Goal: Communication & Community: Answer question/provide support

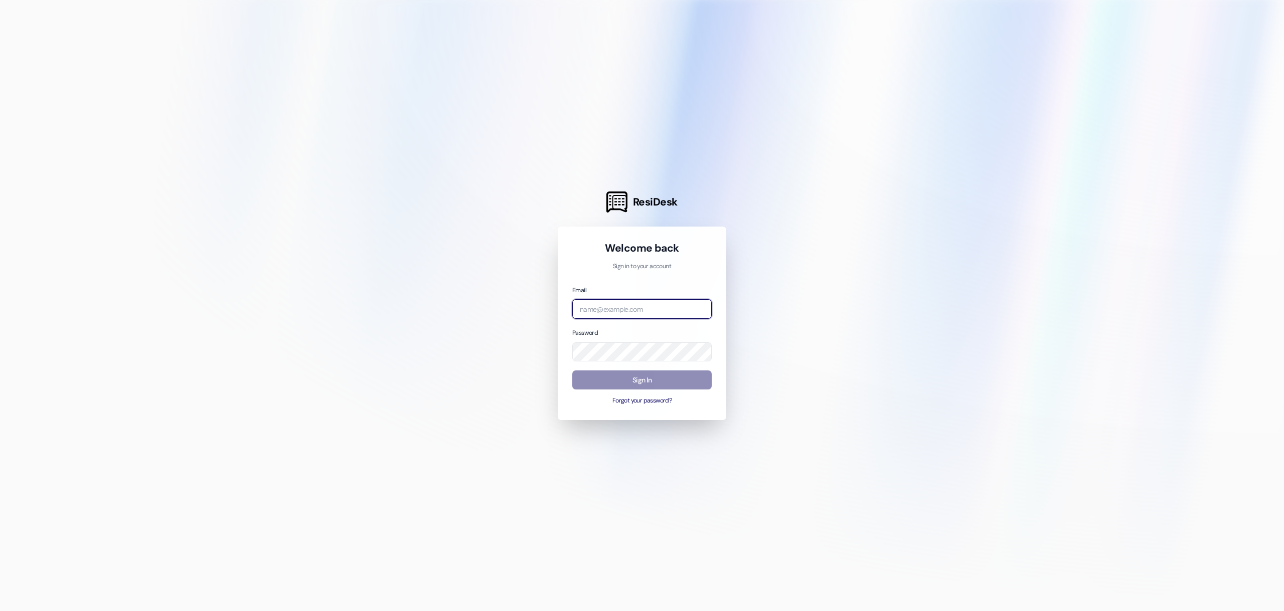
type input "[PERSON_NAME][EMAIL_ADDRESS][PERSON_NAME][DOMAIN_NAME]"
click at [650, 380] on button "Sign In" at bounding box center [641, 381] width 139 height 20
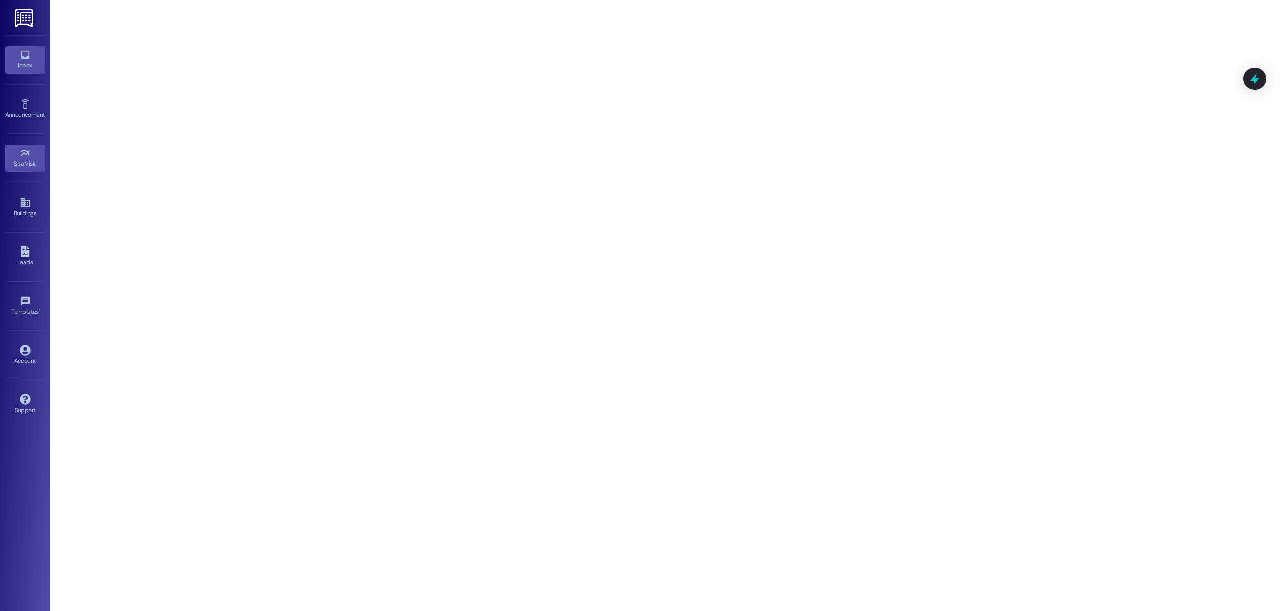
click at [17, 61] on div "Inbox" at bounding box center [25, 65] width 50 height 10
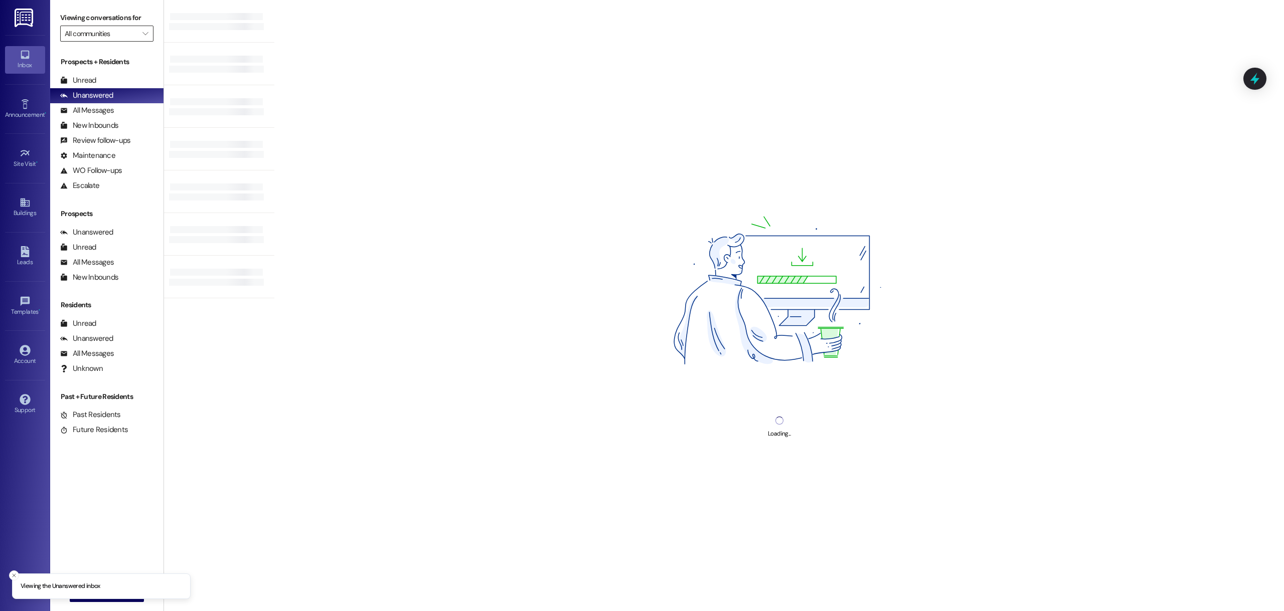
click at [106, 39] on input "All communities" at bounding box center [101, 34] width 73 height 16
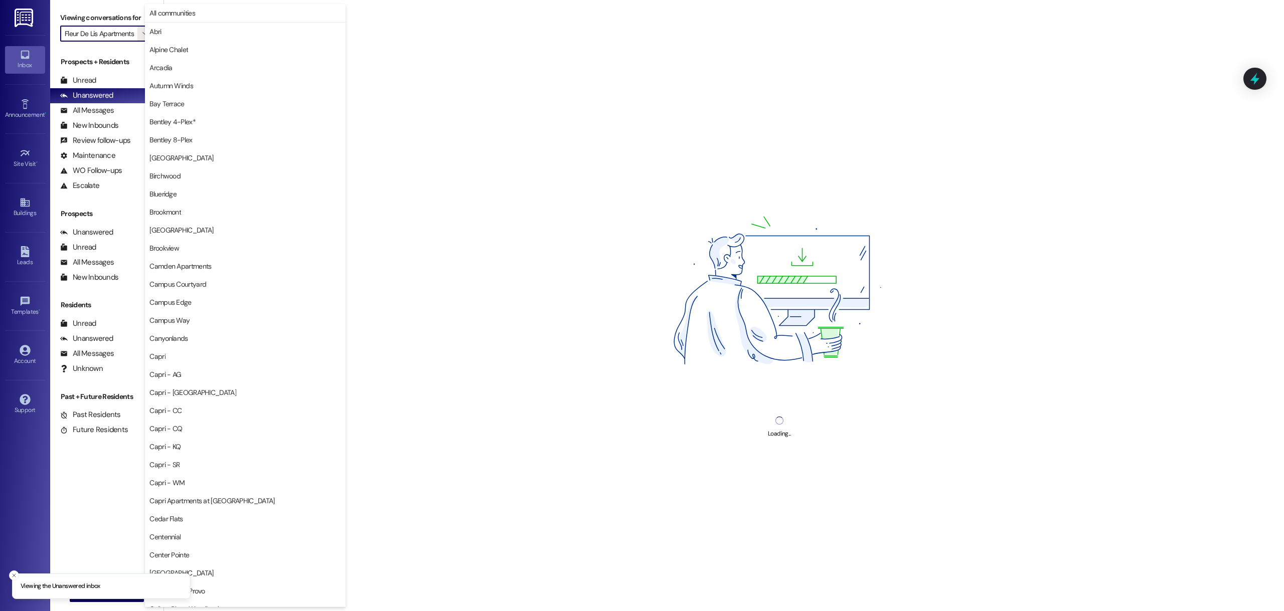
type input "Fleur De Lis Apartments"
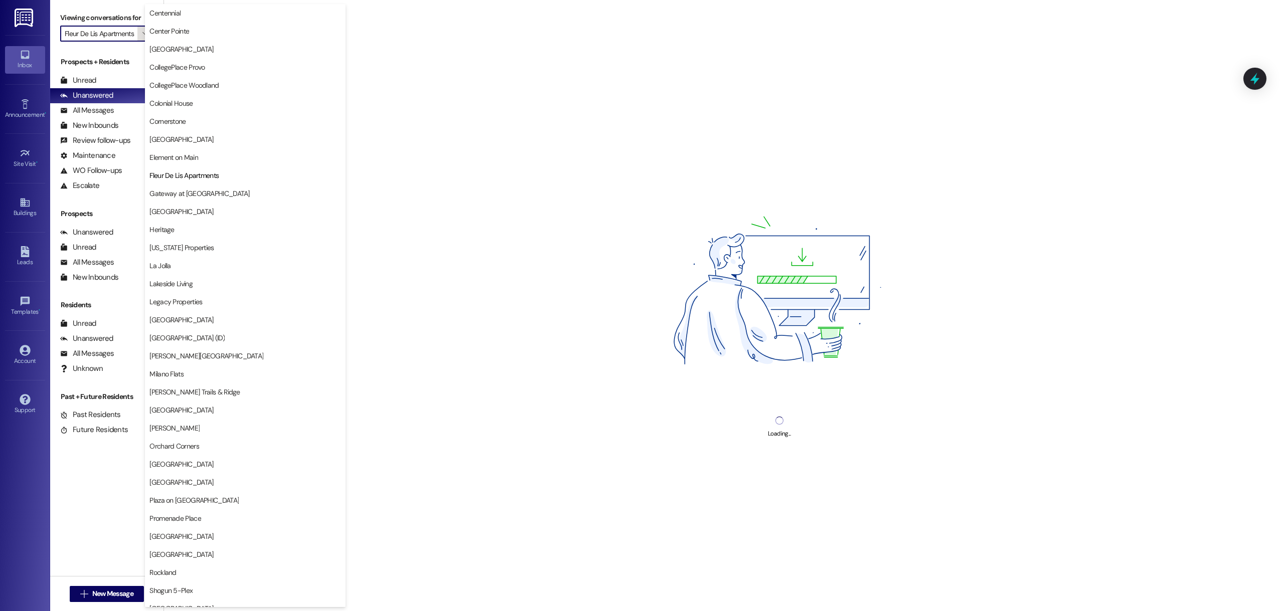
click at [142, 36] on icon "" at bounding box center [145, 34] width 6 height 8
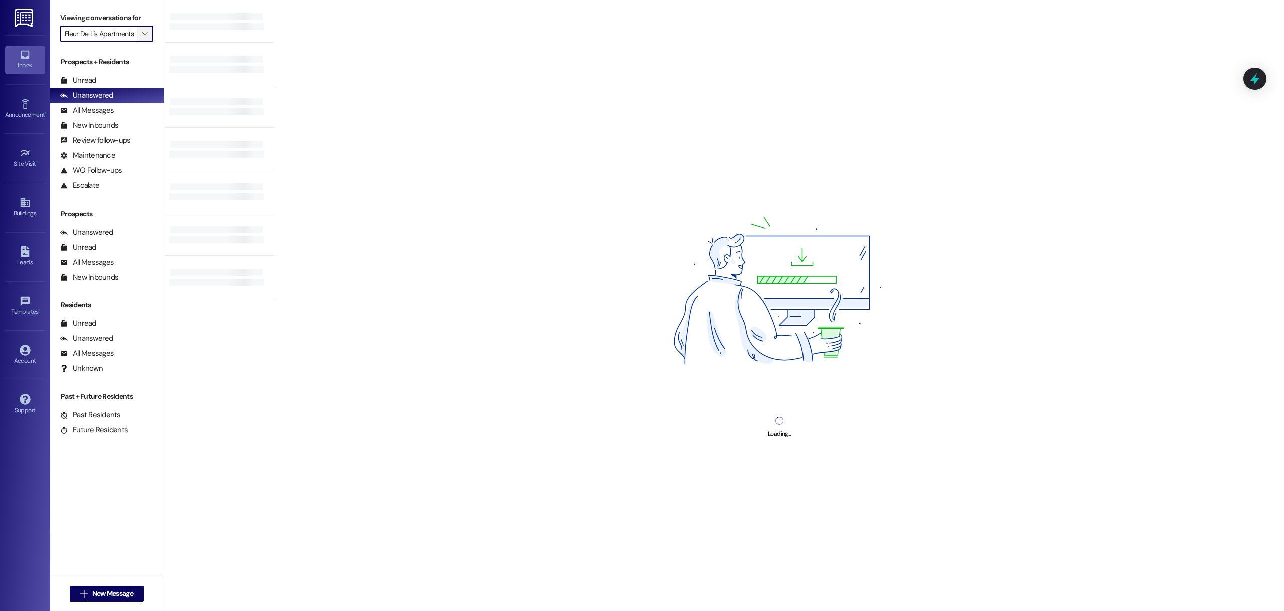
click at [142, 34] on icon "" at bounding box center [145, 34] width 6 height 8
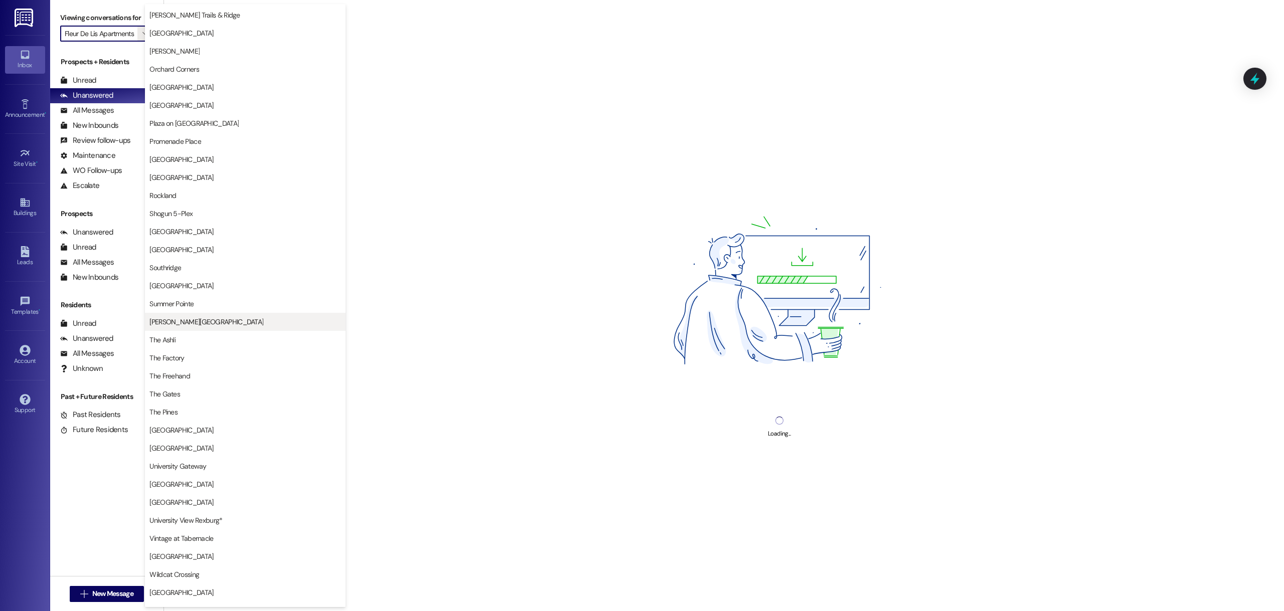
scroll to position [914, 0]
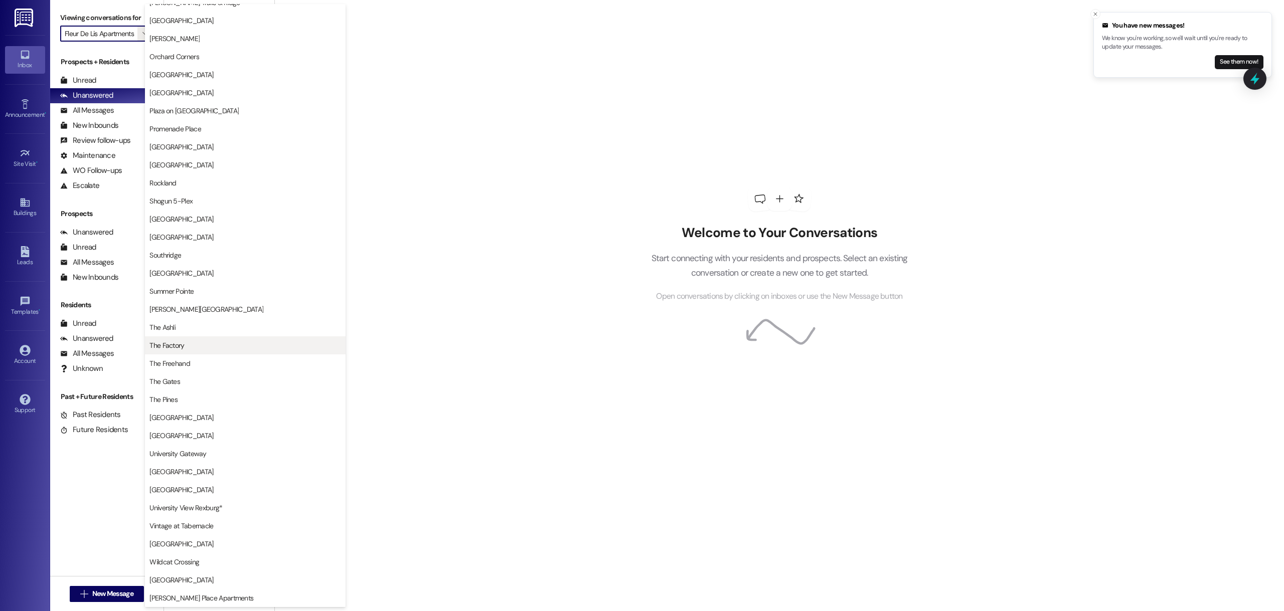
click at [208, 338] on button "The Factory" at bounding box center [245, 345] width 201 height 18
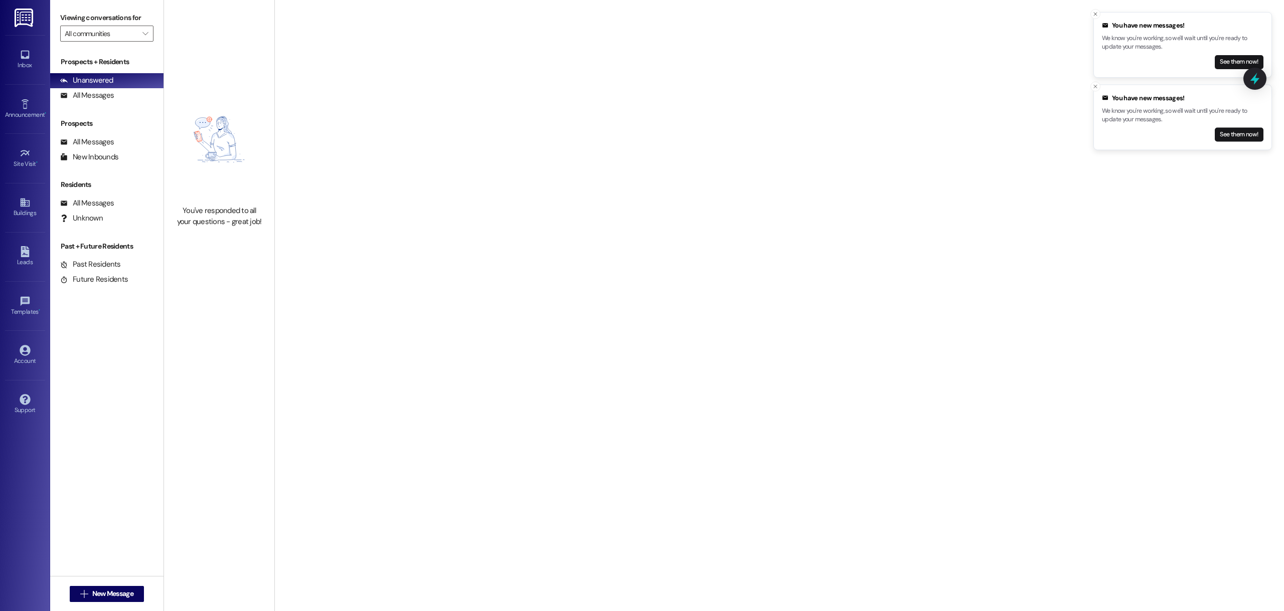
type input "The Factory"
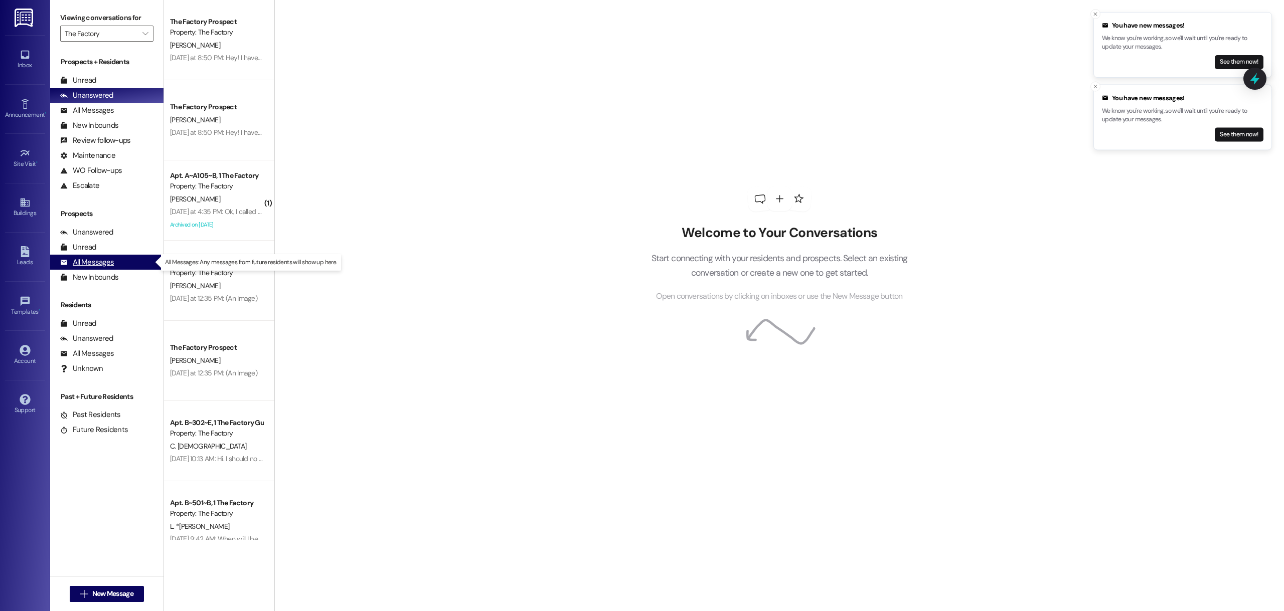
click at [105, 267] on div "All Messages" at bounding box center [87, 262] width 54 height 11
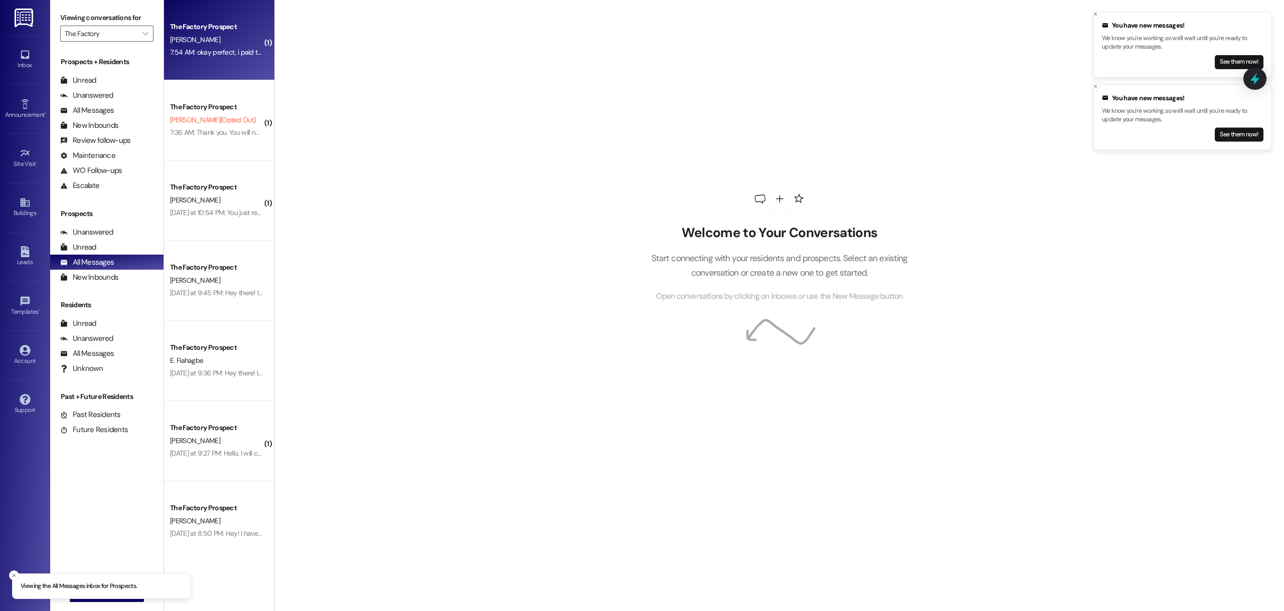
click at [199, 55] on div "7:54 AM: okay perfect, i paid the deposit last night :) i also got in touch wit…" at bounding box center [530, 52] width 720 height 9
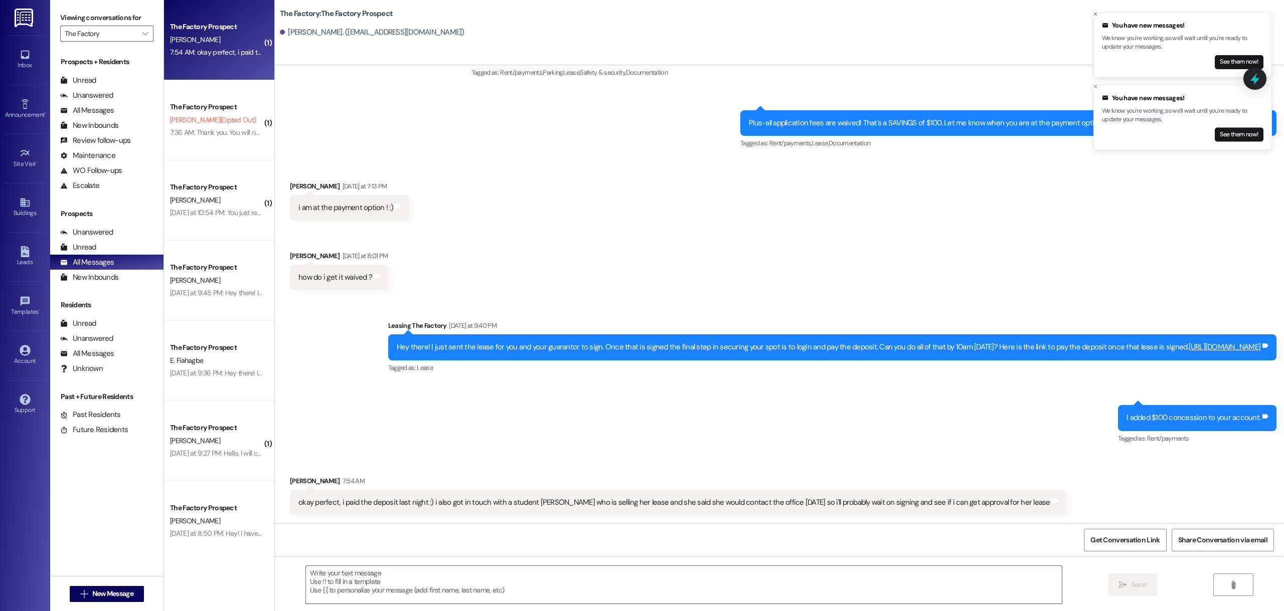
scroll to position [135, 0]
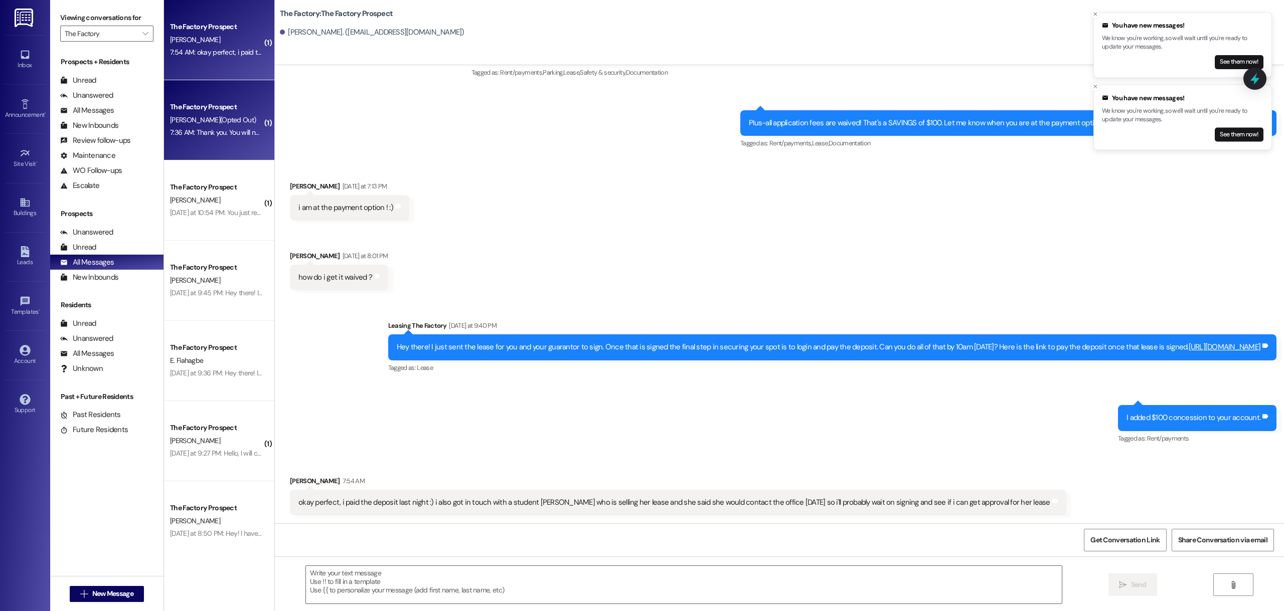
click at [207, 124] on div "[PERSON_NAME] (Opted Out)" at bounding box center [216, 120] width 95 height 13
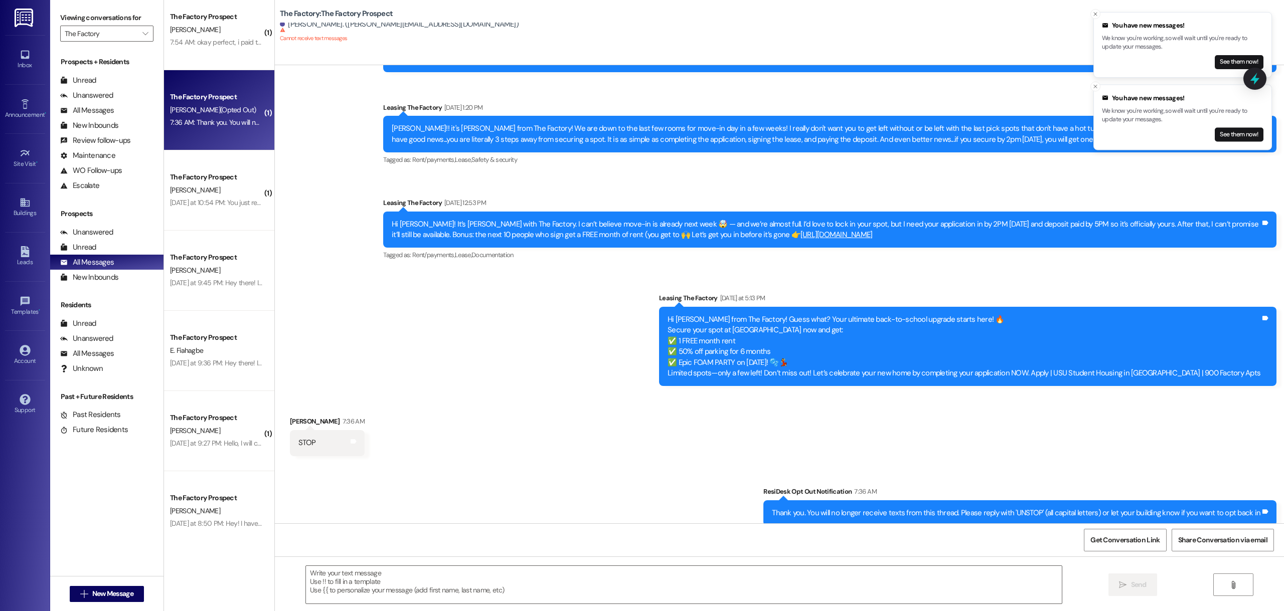
scroll to position [0, 0]
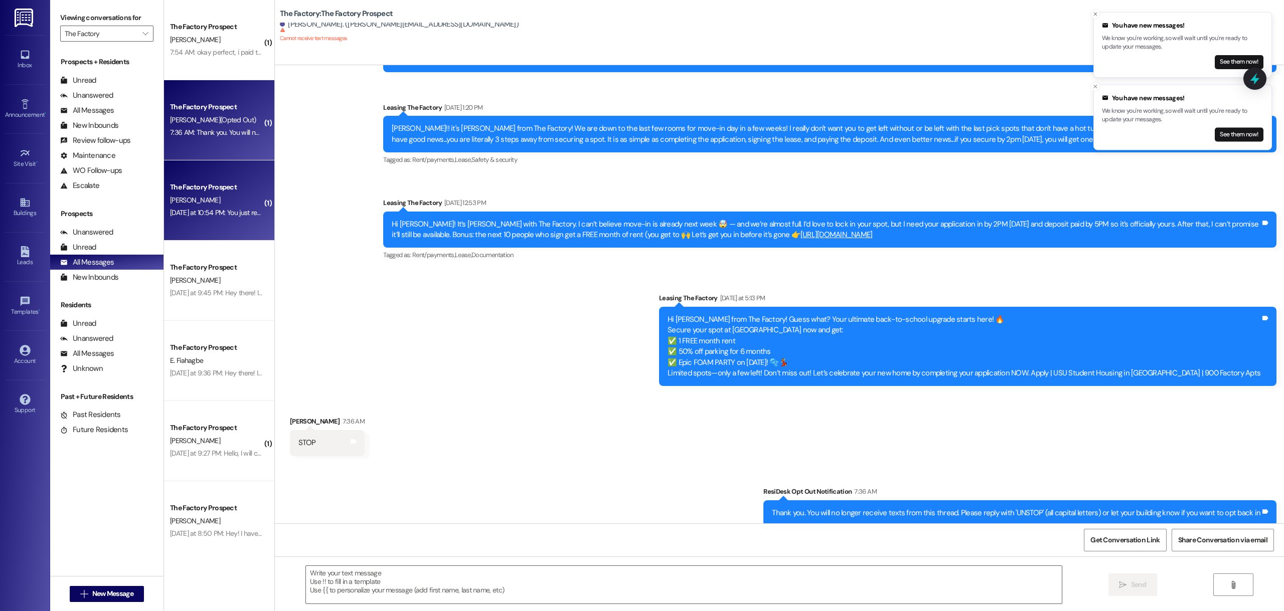
click at [217, 199] on div "[PERSON_NAME]" at bounding box center [216, 200] width 95 height 13
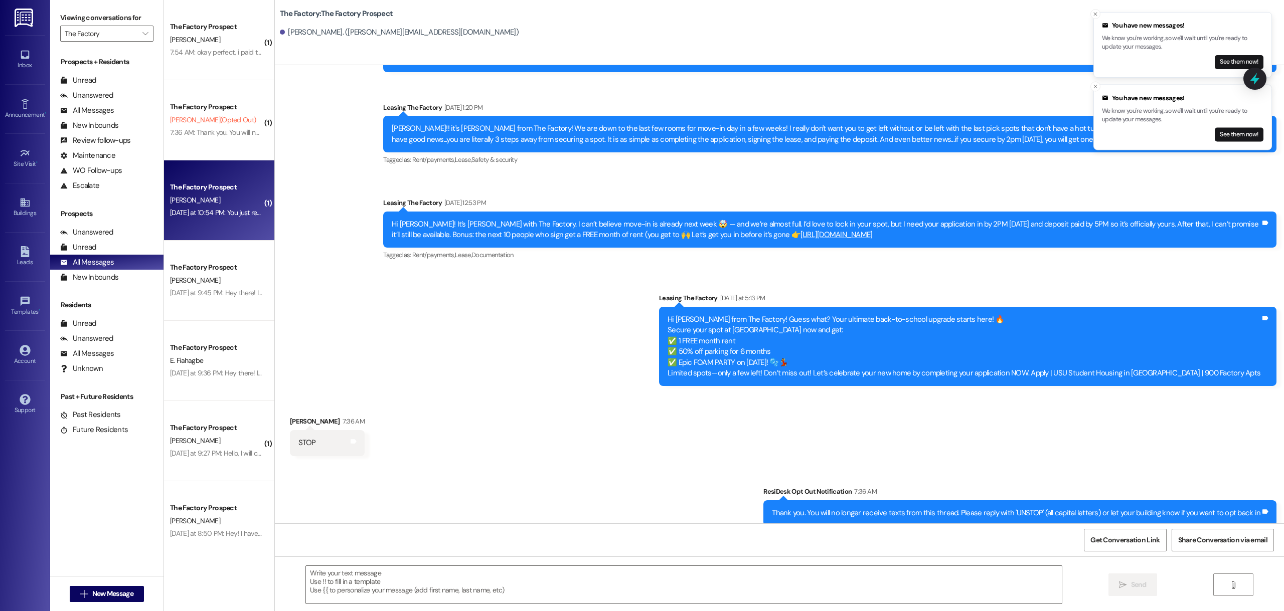
scroll to position [1271, 0]
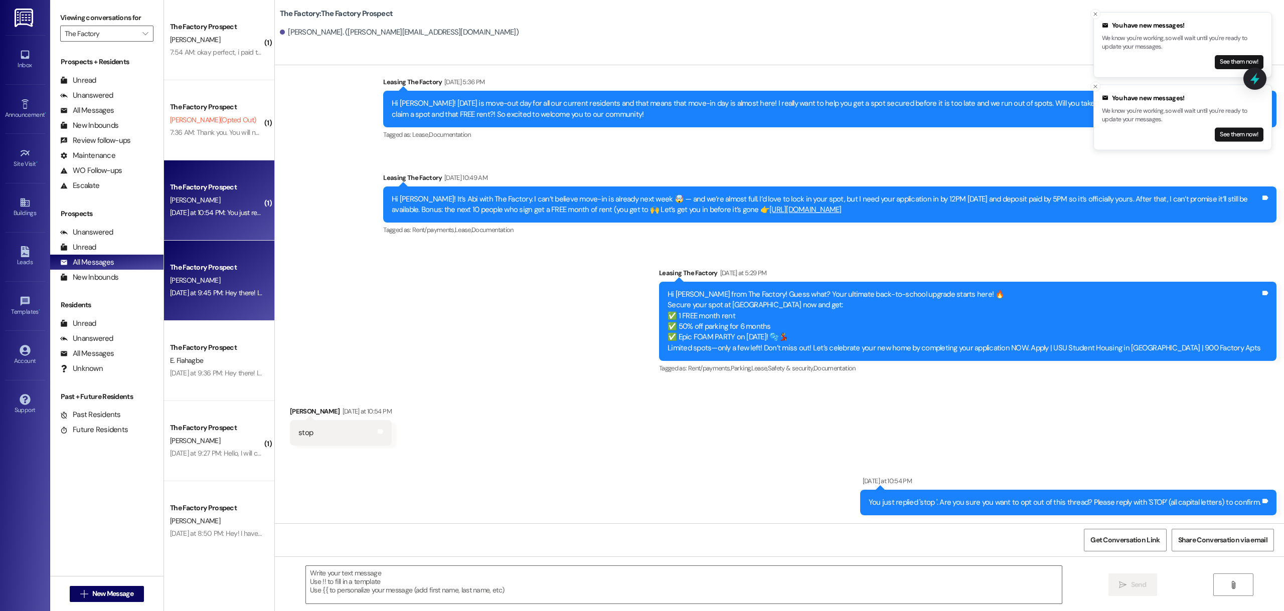
click at [211, 276] on div "[PERSON_NAME]" at bounding box center [216, 280] width 95 height 13
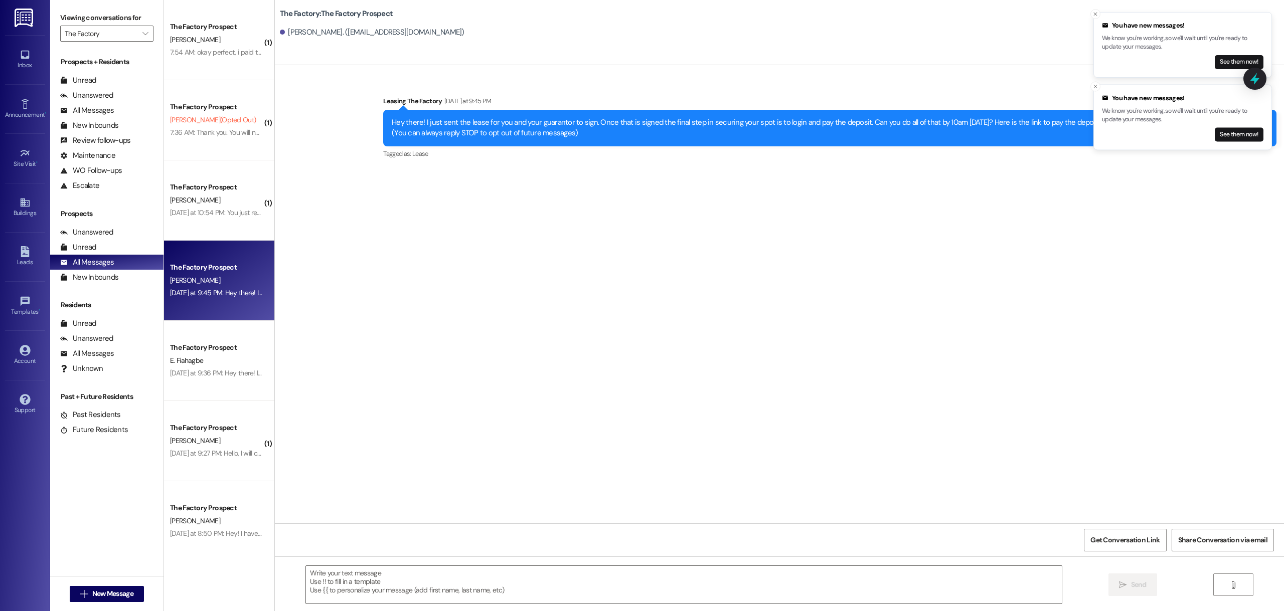
scroll to position [0, 0]
click at [1093, 13] on icon "Close toast" at bounding box center [1095, 14] width 6 height 6
click at [1095, 17] on icon "Close toast" at bounding box center [1095, 14] width 6 height 6
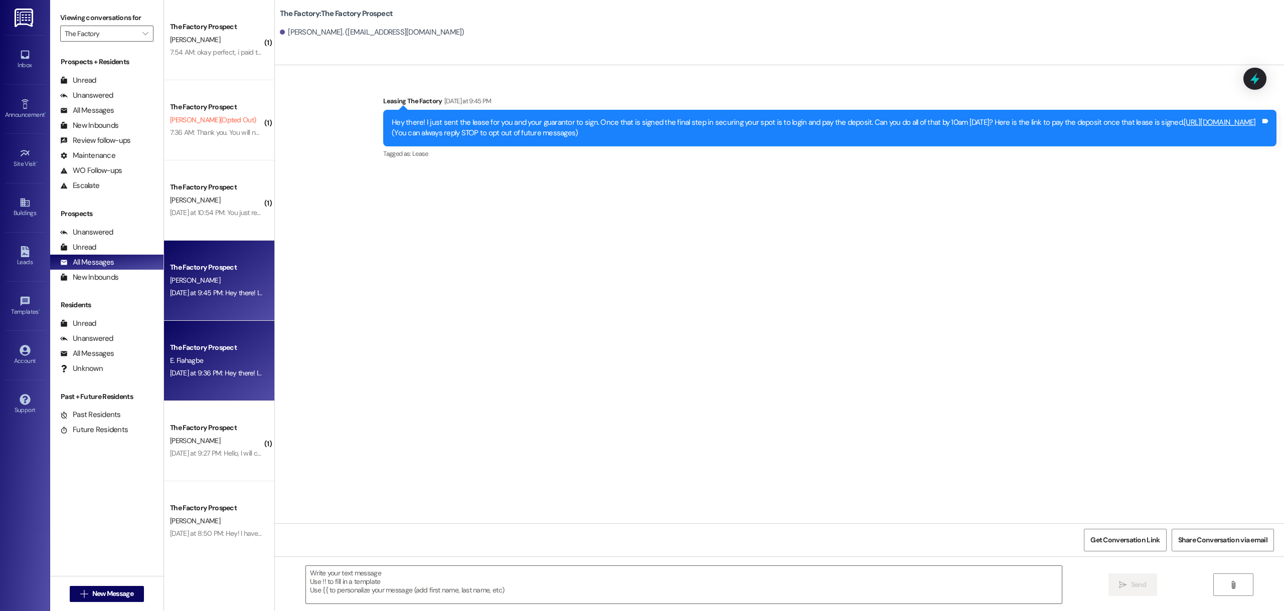
click at [214, 377] on div "[DATE] at 9:36 PM: Hey there! I just sent the lease for you and your guarantor …" at bounding box center [593, 373] width 847 height 9
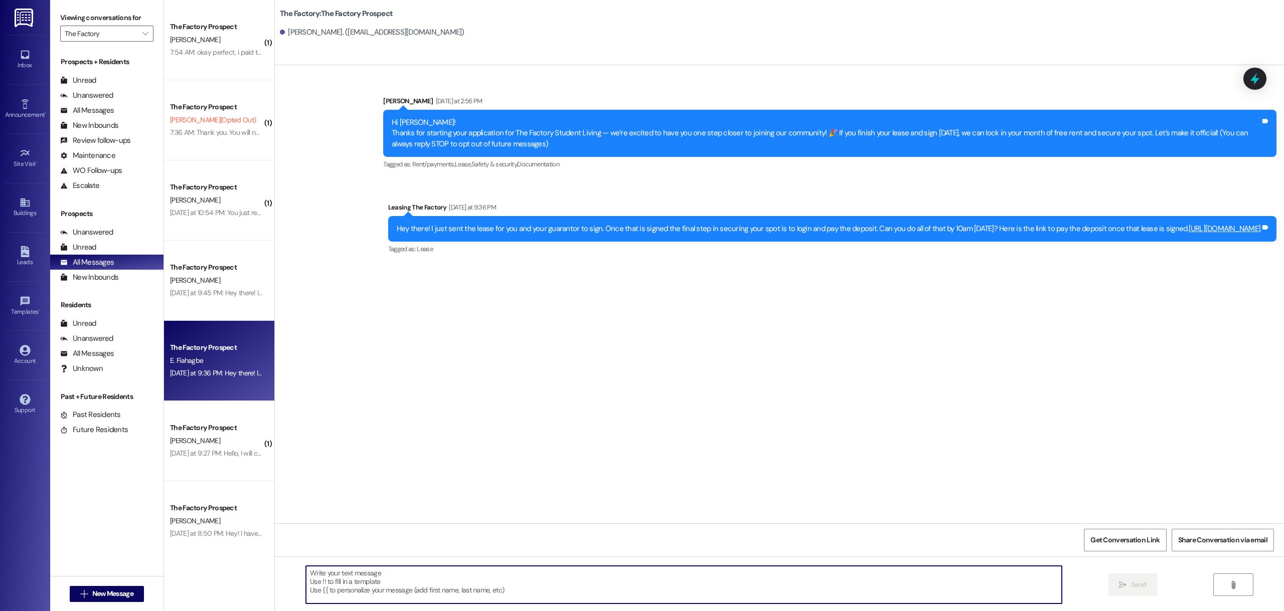
click at [542, 582] on textarea at bounding box center [684, 585] width 756 height 38
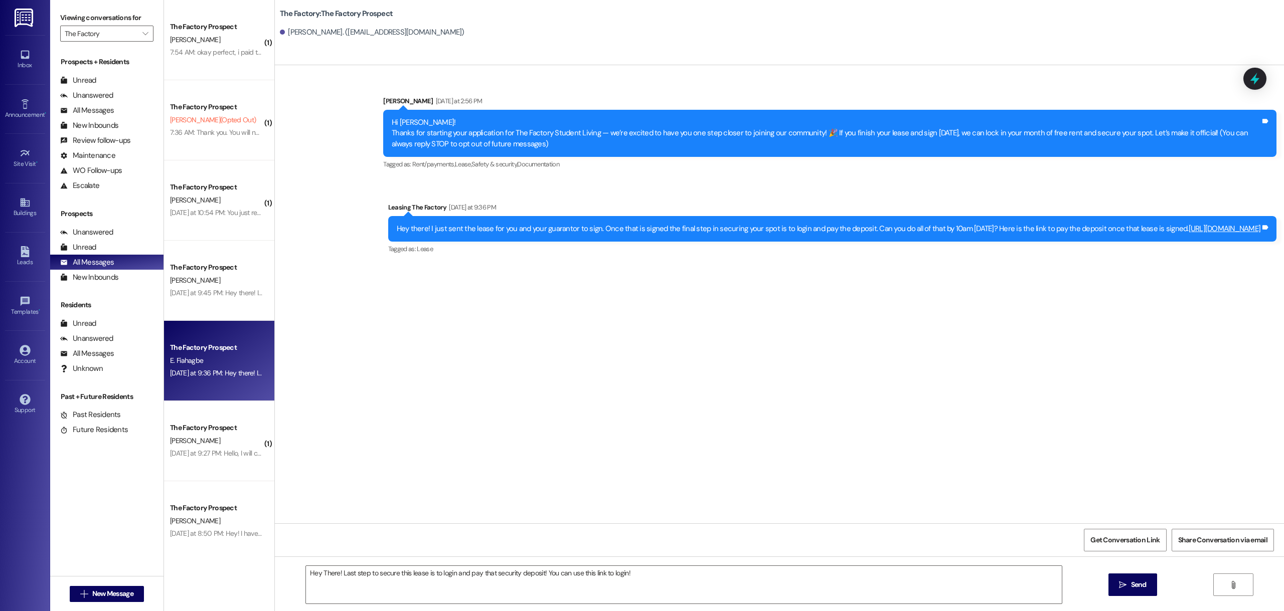
drag, startPoint x: 534, startPoint y: 238, endPoint x: 383, endPoint y: 244, distance: 151.0
click at [396, 234] on div "Hey there! I just sent the lease for you and your guarantor to sign. Once that …" at bounding box center [829, 229] width 866 height 11
copy link "[URL][DOMAIN_NAME]"
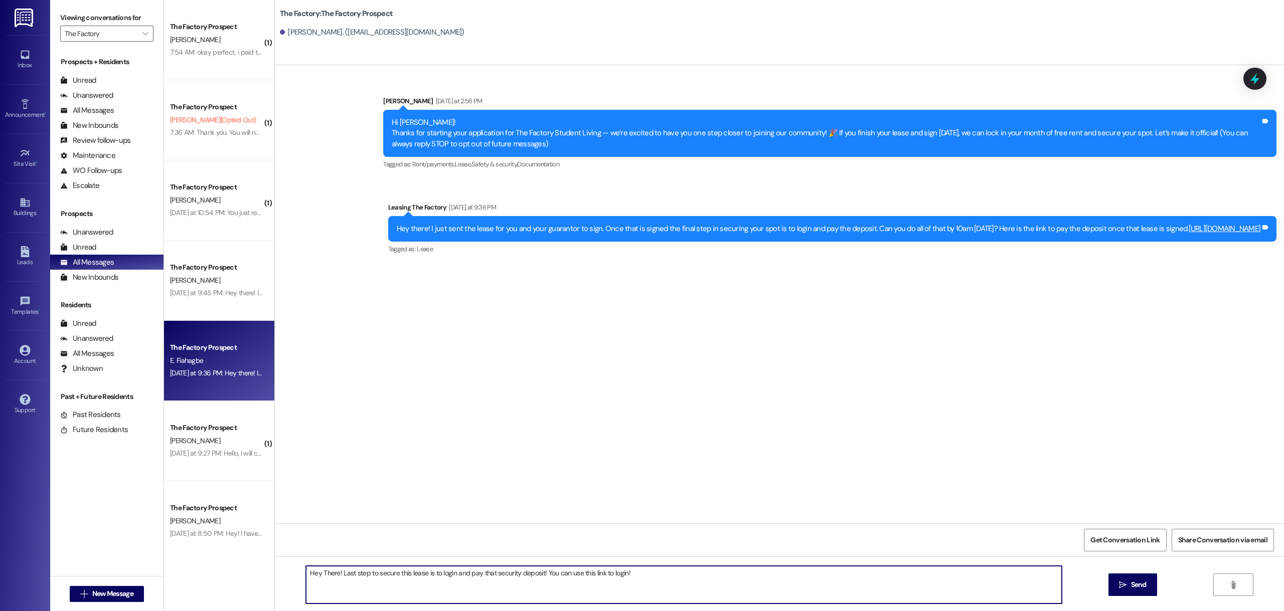
click at [339, 589] on textarea "Hey There! Last step to secure this lease is to login and pay that security dep…" at bounding box center [684, 585] width 756 height 38
paste textarea "[URL][DOMAIN_NAME]"
type textarea "Hey There! Last step to secure this lease is to login and pay that security dep…"
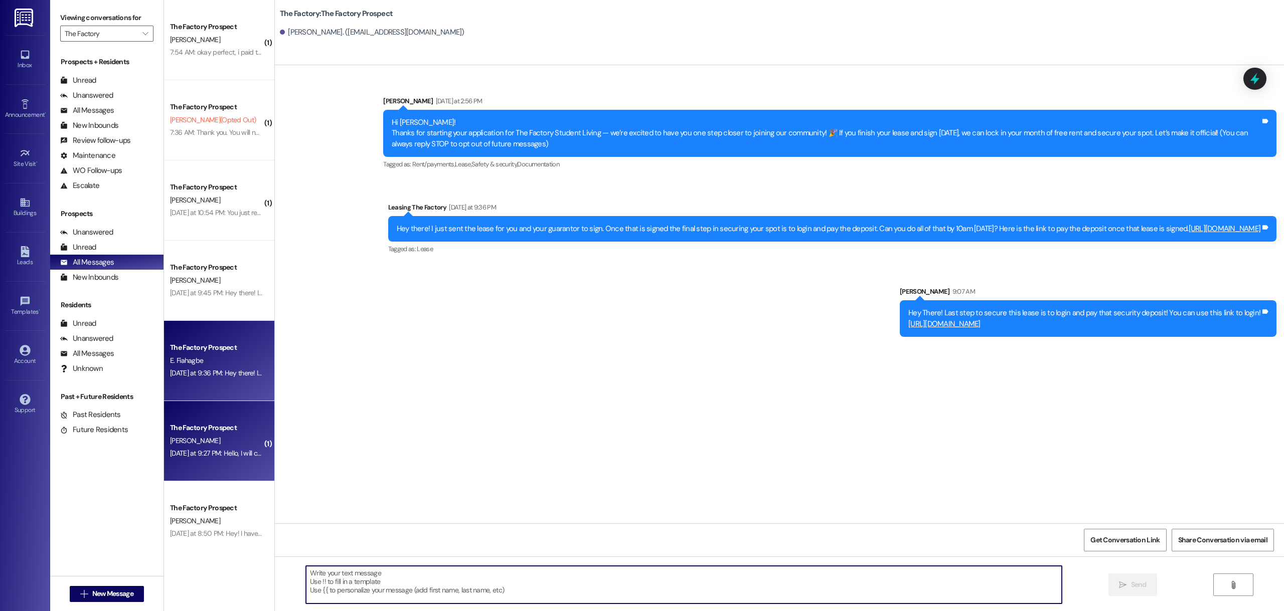
click at [218, 440] on div "[PERSON_NAME]" at bounding box center [216, 441] width 95 height 13
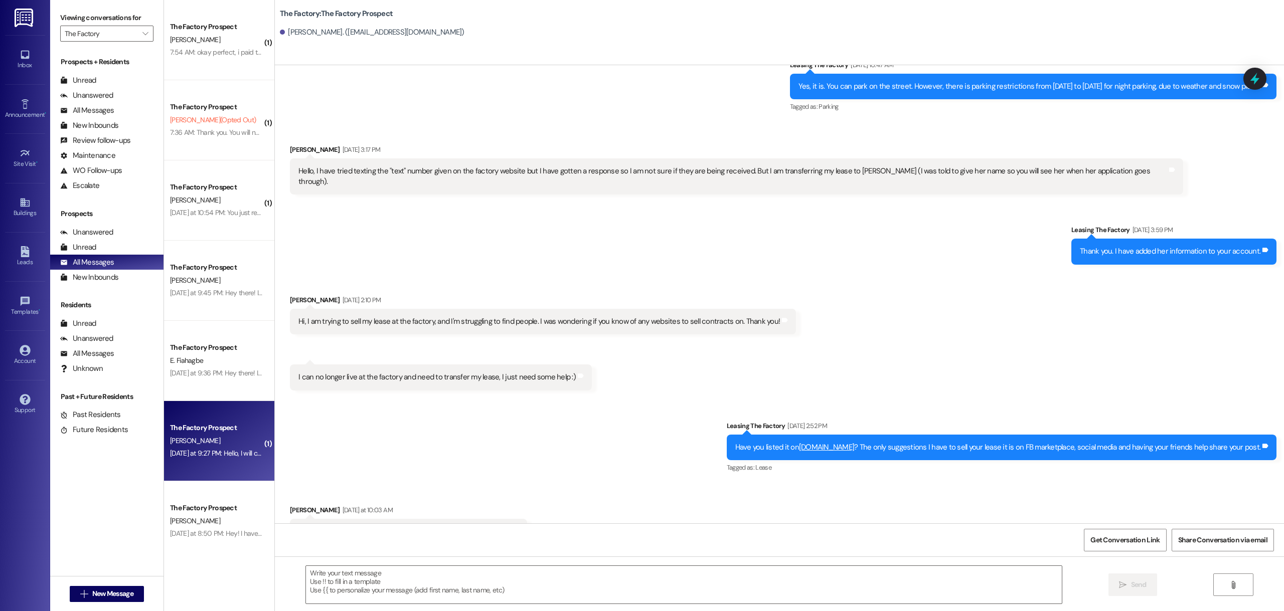
scroll to position [1686, 0]
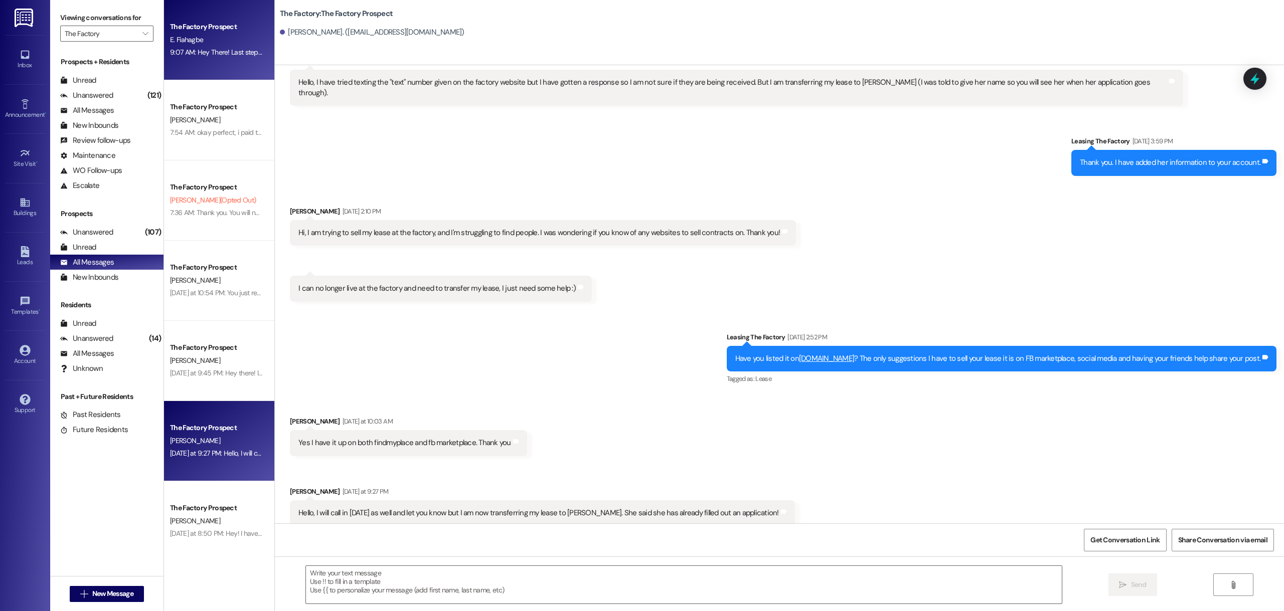
click at [210, 55] on div "9:07 AM: Hey There! Last step to secure this lease is to login and pay that sec…" at bounding box center [377, 52] width 415 height 9
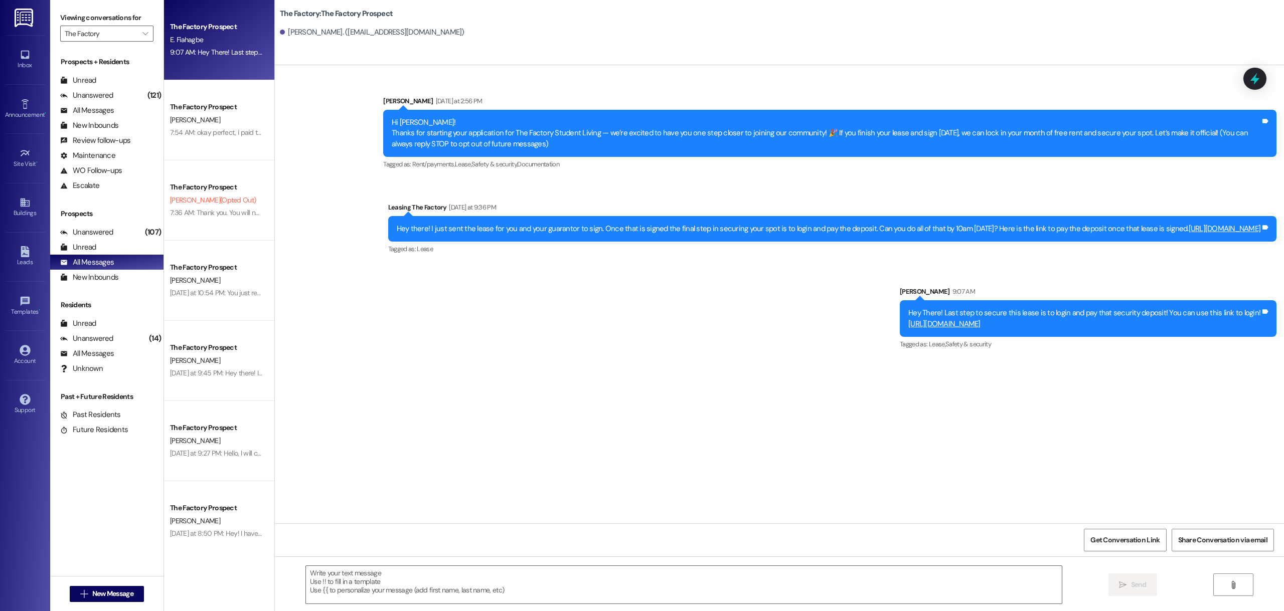
scroll to position [0, 0]
click at [121, 596] on span "New Message" at bounding box center [112, 594] width 41 height 11
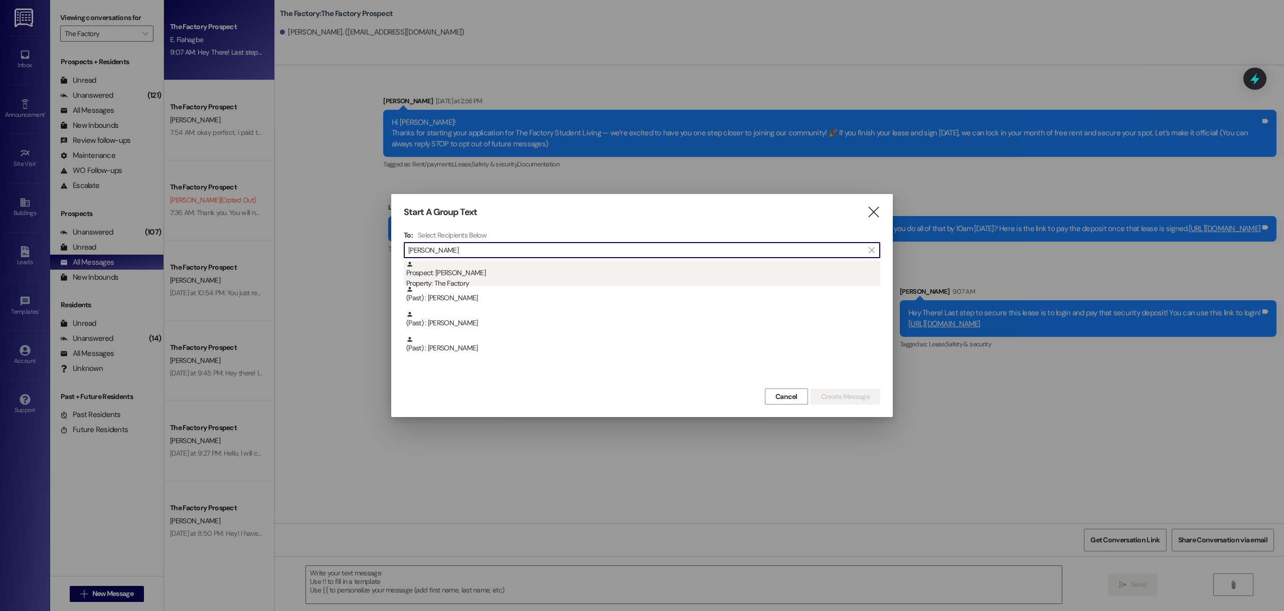
type input "[PERSON_NAME]"
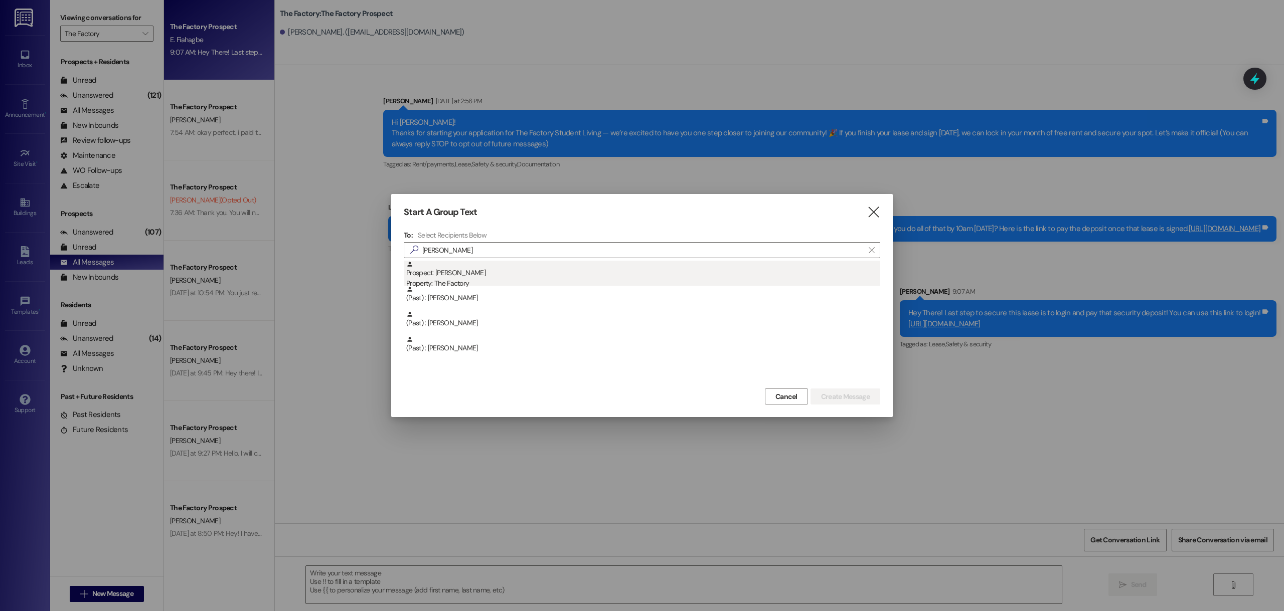
click at [490, 272] on div "Prospect: [PERSON_NAME] Property: The Factory" at bounding box center [643, 275] width 474 height 29
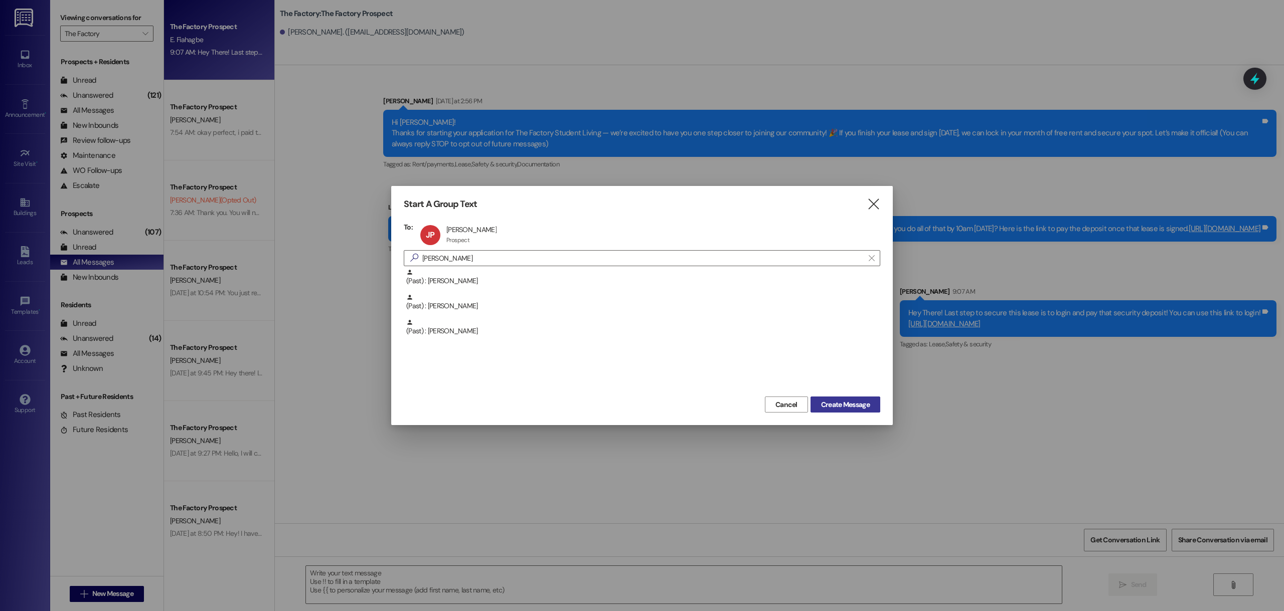
click at [876, 412] on button "Create Message" at bounding box center [845, 405] width 70 height 16
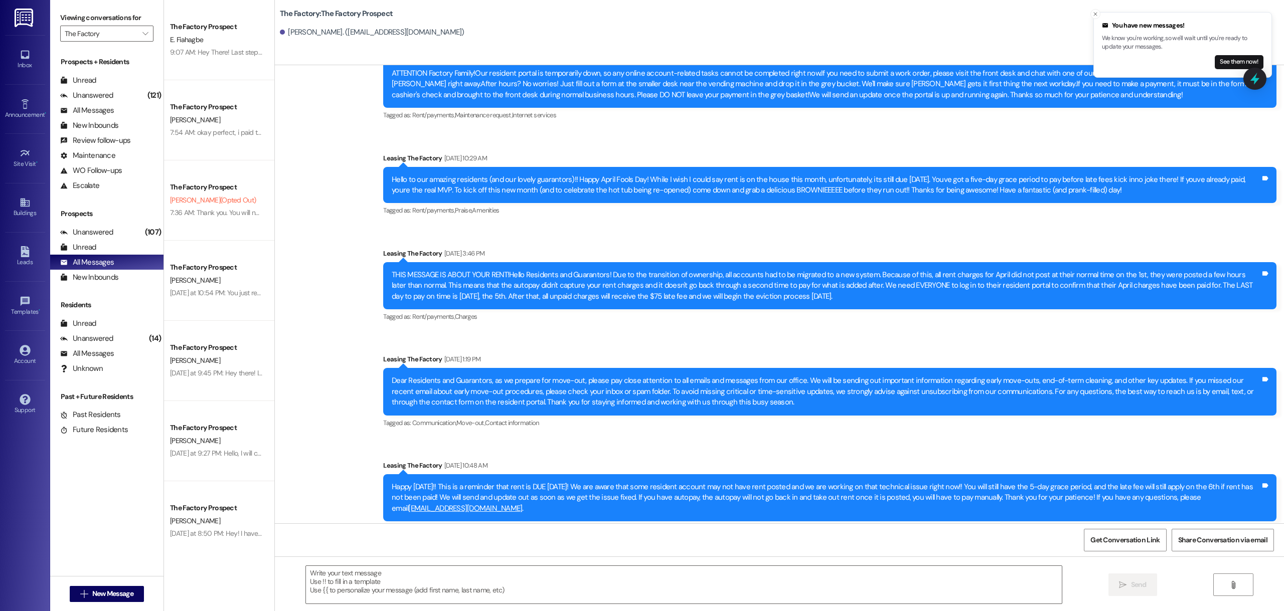
scroll to position [3338, 0]
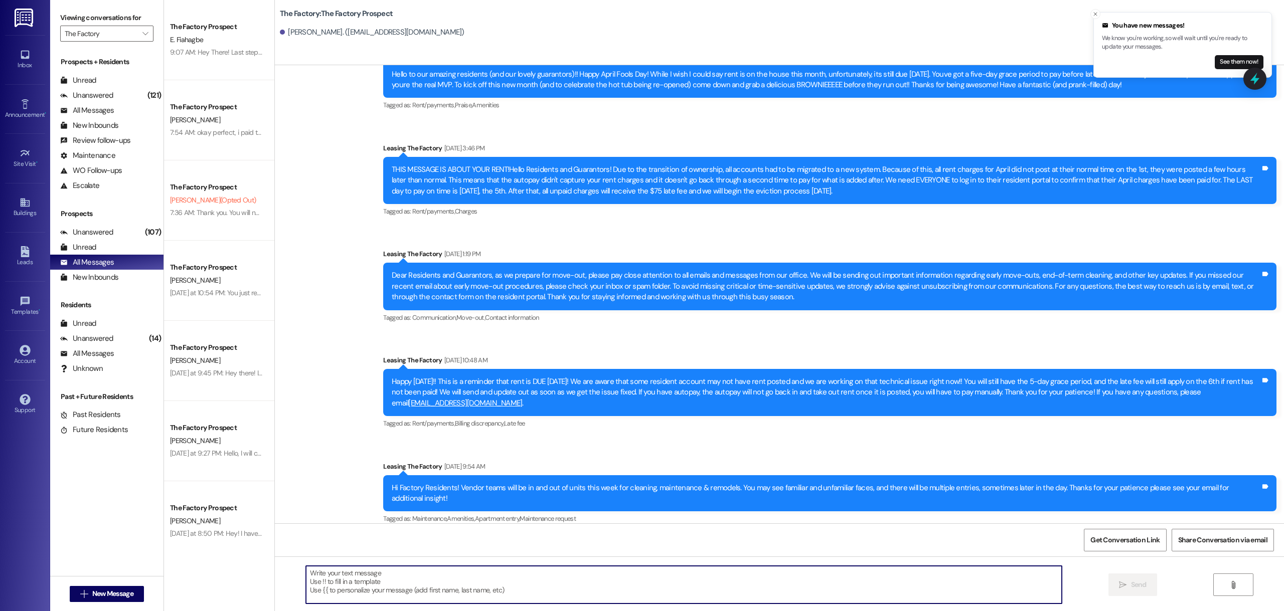
click at [472, 581] on textarea at bounding box center [684, 585] width 756 height 38
paste textarea "Hey [PERSON_NAME]! It’s [PERSON_NAME] from The Factory [PERSON_NAME] 👋 I saw yo…"
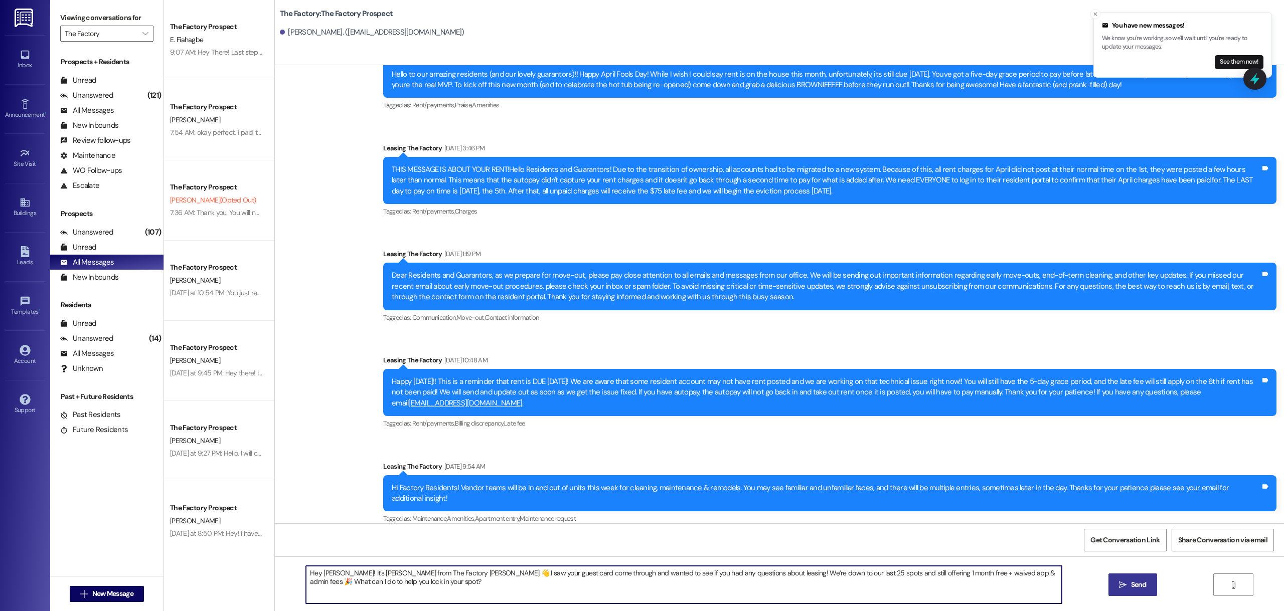
type textarea "Hey [PERSON_NAME]! It’s [PERSON_NAME] from The Factory [PERSON_NAME] 👋 I saw yo…"
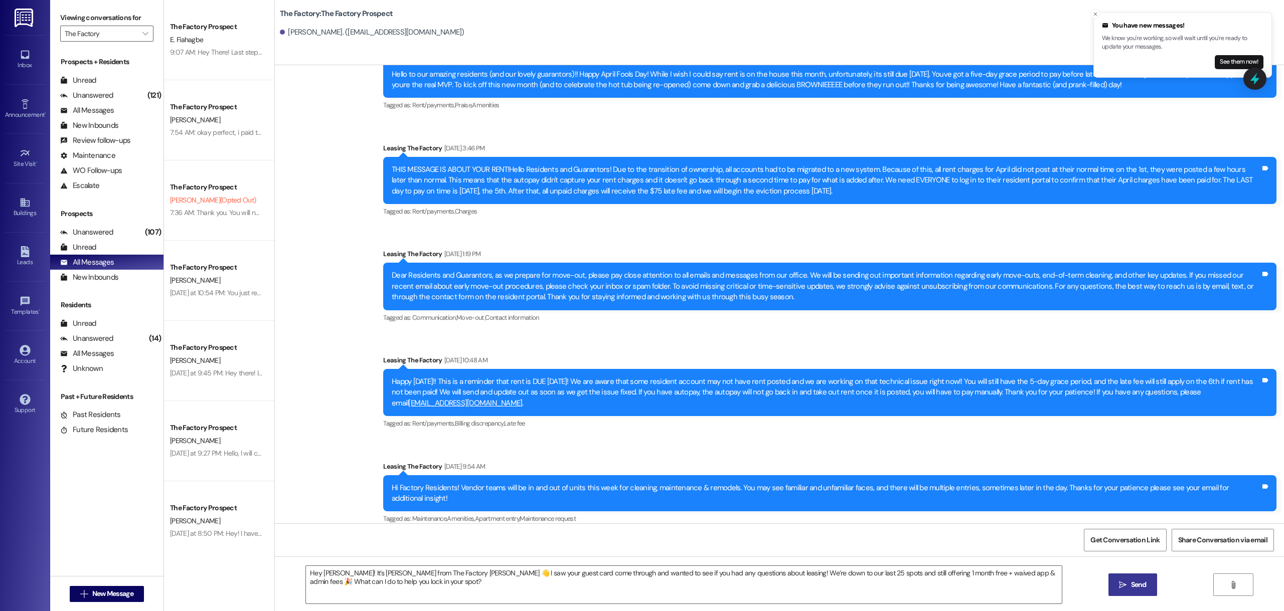
click at [1130, 592] on button " Send" at bounding box center [1132, 585] width 49 height 23
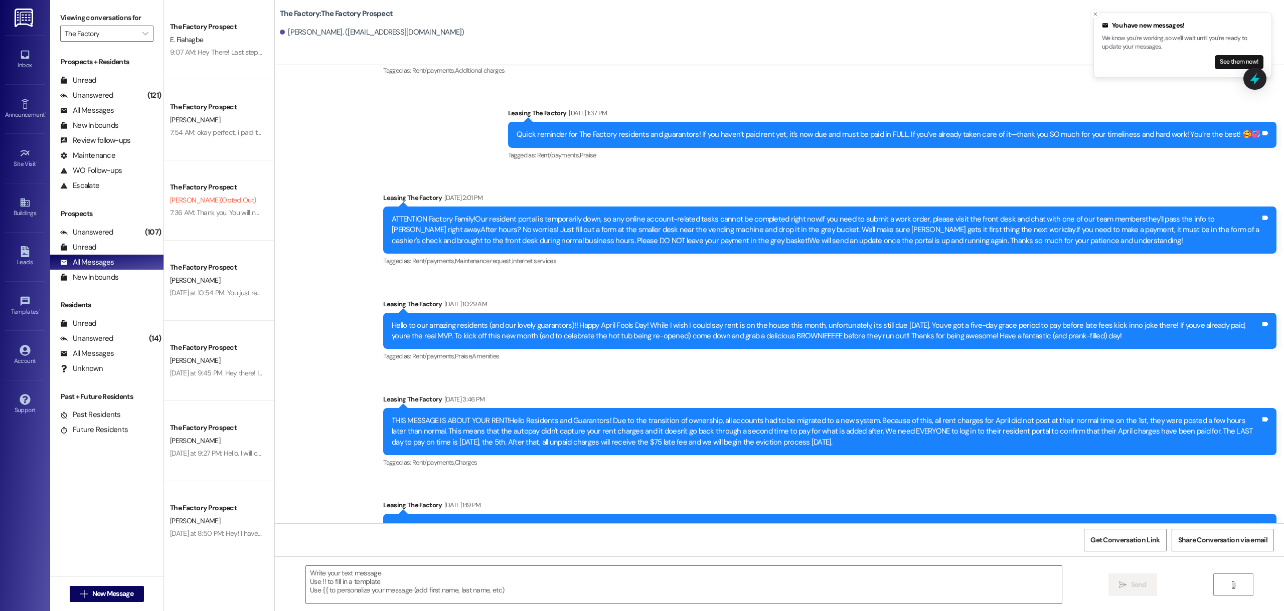
scroll to position [3408, 0]
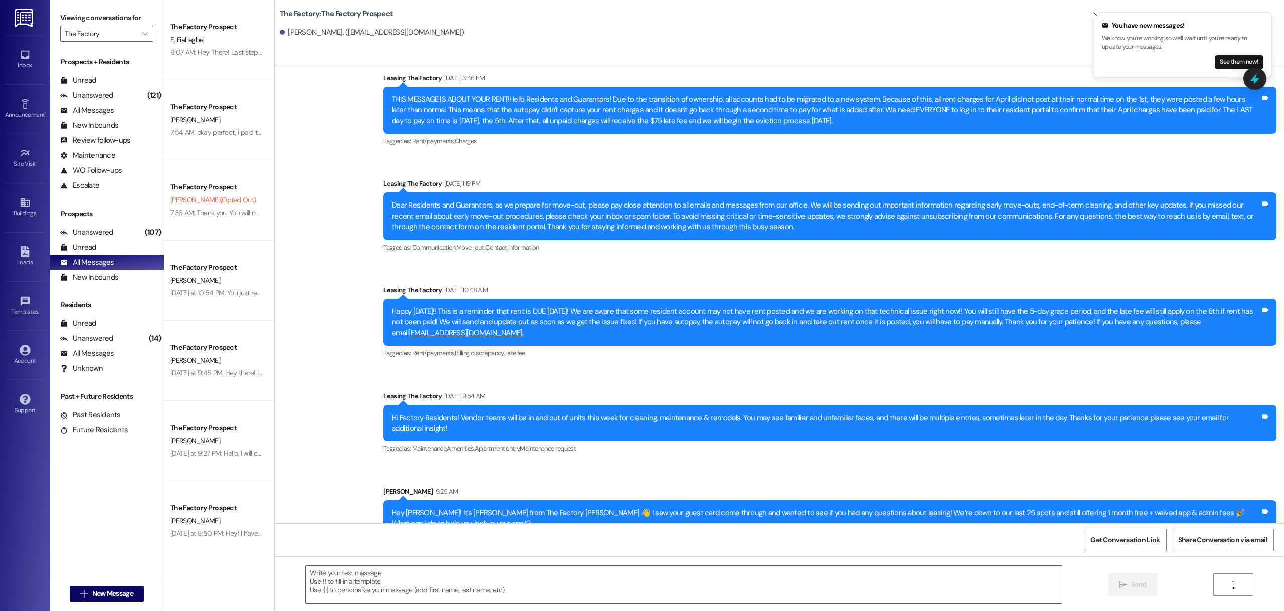
click at [562, 508] on div "Hey [PERSON_NAME]! It’s [PERSON_NAME] from The Factory [PERSON_NAME] 👋 I saw yo…" at bounding box center [826, 519] width 868 height 22
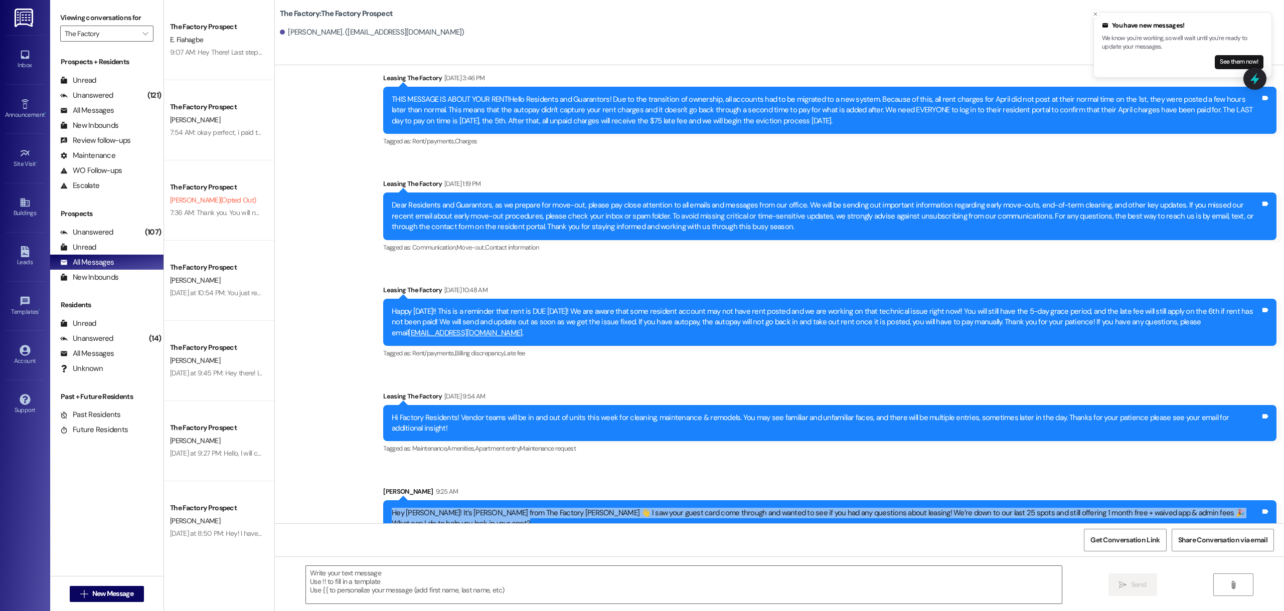
click at [562, 508] on div "Hey [PERSON_NAME]! It’s [PERSON_NAME] from The Factory [PERSON_NAME] 👋 I saw yo…" at bounding box center [826, 519] width 868 height 22
copy div "Hey [PERSON_NAME]! It’s [PERSON_NAME] from The Factory [PERSON_NAME] 👋 I saw yo…"
click at [107, 597] on span "New Message" at bounding box center [112, 594] width 41 height 11
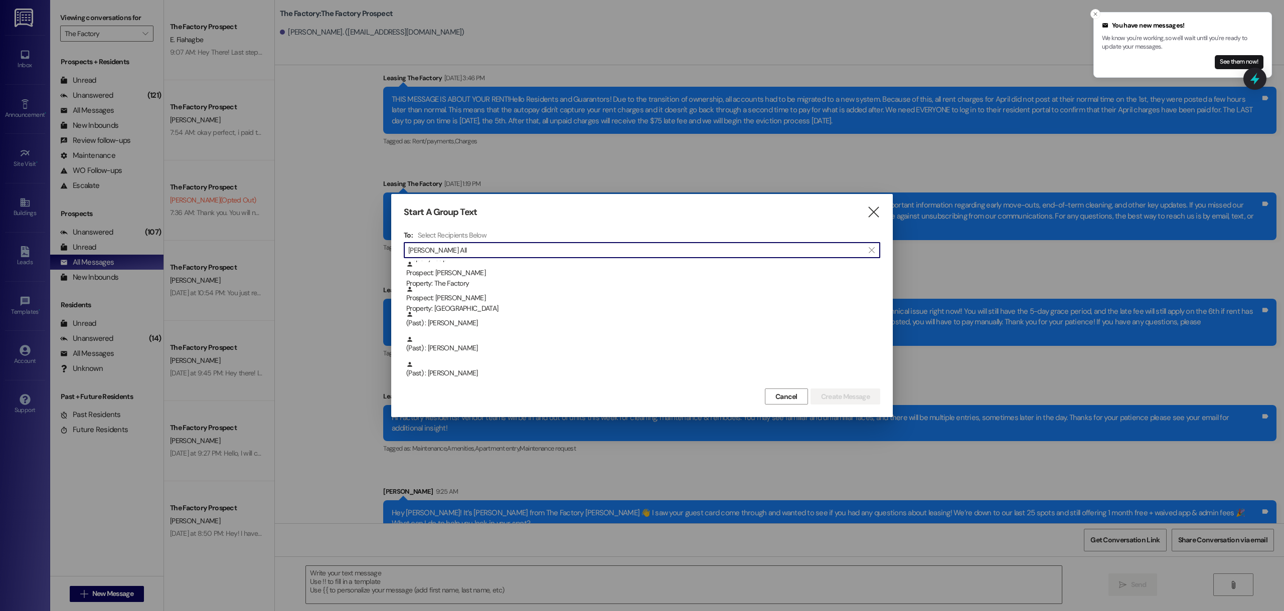
scroll to position [0, 0]
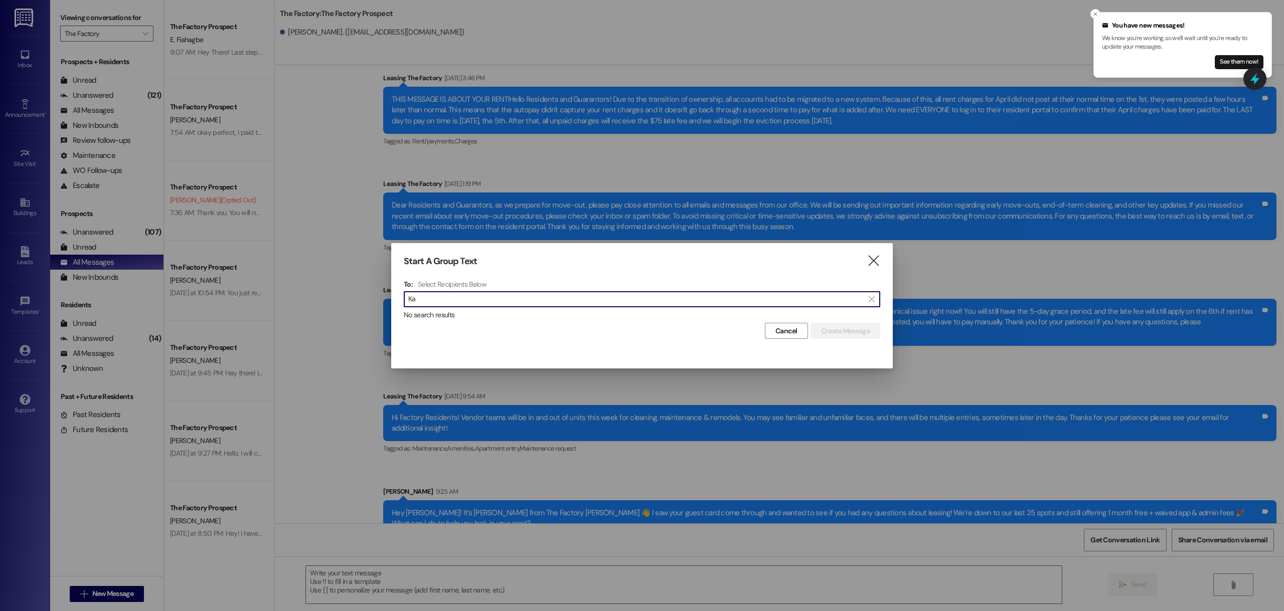
type input "K"
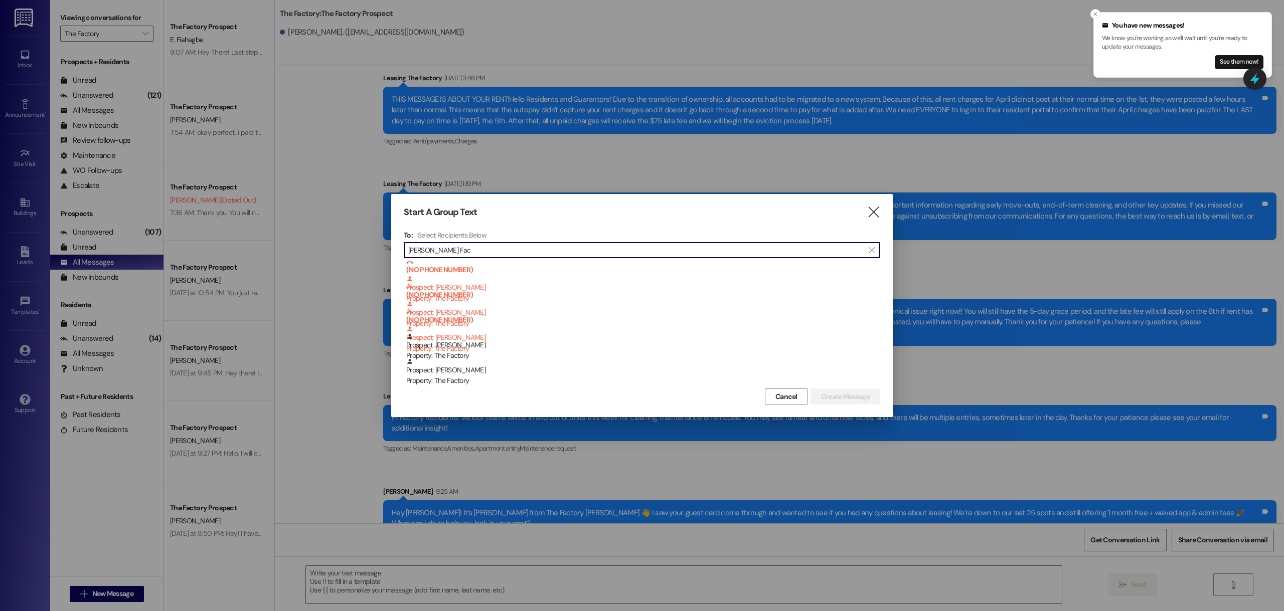
scroll to position [154, 0]
type input "[PERSON_NAME] Fac"
click at [873, 213] on icon "" at bounding box center [873, 212] width 14 height 11
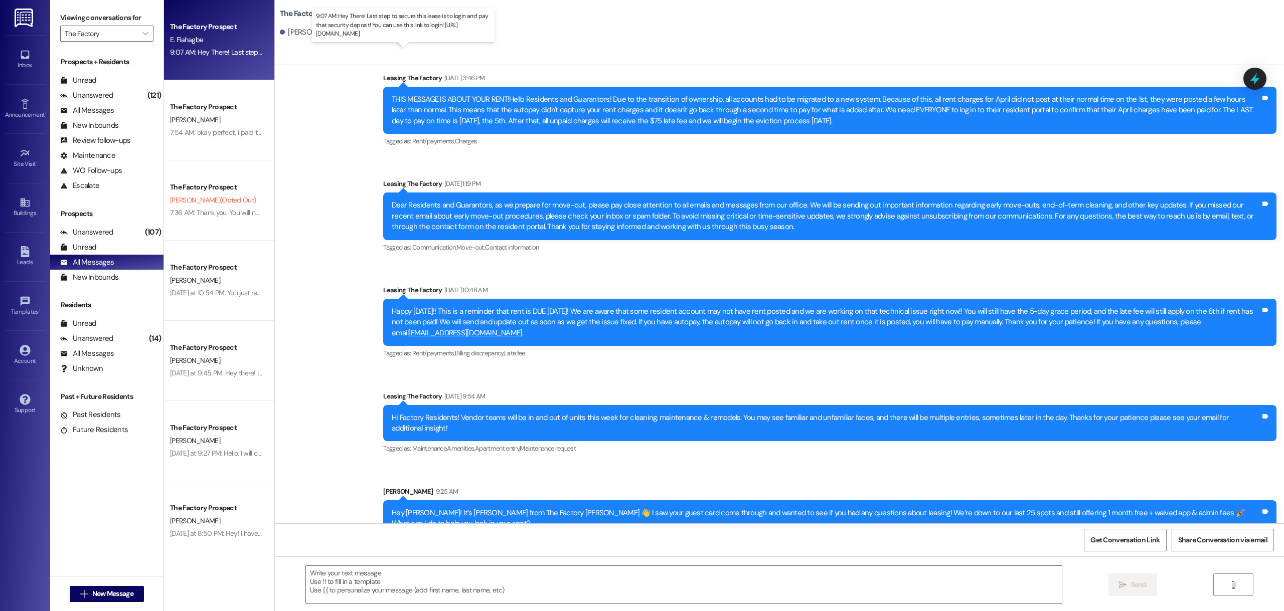
click at [203, 55] on div "9:07 AM: Hey There! Last step to secure this lease is to login and pay that sec…" at bounding box center [377, 52] width 415 height 9
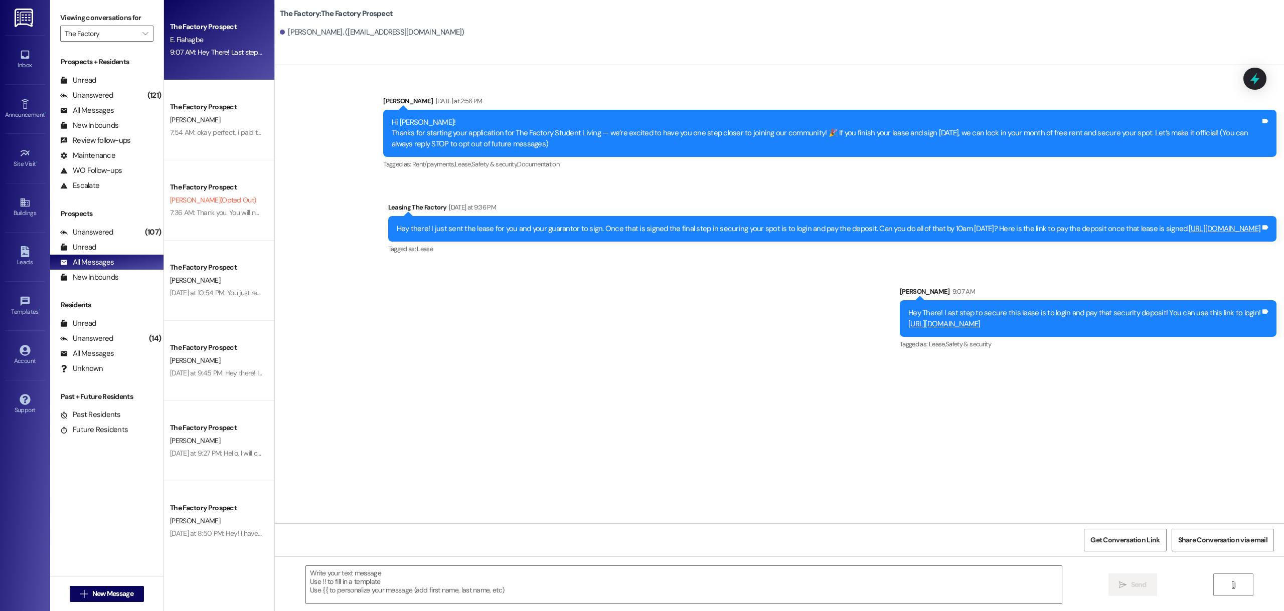
scroll to position [0, 0]
click at [567, 583] on textarea at bounding box center [684, 585] width 756 height 38
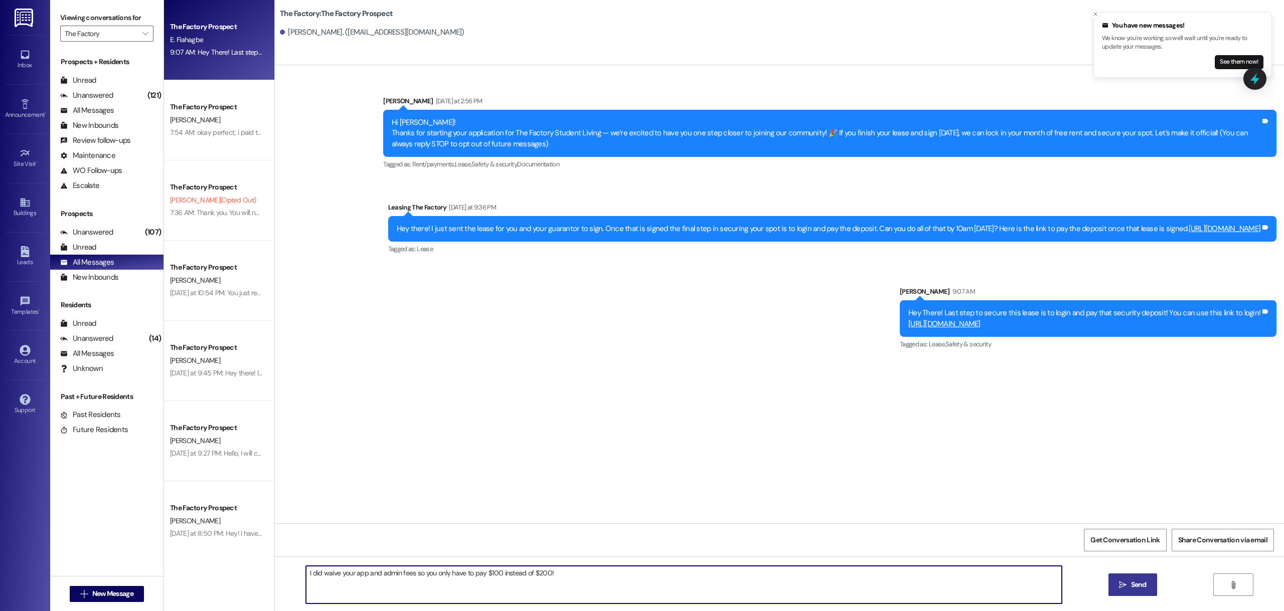
type textarea "I did waive your app and admin fees so you only have to pay $100 instead of $20…"
click at [1127, 584] on span " Send" at bounding box center [1133, 585] width 32 height 11
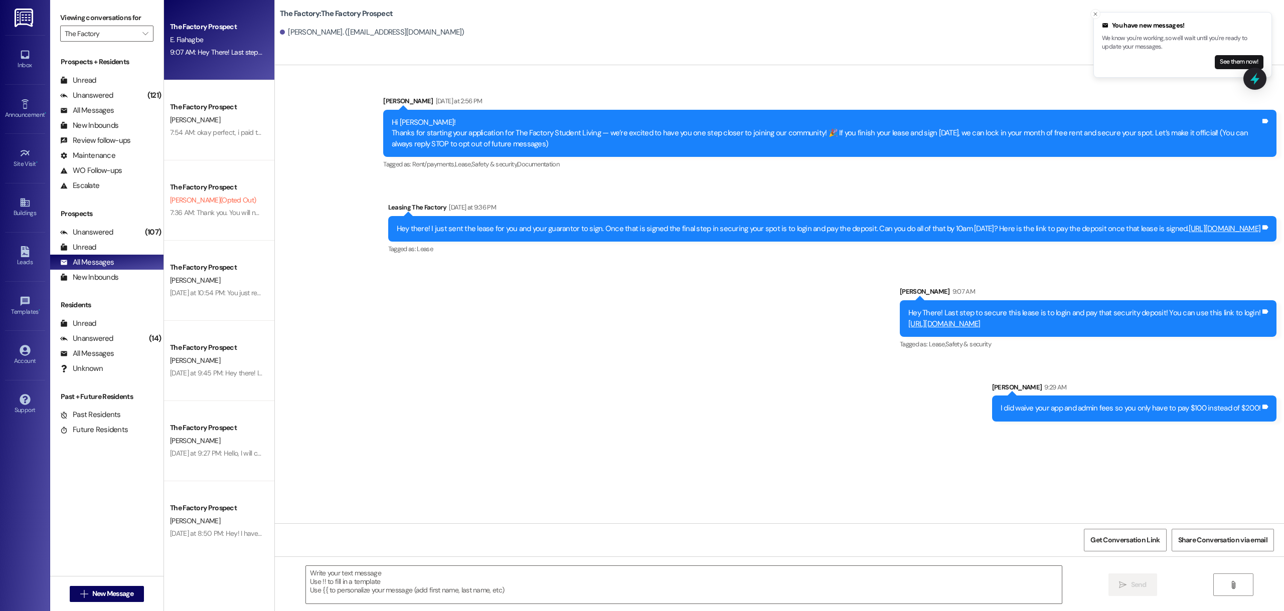
drag, startPoint x: 1082, startPoint y: 333, endPoint x: 887, endPoint y: 317, distance: 195.2
click at [887, 317] on div "Sent via SMS [PERSON_NAME] [DATE] at 2:56 PM Hi [PERSON_NAME]! Thanks for start…" at bounding box center [779, 251] width 1009 height 356
copy div "Hey There! Last step to secure this lease is to login and pay that security dep…"
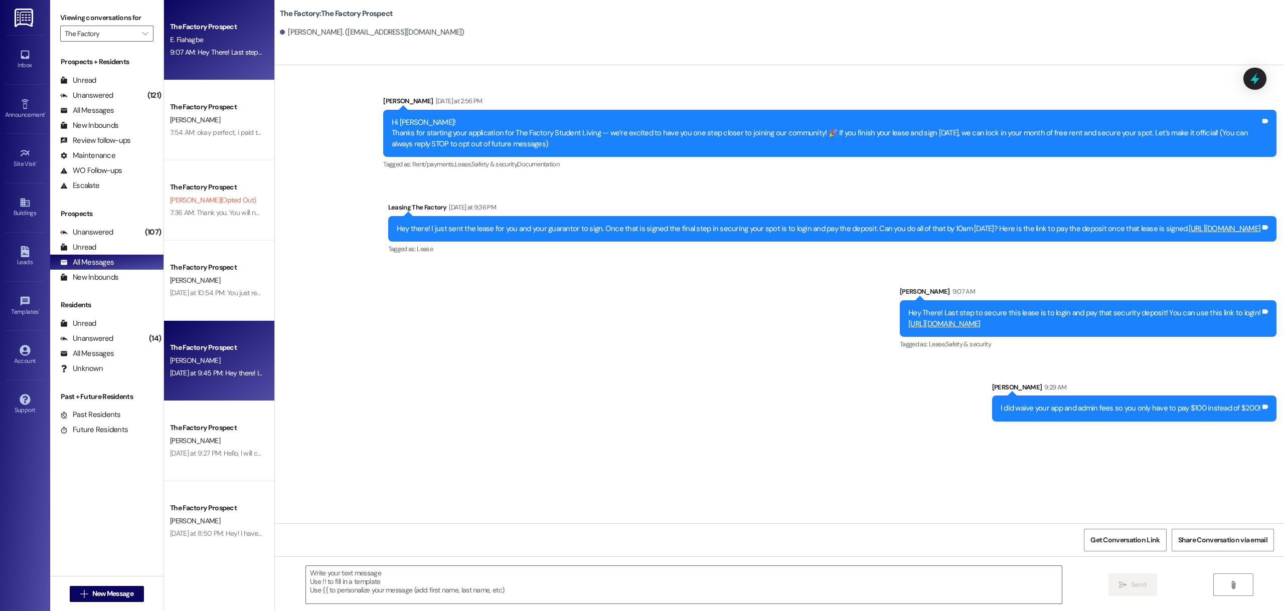
click at [223, 364] on div "[PERSON_NAME]" at bounding box center [216, 361] width 95 height 13
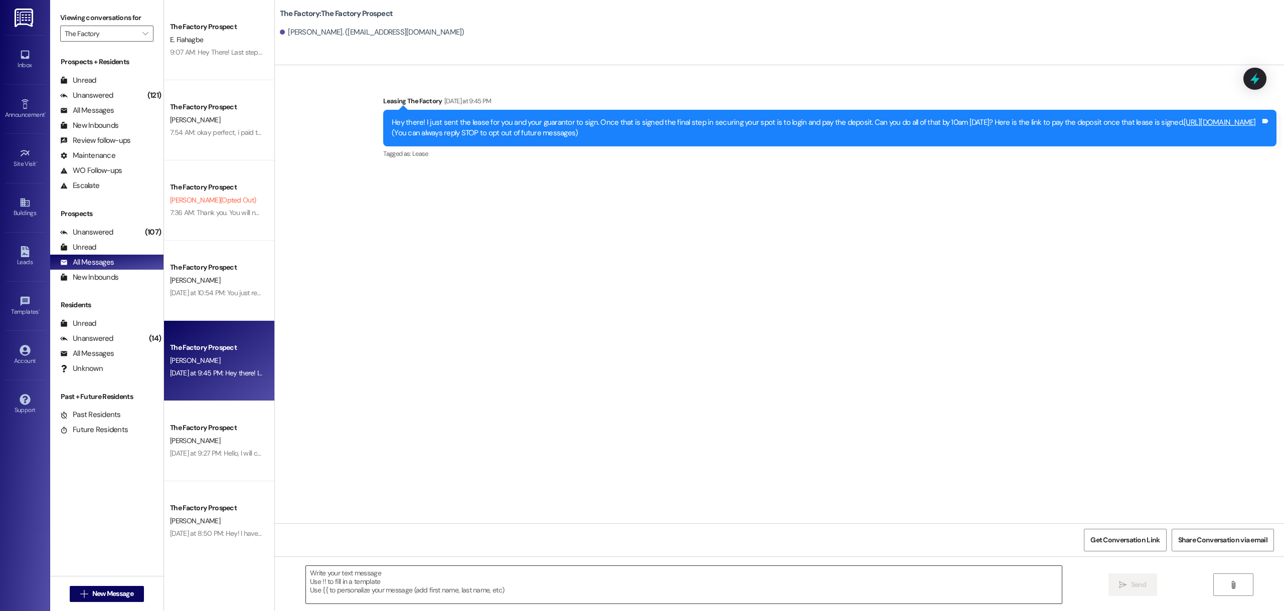
click at [382, 590] on textarea at bounding box center [684, 585] width 756 height 38
click at [183, 58] on div "9:07 AM: Hey There! Last step to secure this lease is to login and pay that sec…" at bounding box center [216, 52] width 95 height 13
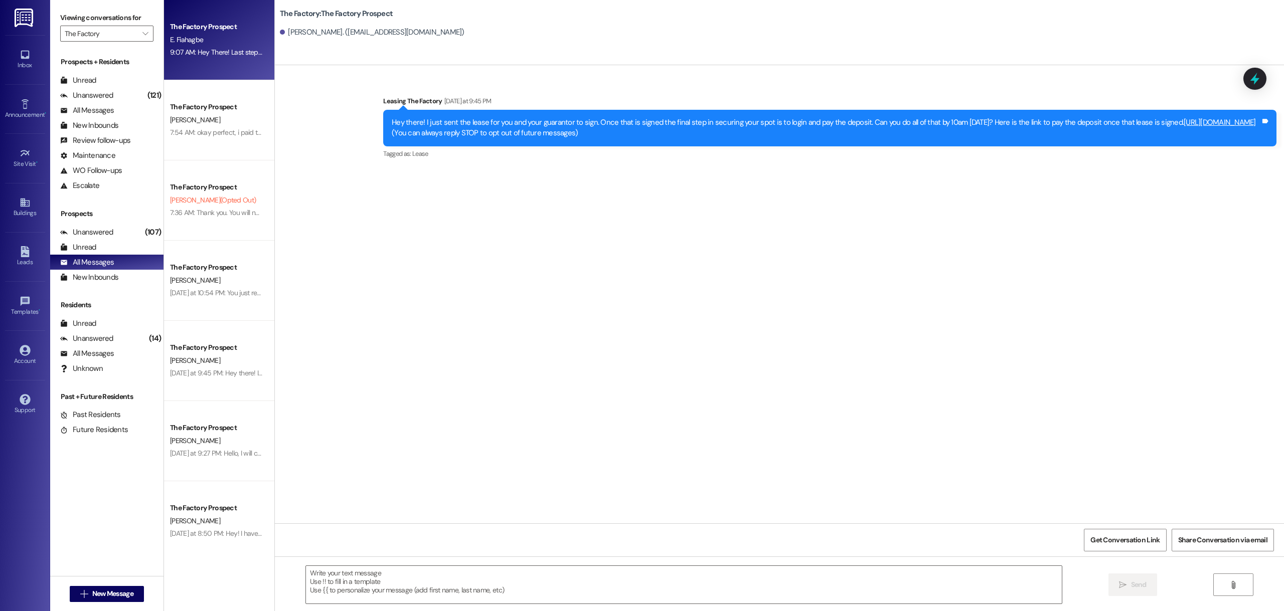
scroll to position [1, 0]
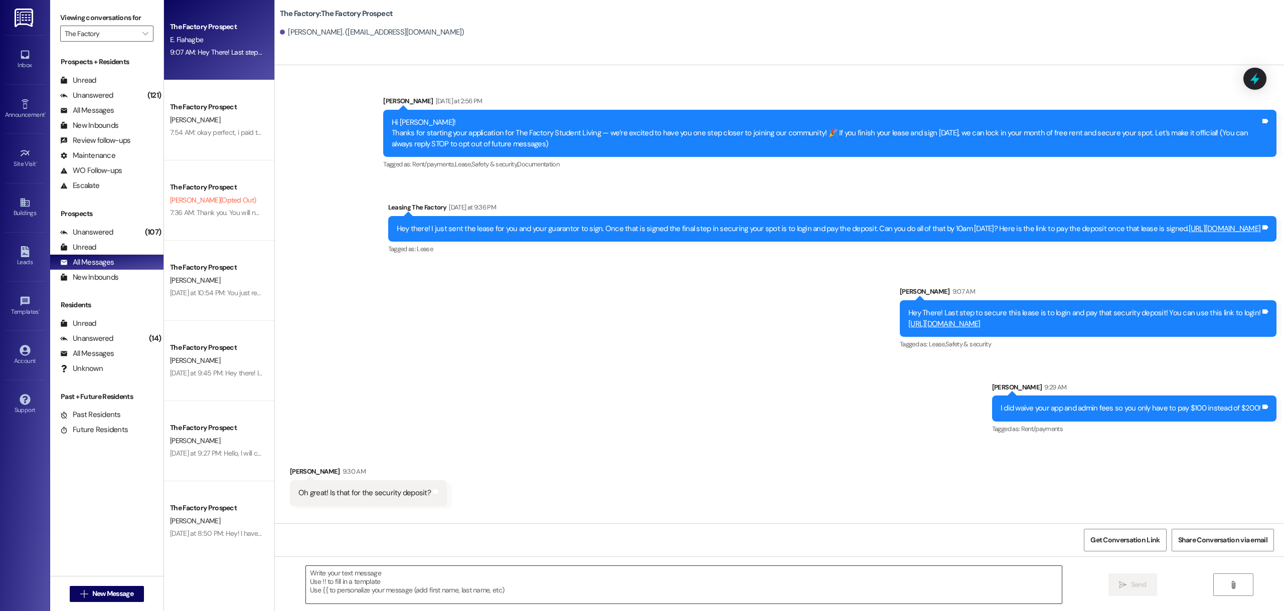
click at [423, 594] on textarea at bounding box center [684, 585] width 756 height 38
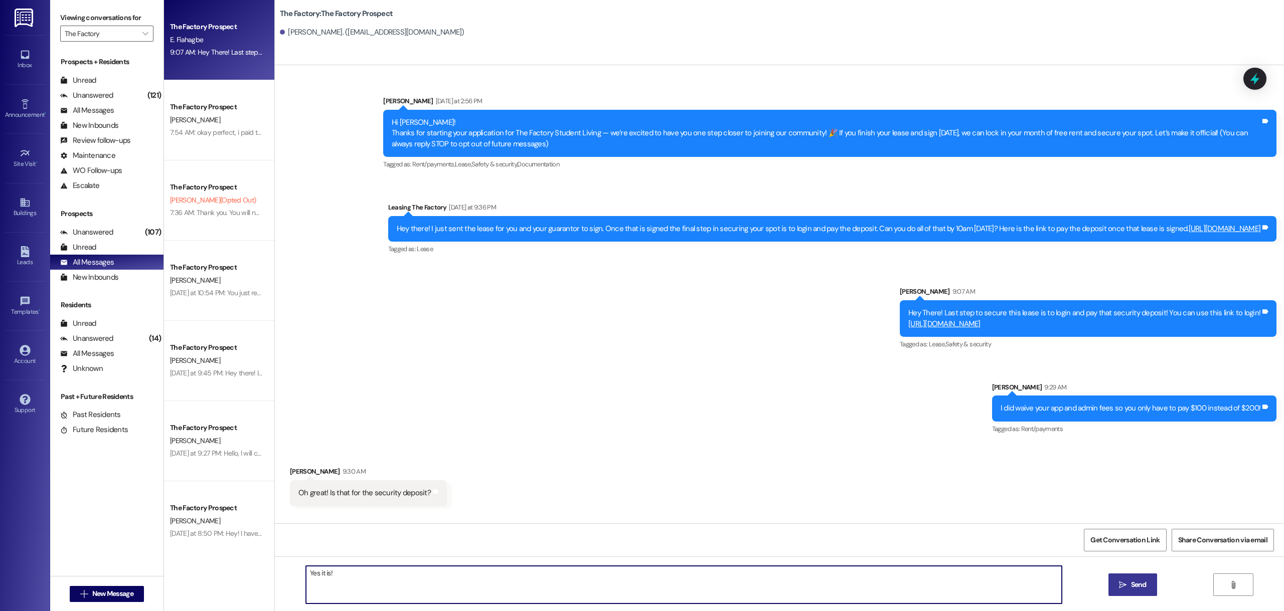
type textarea "Yes it is!"
click at [1142, 589] on span "Send" at bounding box center [1139, 585] width 16 height 11
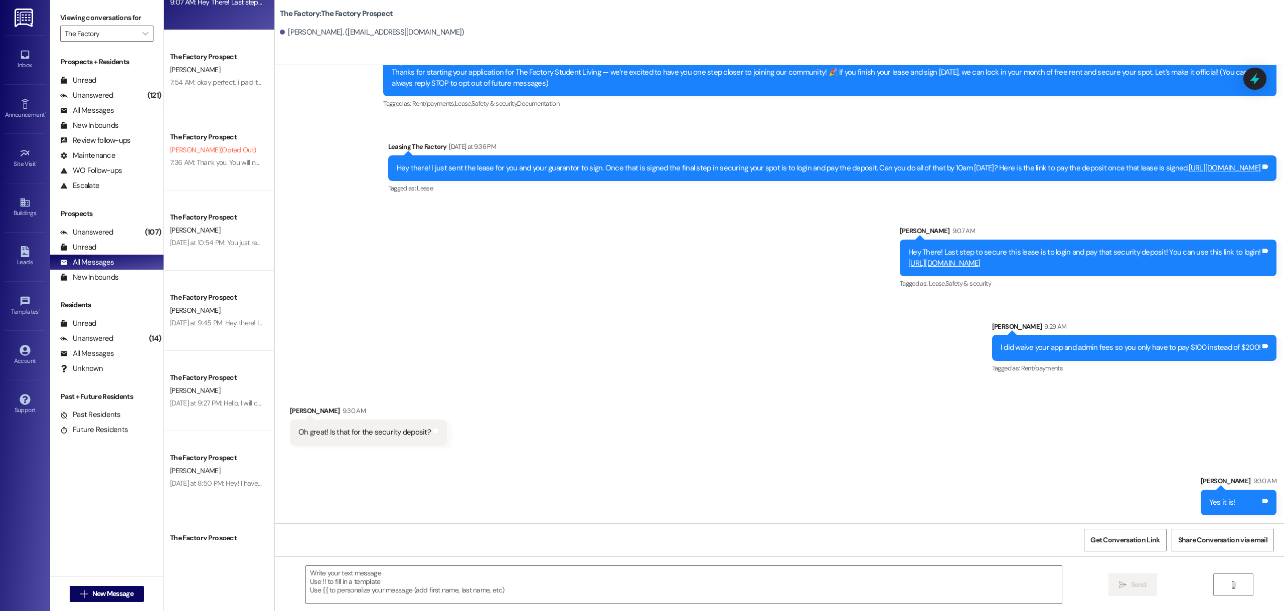
scroll to position [0, 0]
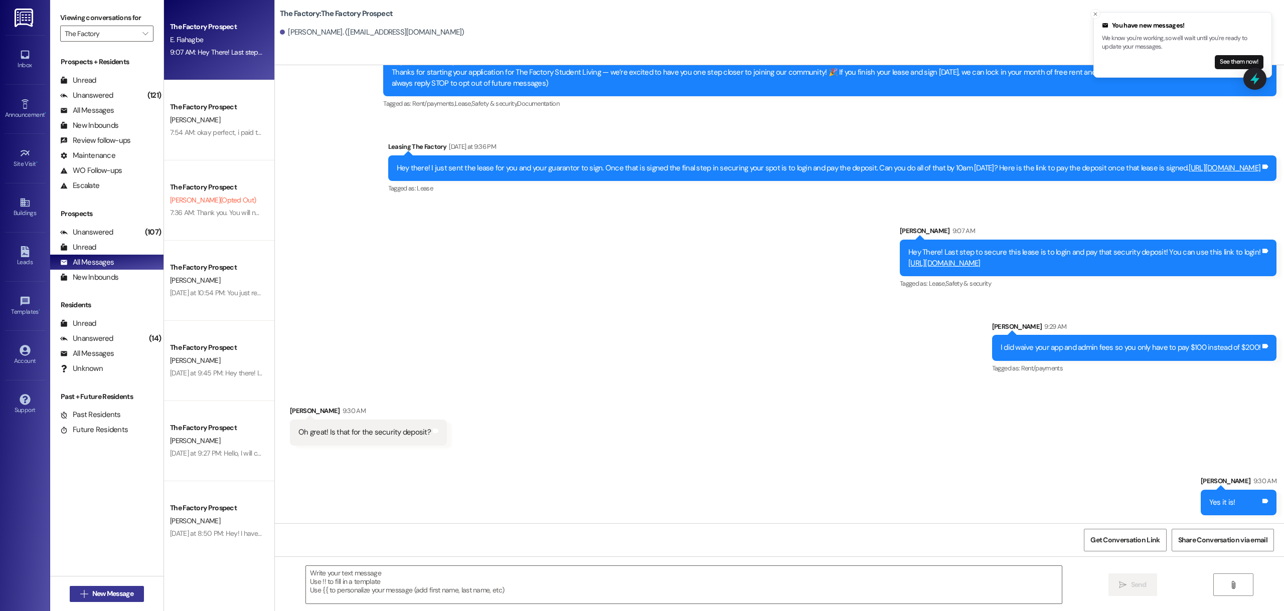
click at [117, 592] on span "New Message" at bounding box center [112, 594] width 41 height 11
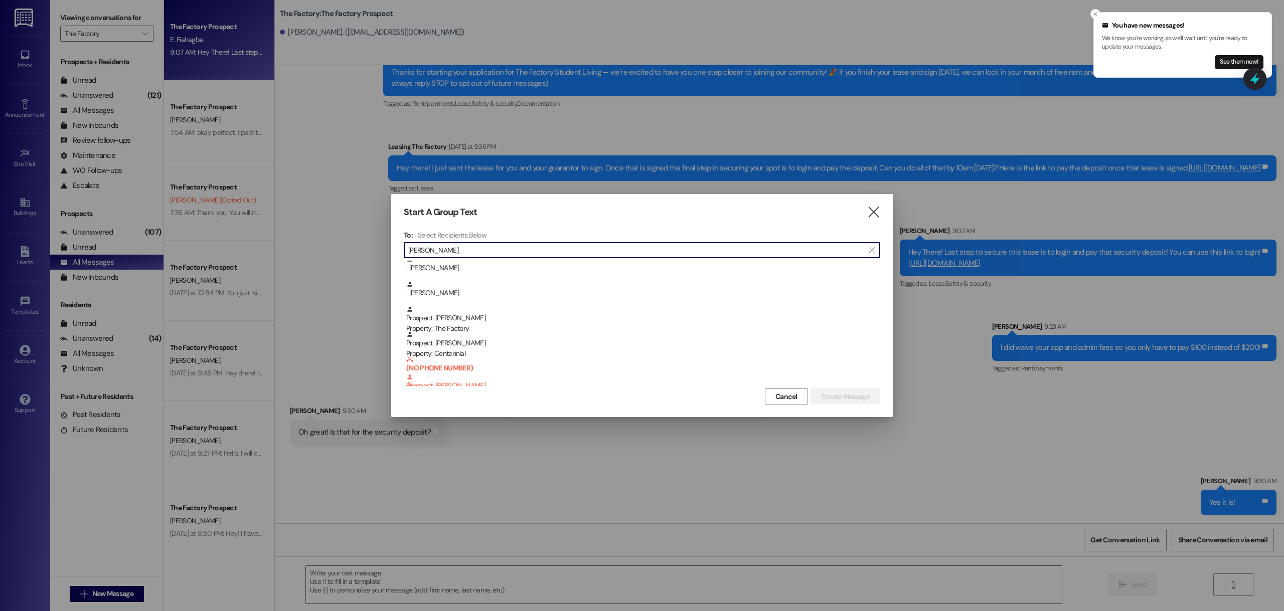
scroll to position [251, 0]
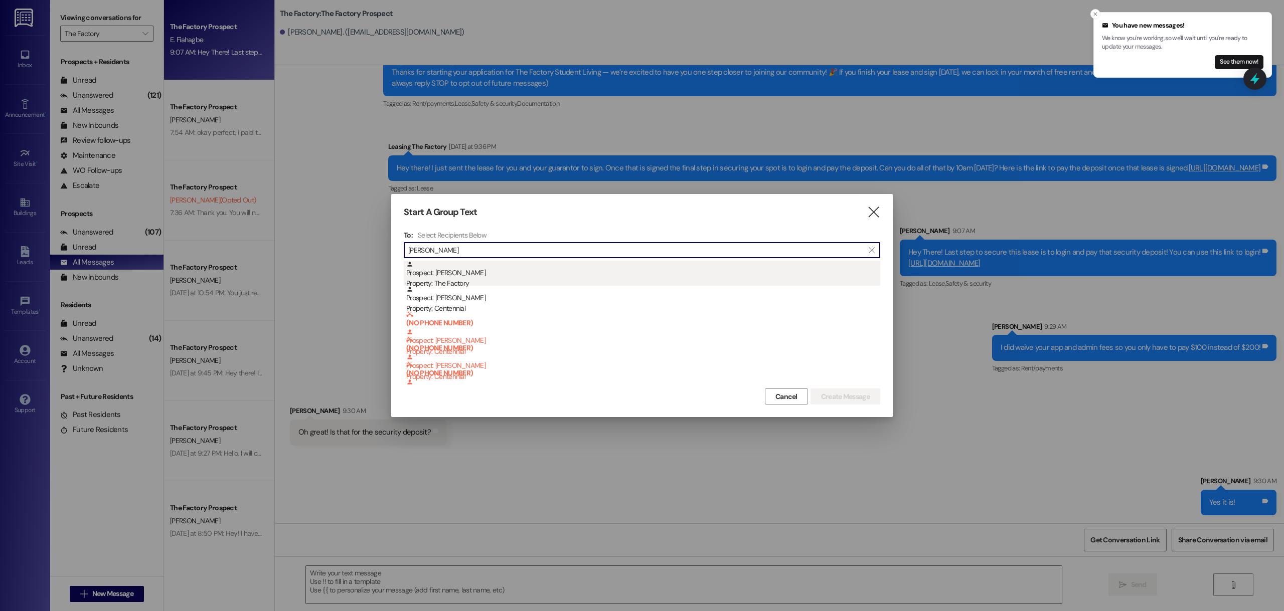
type input "[PERSON_NAME]"
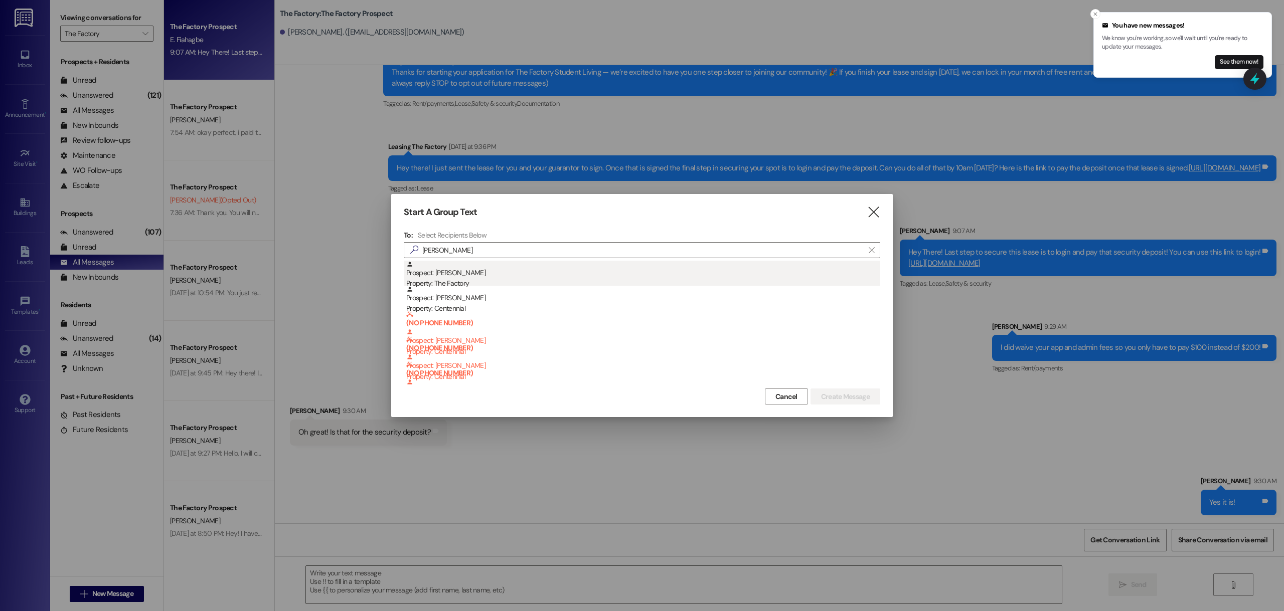
click at [536, 275] on div "Prospect: [PERSON_NAME] Property: The Factory" at bounding box center [643, 275] width 474 height 29
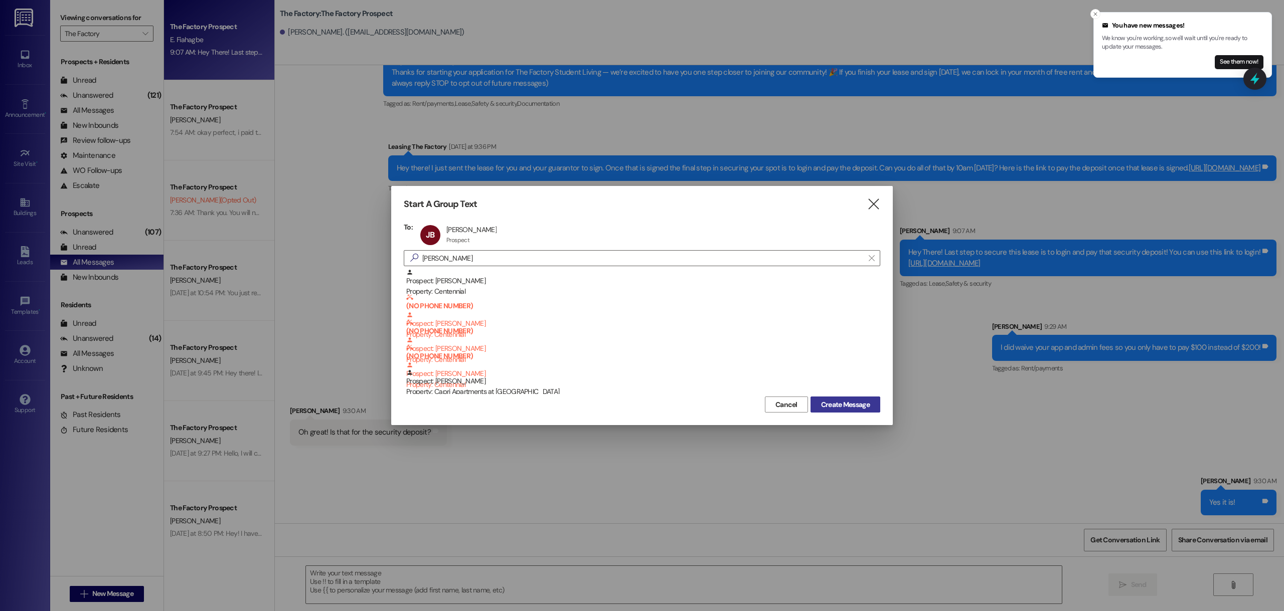
click at [855, 404] on span "Create Message" at bounding box center [845, 405] width 49 height 11
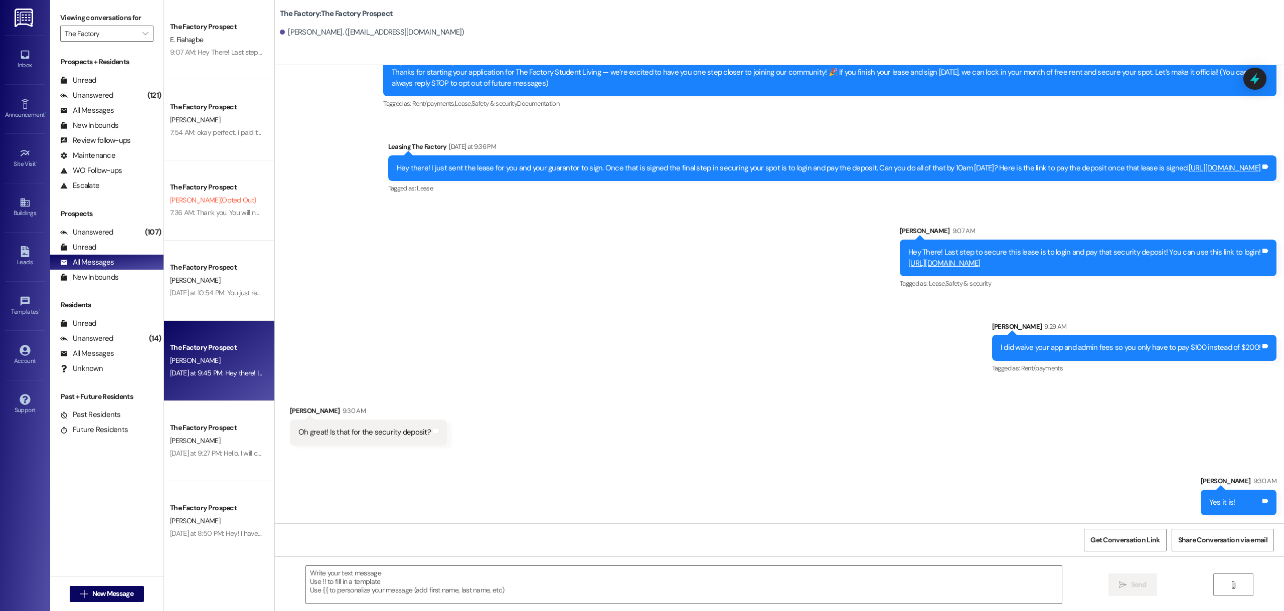
scroll to position [0, 0]
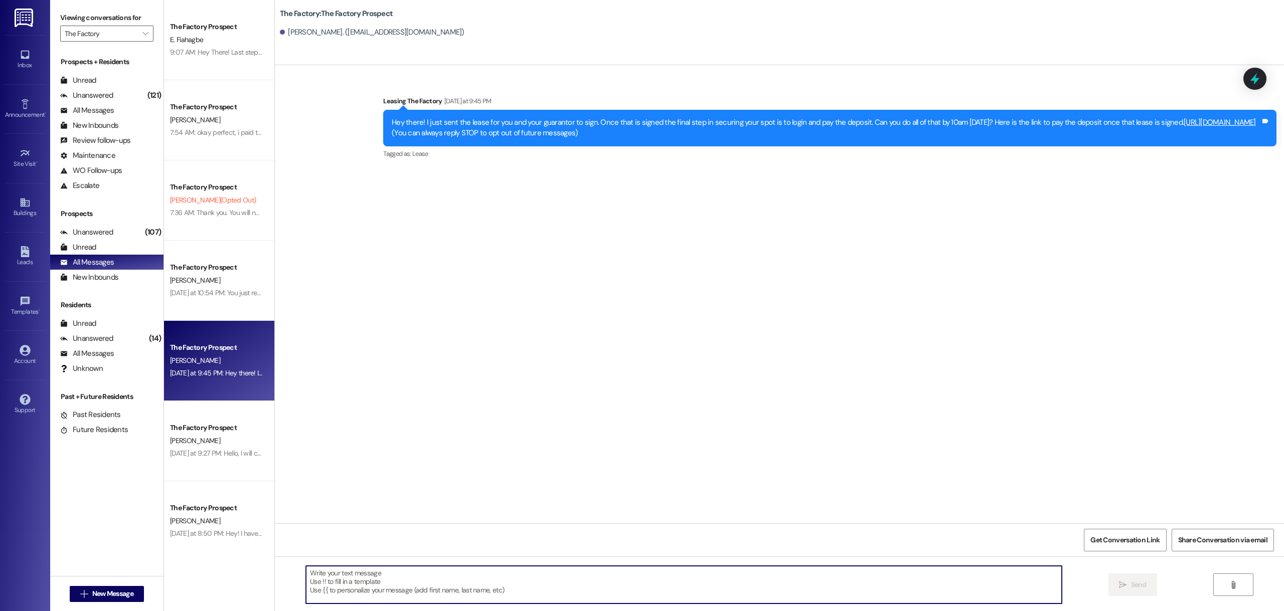
click at [399, 580] on textarea at bounding box center [684, 585] width 756 height 38
paste textarea "Hey [PERSON_NAME]! Thanks for getting your lease all signed 🎉 The last step is …"
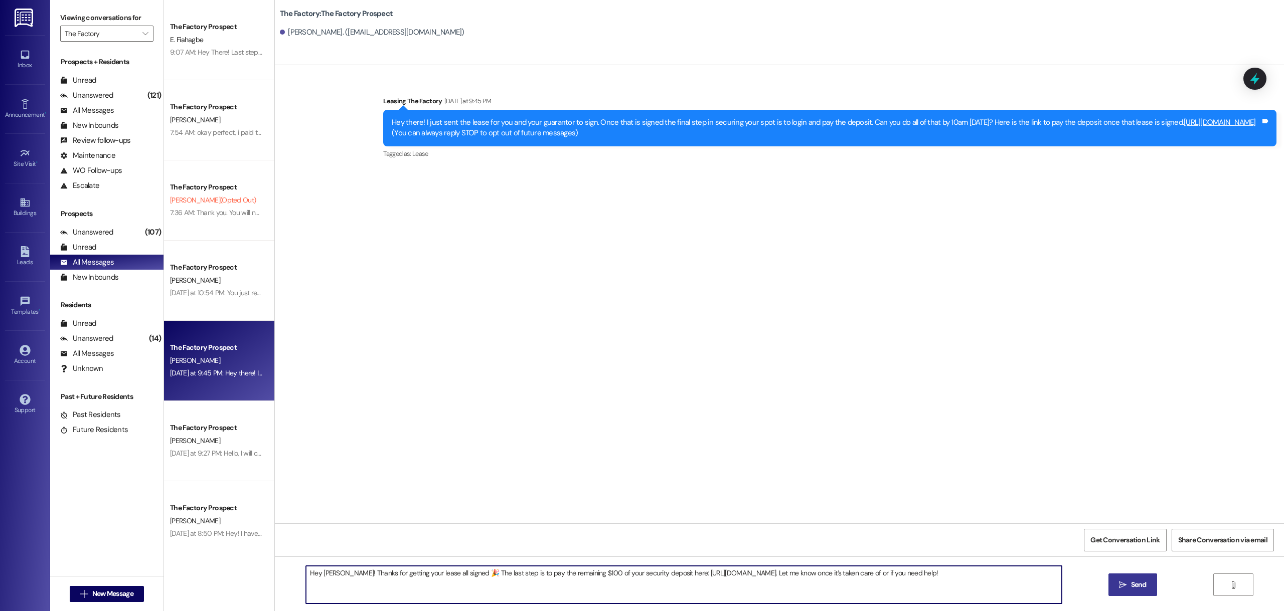
type textarea "Hey [PERSON_NAME]! Thanks for getting your lease all signed 🎉 The last step is …"
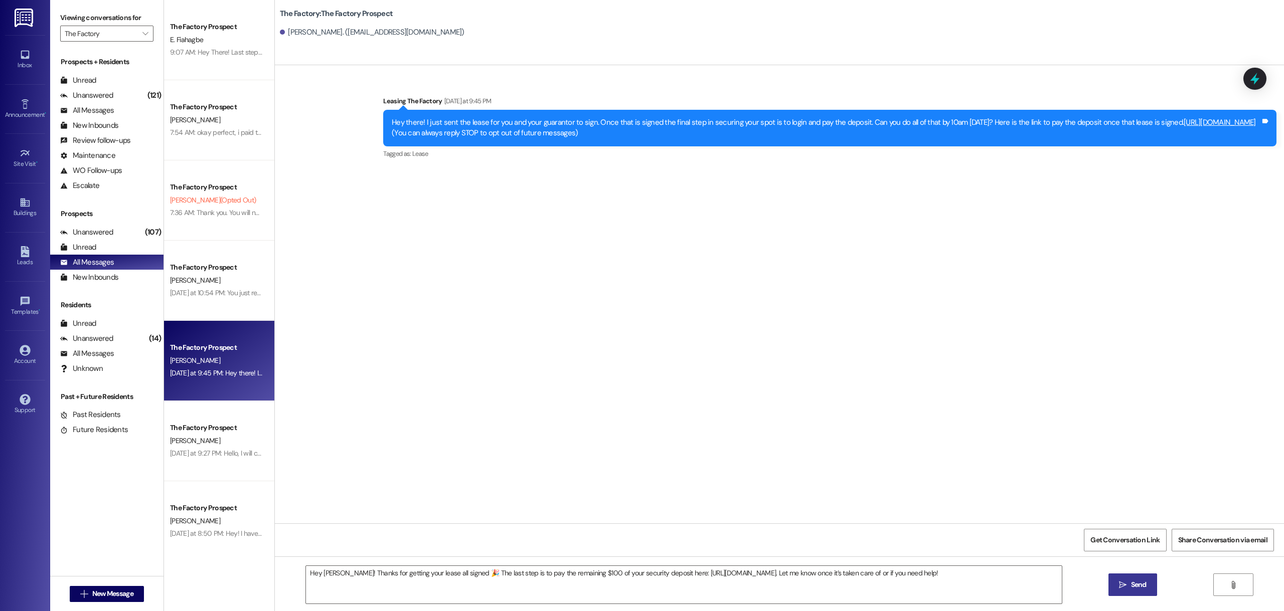
click at [1124, 588] on icon "" at bounding box center [1123, 585] width 8 height 8
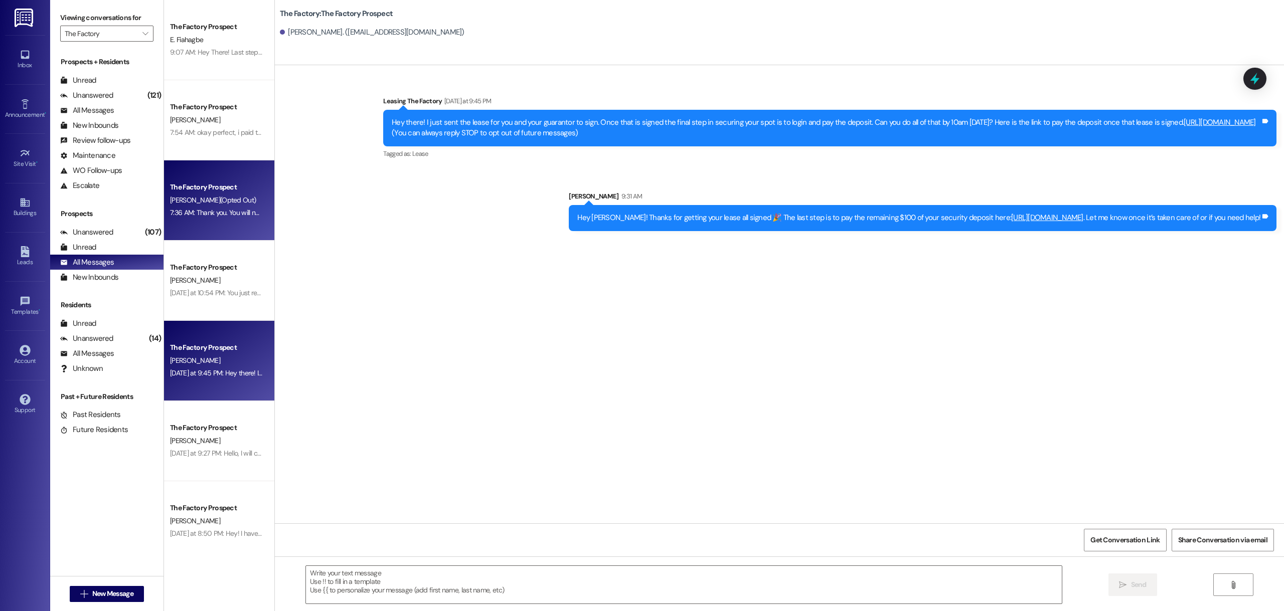
click at [225, 220] on div "The Factory Prospect [PERSON_NAME] (Opted Out) 7:36 AM: Thank you. You will no …" at bounding box center [219, 200] width 110 height 80
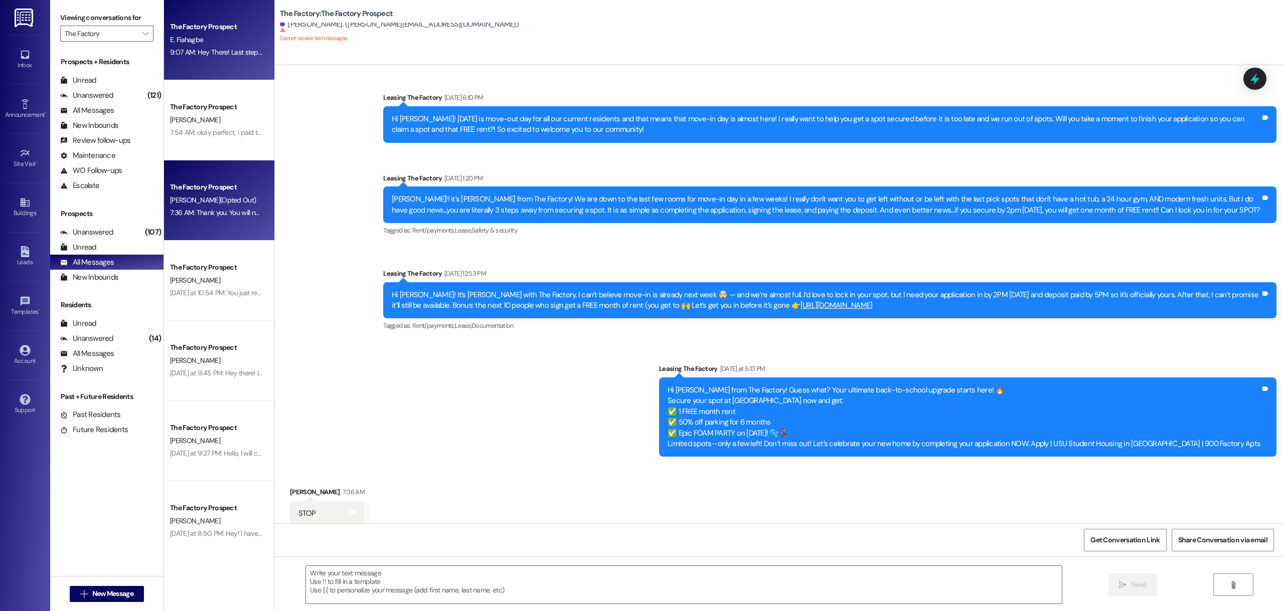
click at [211, 50] on div "9:07 AM: Hey There! Last step to secure this lease is to login and pay that sec…" at bounding box center [377, 52] width 415 height 9
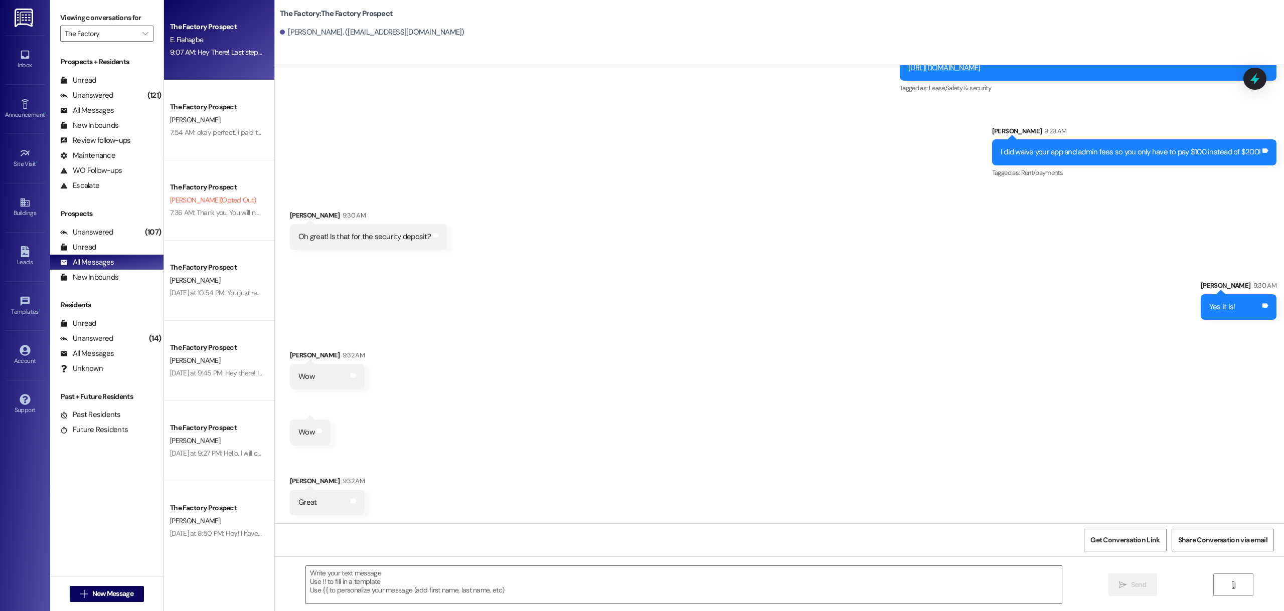
scroll to position [267, 0]
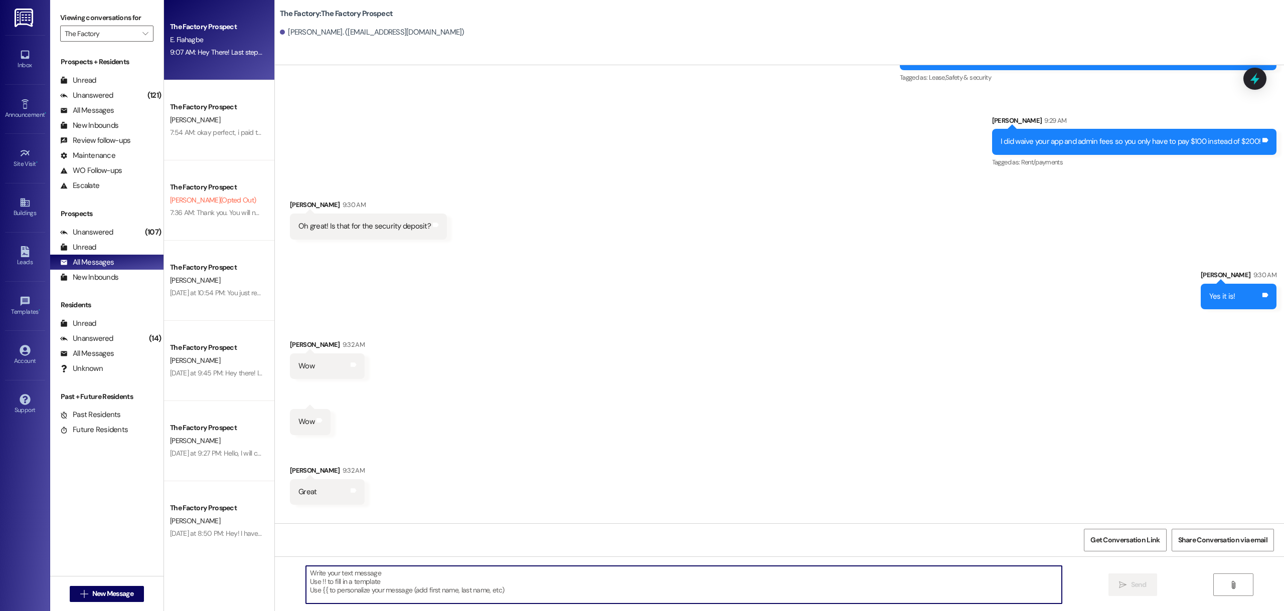
click at [418, 583] on textarea at bounding box center [684, 585] width 756 height 38
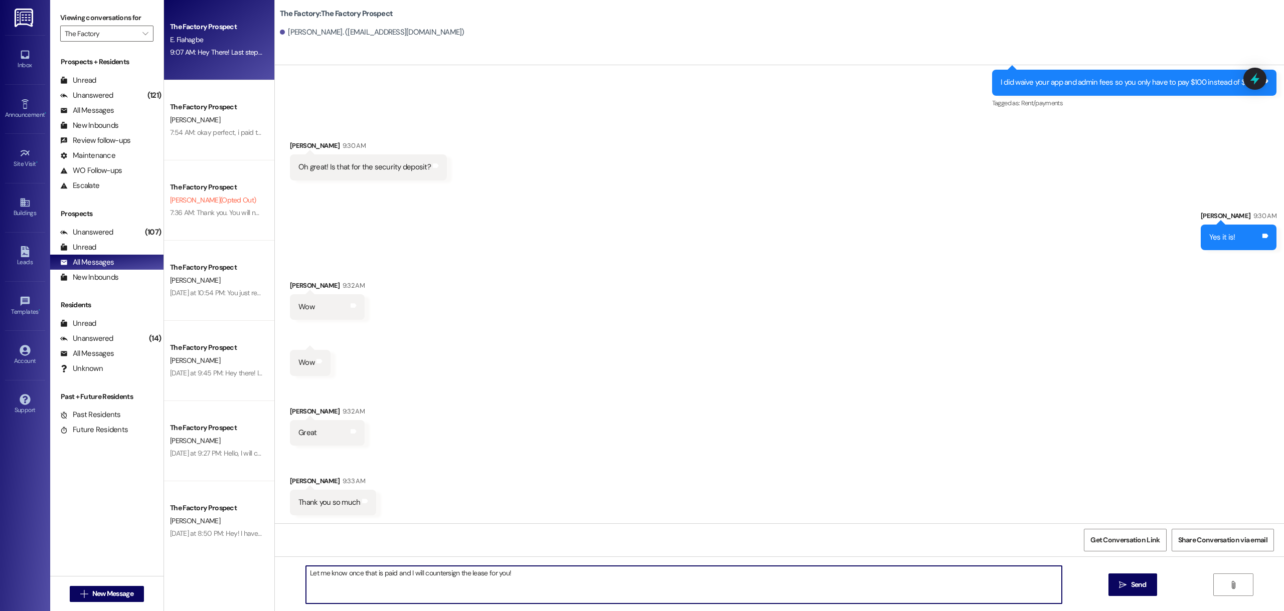
scroll to position [337, 0]
type textarea "Let me know once that is paid and I will countersign the lease for you!"
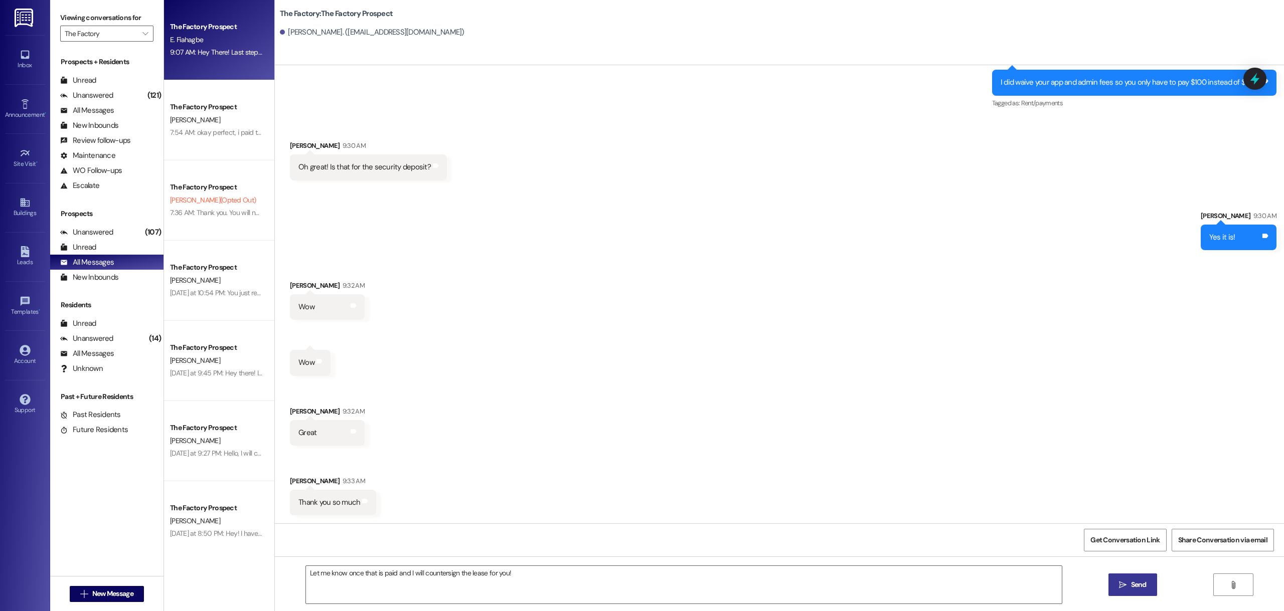
click at [1134, 590] on span "Send" at bounding box center [1139, 585] width 16 height 11
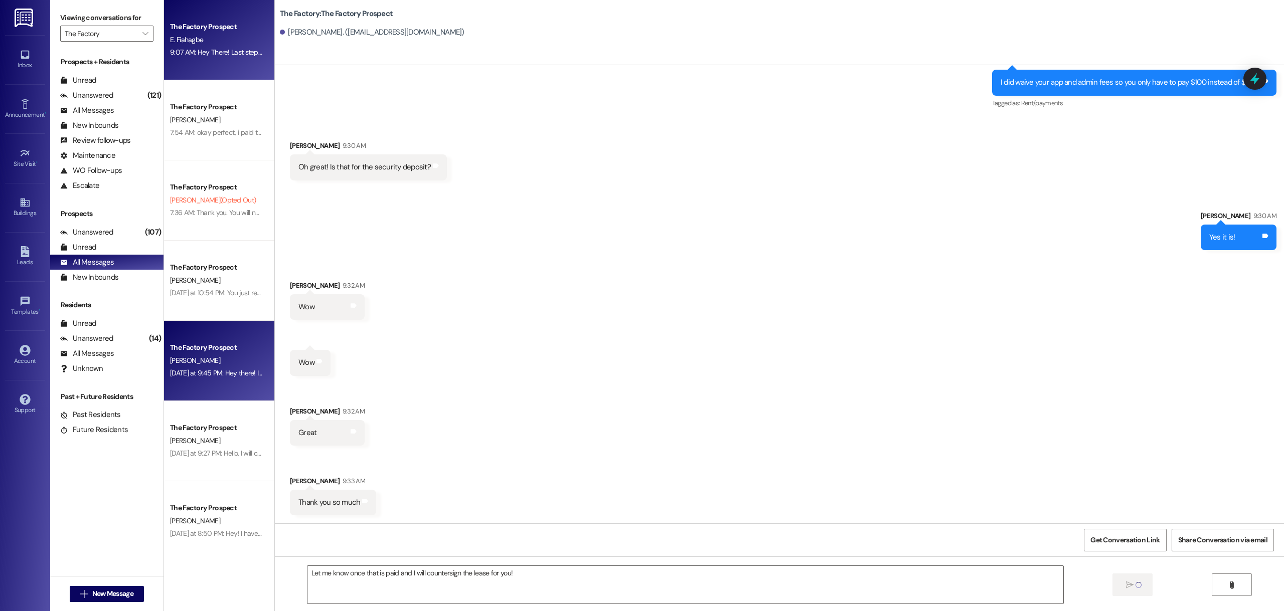
click at [200, 368] on div "[DATE] at 9:45 PM: Hey there! I just sent the lease for you and your guarantor …" at bounding box center [216, 373] width 95 height 13
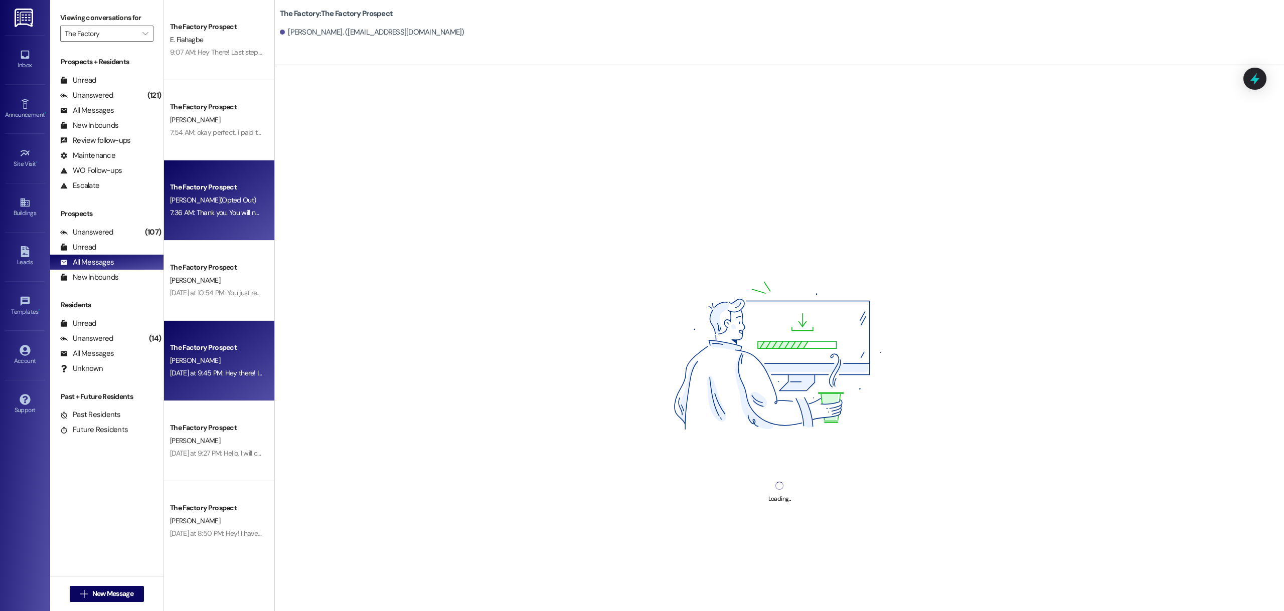
click at [215, 224] on div "The Factory Prospect [PERSON_NAME] (Opted Out) 7:36 AM: Thank you. You will no …" at bounding box center [219, 200] width 110 height 80
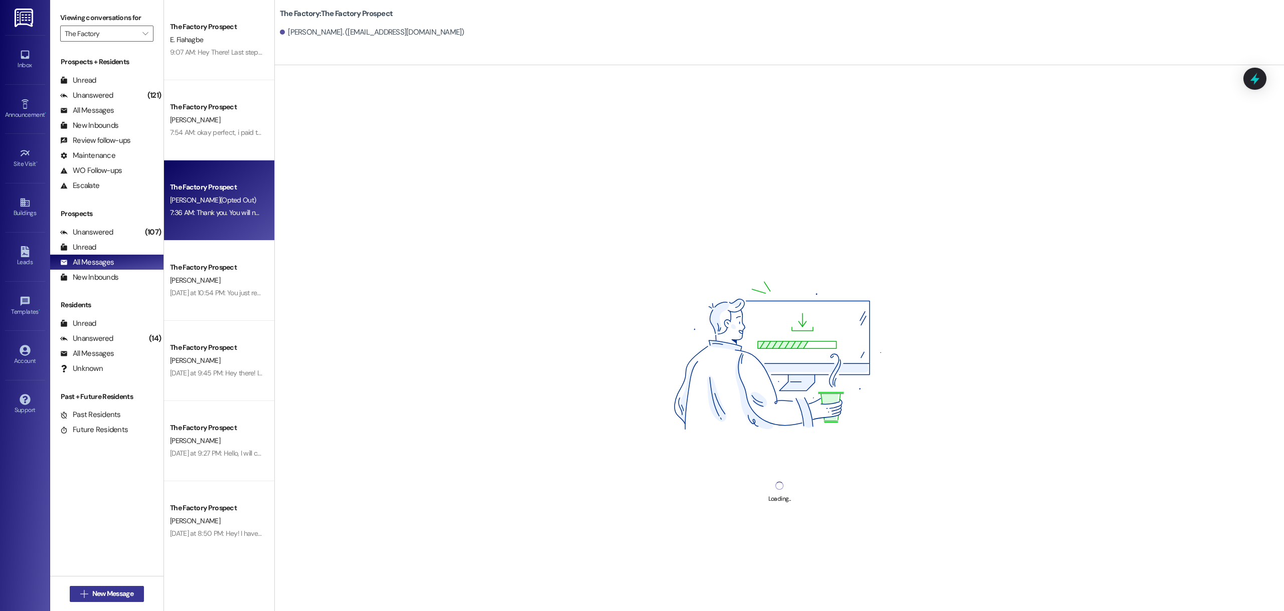
click at [114, 599] on button " New Message" at bounding box center [107, 594] width 74 height 16
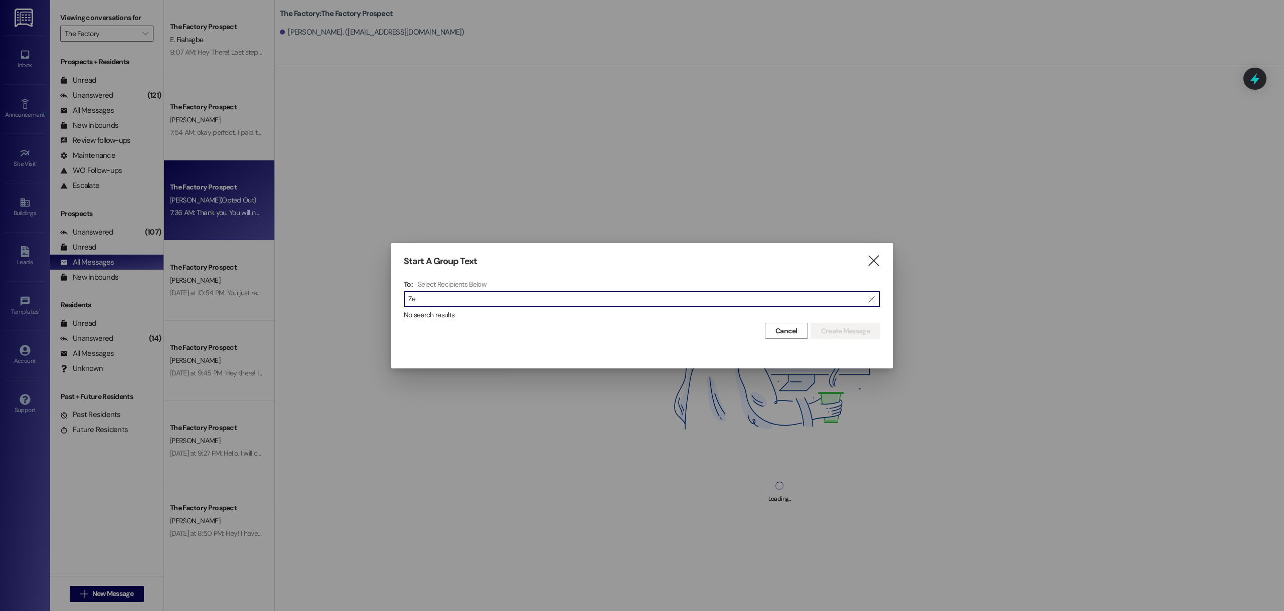
type input "Z"
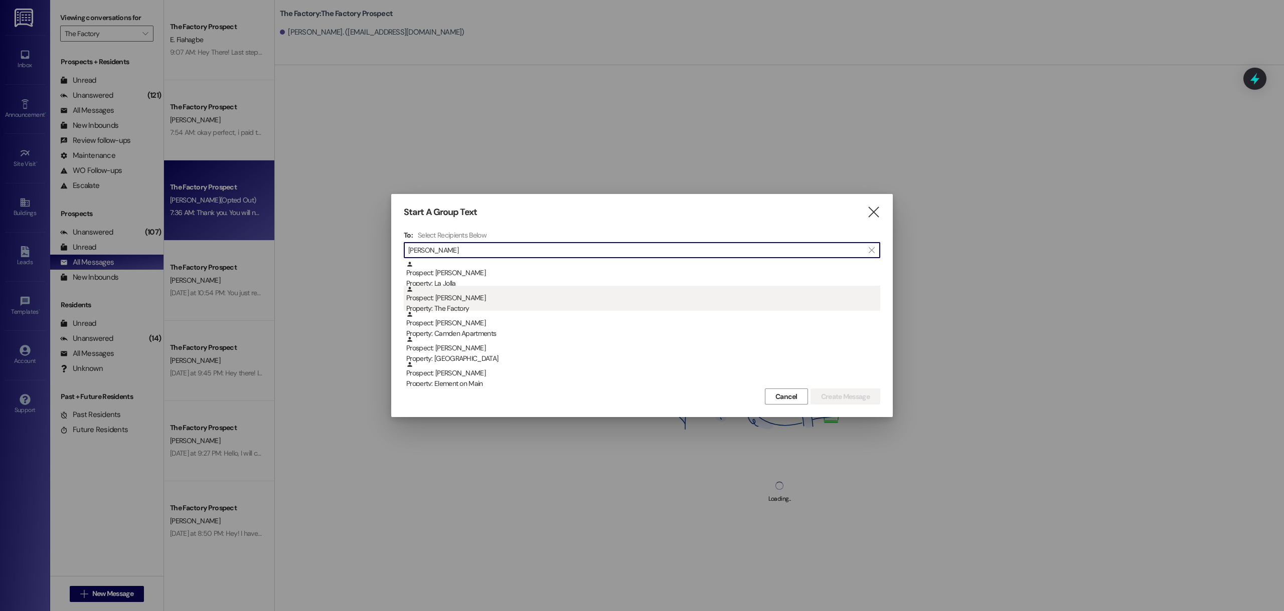
type input "[PERSON_NAME]"
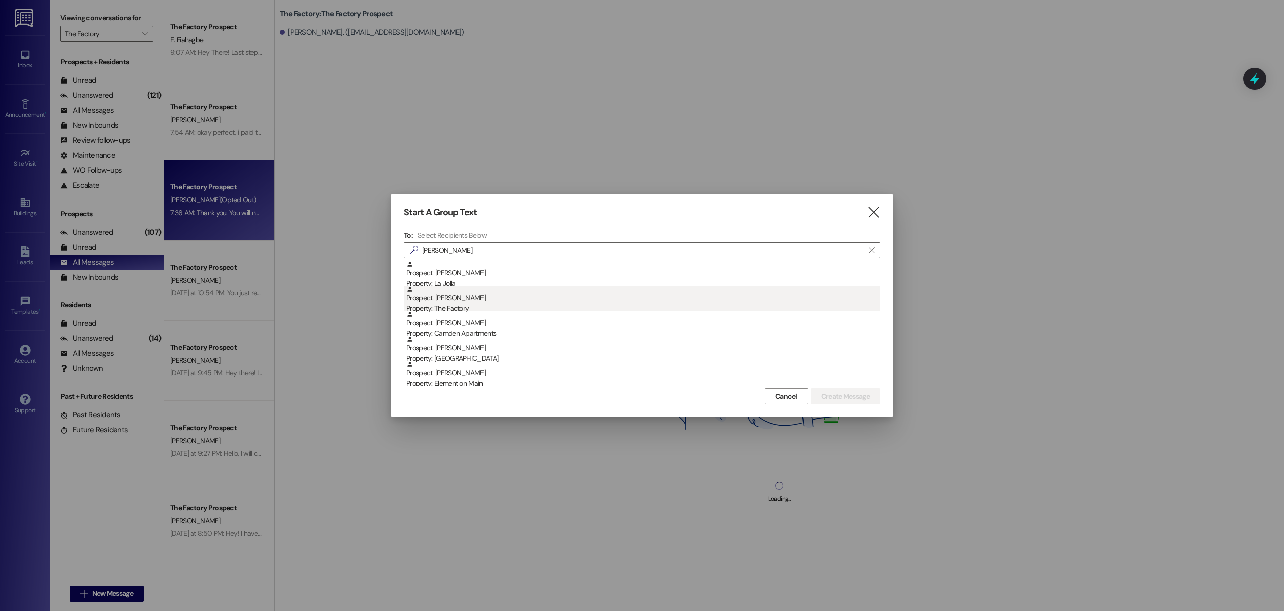
click at [531, 308] on div "Property: The Factory" at bounding box center [643, 308] width 474 height 11
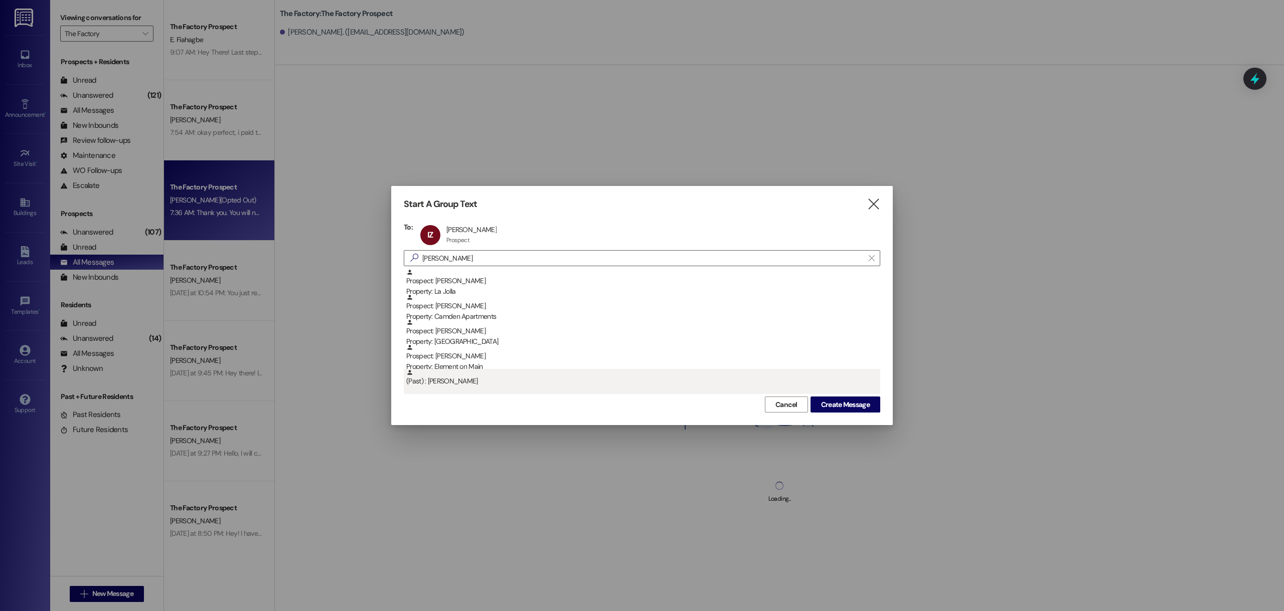
click at [847, 393] on div "(Past) : [PERSON_NAME]" at bounding box center [642, 381] width 476 height 25
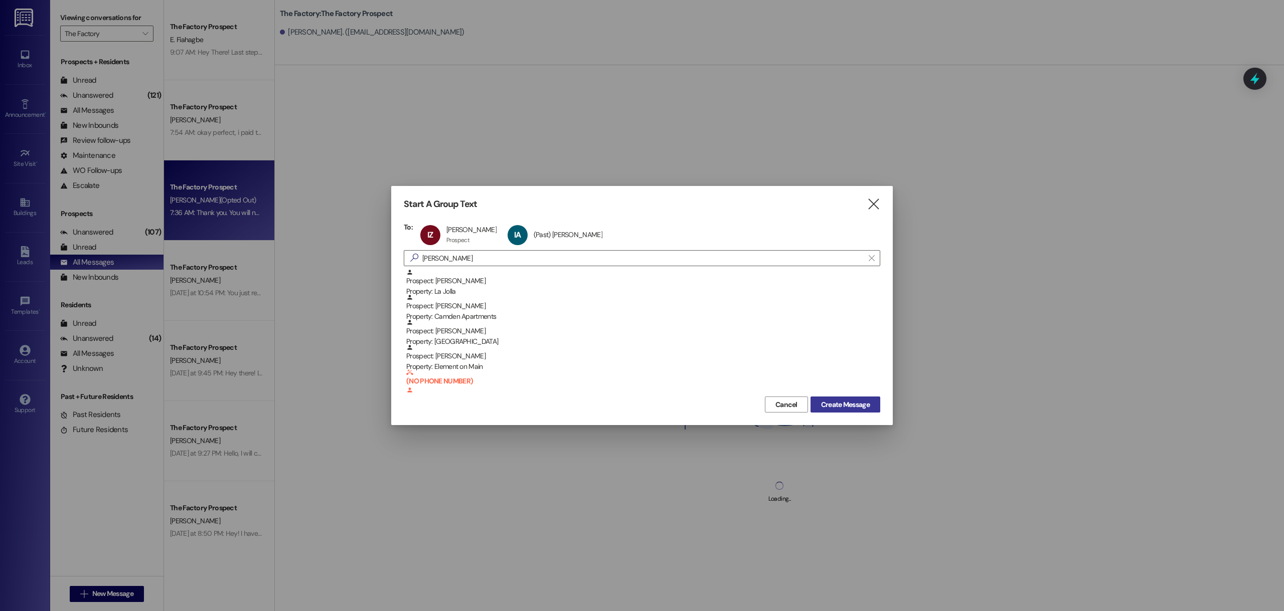
click at [846, 403] on span "Create Message" at bounding box center [845, 405] width 49 height 11
click at [558, 234] on div "IA (Past) [PERSON_NAME] (Past) [PERSON_NAME] click to remove" at bounding box center [558, 235] width 106 height 25
click at [842, 408] on span "Create Message" at bounding box center [845, 405] width 49 height 11
click at [837, 404] on span "Create Message" at bounding box center [845, 405] width 49 height 11
click at [476, 257] on input "[PERSON_NAME]" at bounding box center [635, 258] width 455 height 14
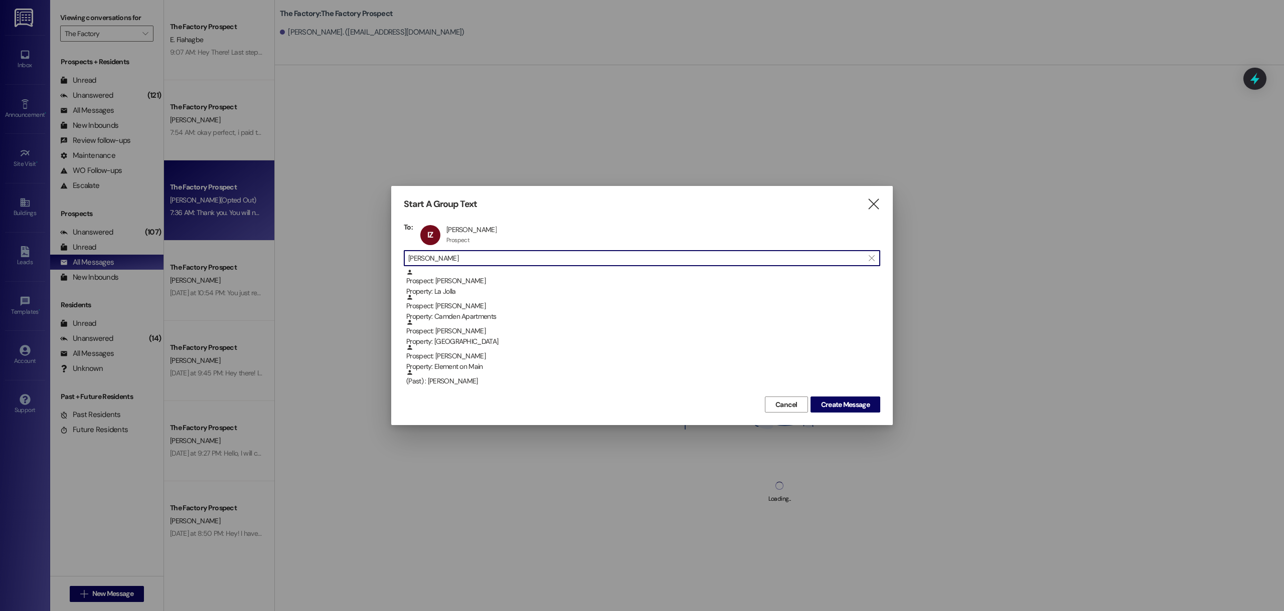
click at [507, 233] on div "IZ [PERSON_NAME] [PERSON_NAME] Prospect Prospect click to remove" at bounding box center [643, 235] width 451 height 25
click at [476, 230] on div "IZ [PERSON_NAME] [PERSON_NAME] Prospect Prospect click to remove" at bounding box center [461, 235] width 87 height 25
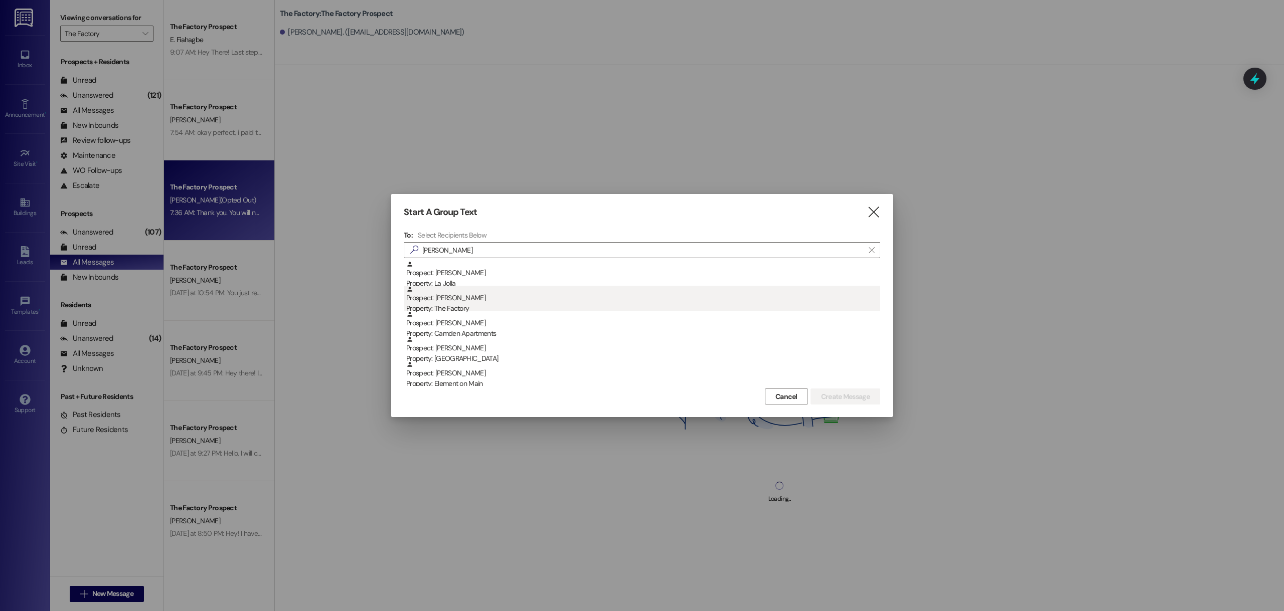
click at [476, 310] on div "Property: The Factory" at bounding box center [643, 308] width 474 height 11
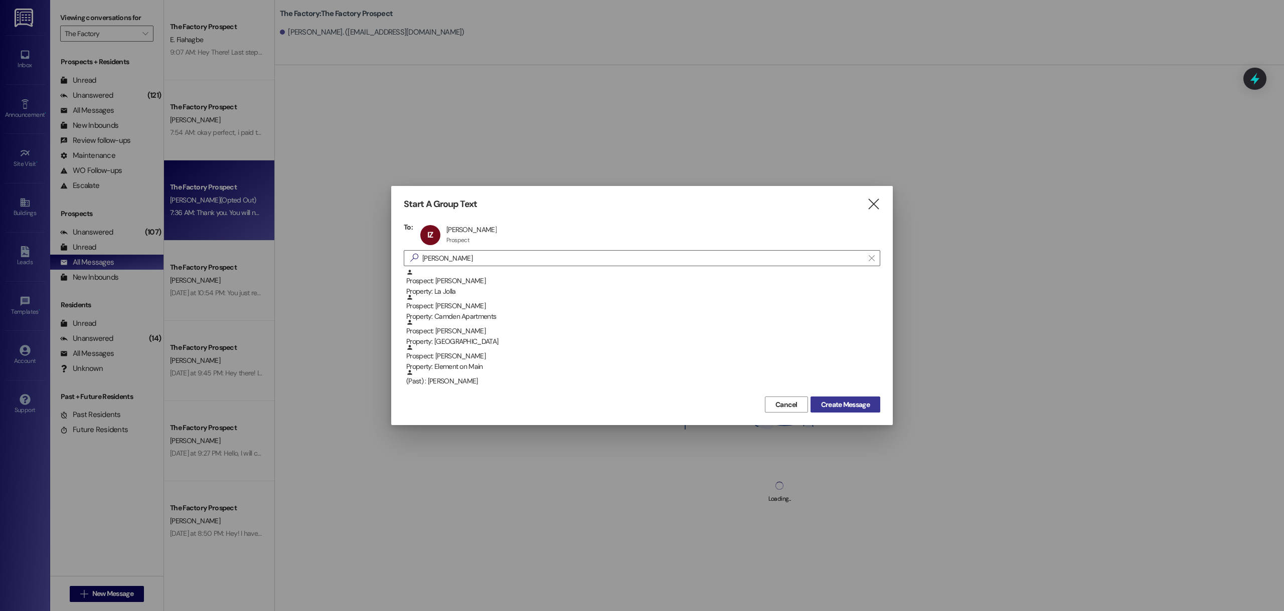
click at [838, 408] on span "Create Message" at bounding box center [845, 405] width 49 height 11
click at [835, 406] on span "Create Message" at bounding box center [845, 405] width 49 height 11
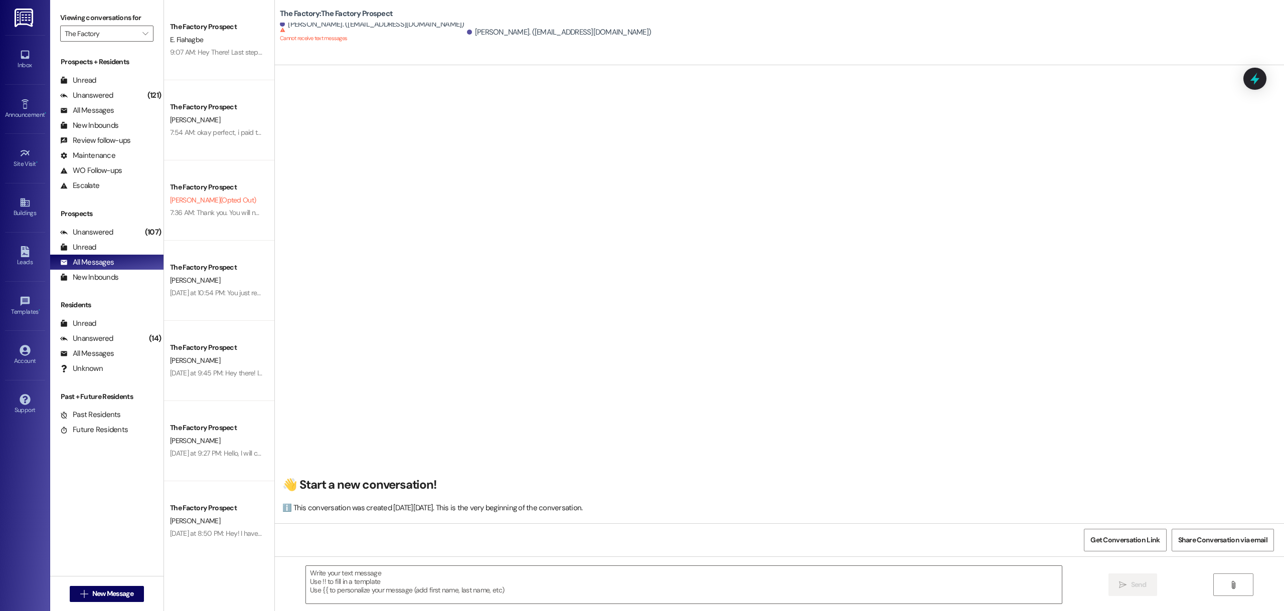
scroll to position [1, 0]
click at [209, 34] on div "E. Fiahagbe" at bounding box center [216, 40] width 95 height 13
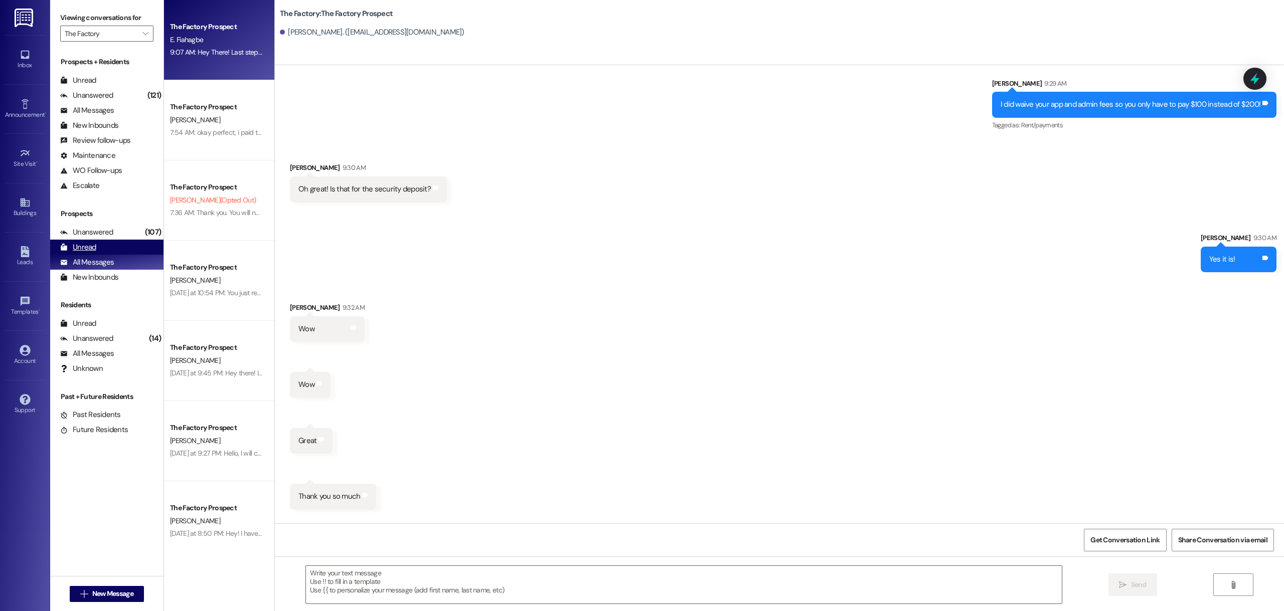
scroll to position [308, 0]
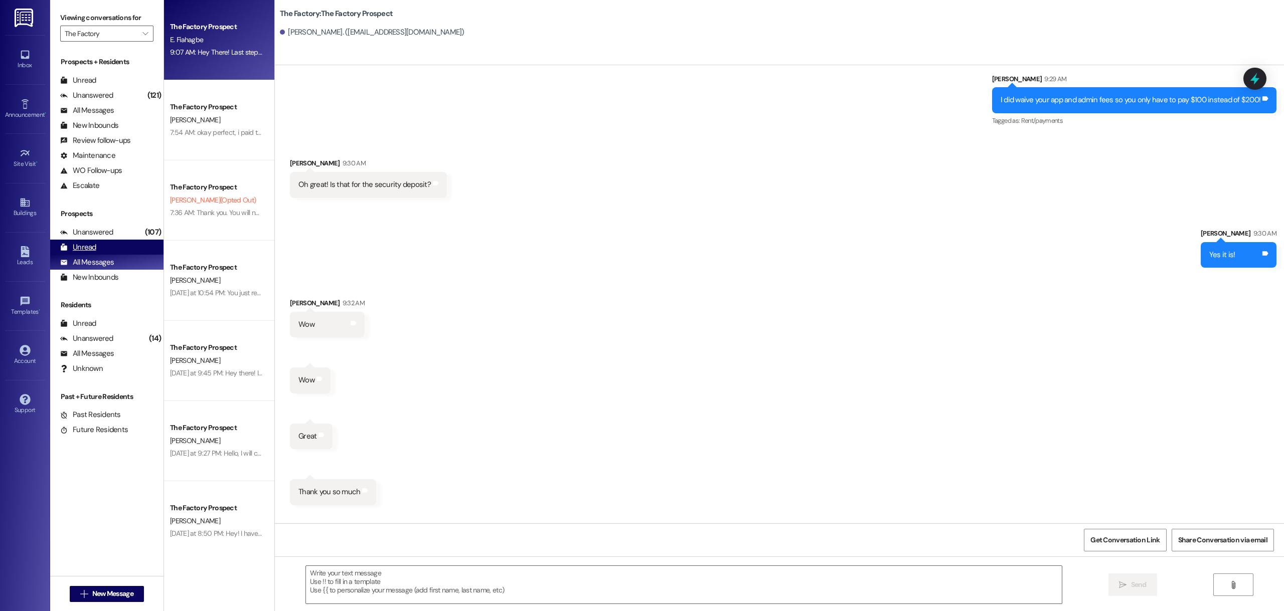
click at [102, 242] on div "Unread (0)" at bounding box center [106, 247] width 113 height 15
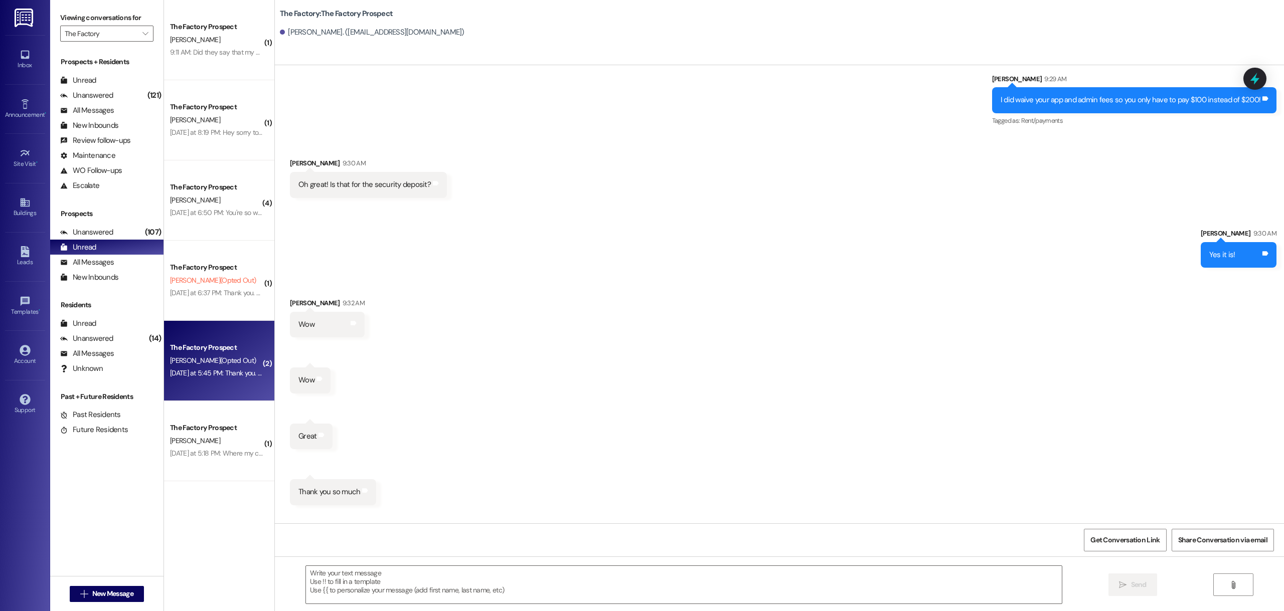
click at [223, 370] on div "[DATE] at 5:45 PM: Thank you. You will no longer receive texts from this thread…" at bounding box center [421, 373] width 503 height 9
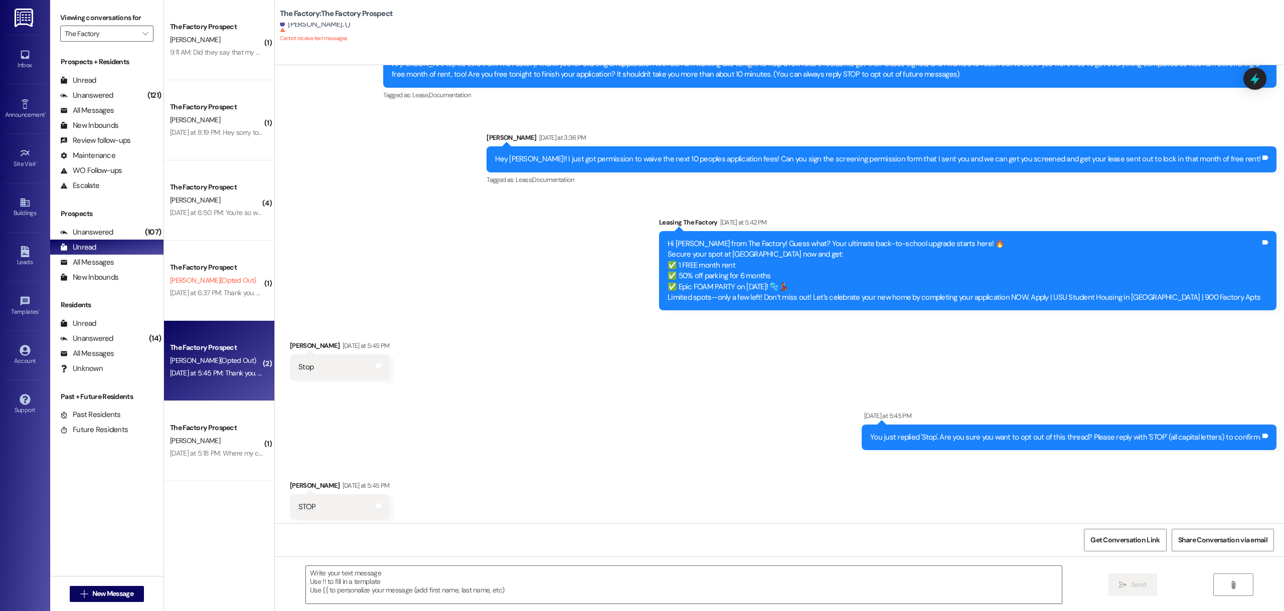
scroll to position [63, 0]
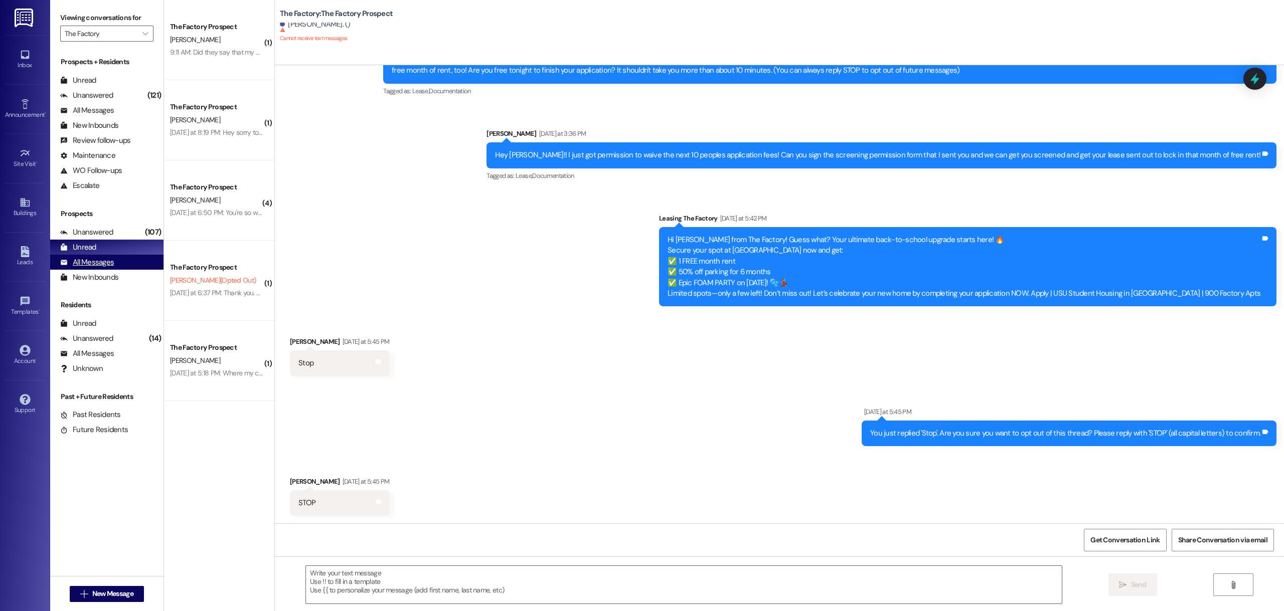
click at [94, 261] on div "All Messages" at bounding box center [87, 262] width 54 height 11
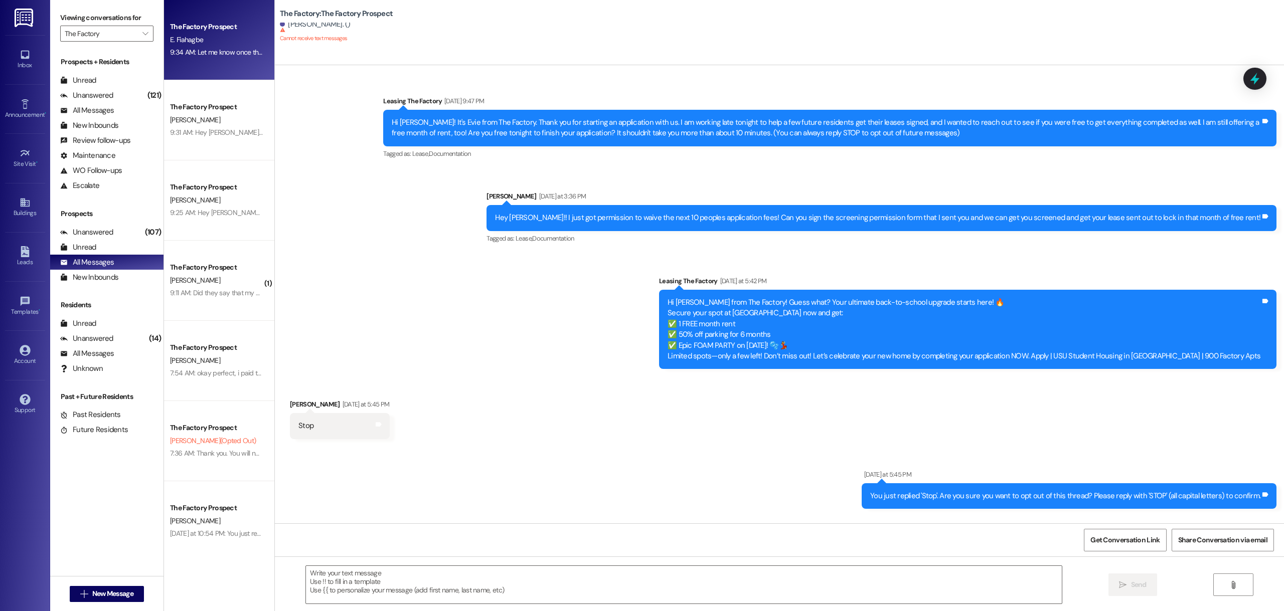
click at [208, 52] on div "9:34 AM: Let me know once that is paid and I will countersign the lease for you…" at bounding box center [284, 52] width 229 height 9
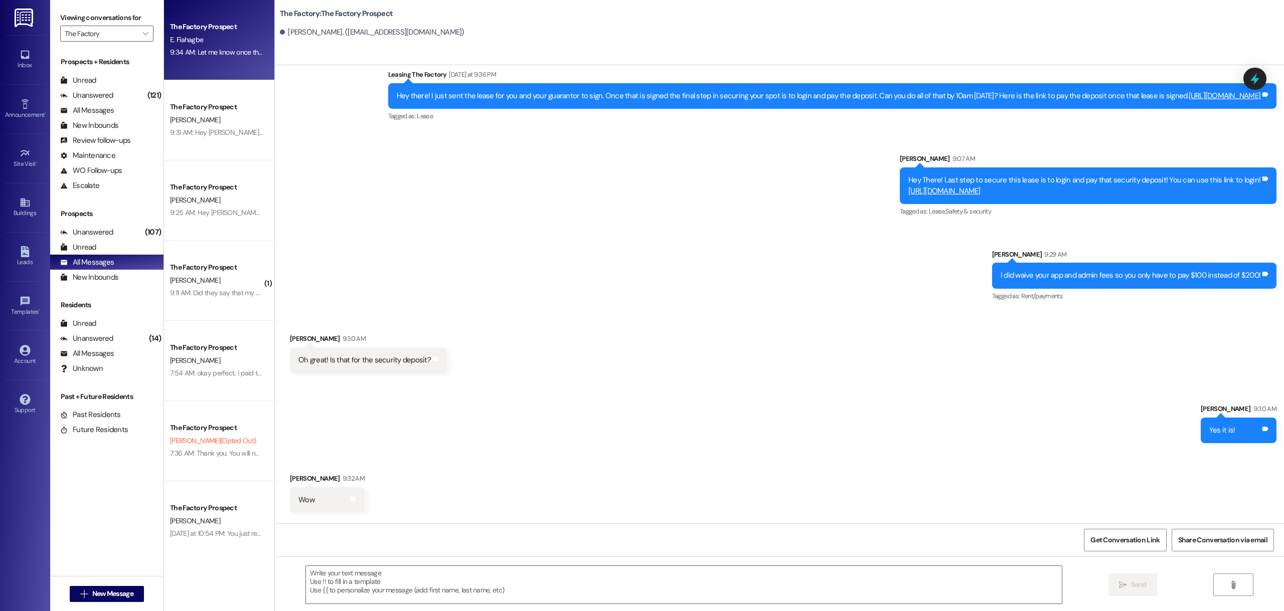
scroll to position [394, 0]
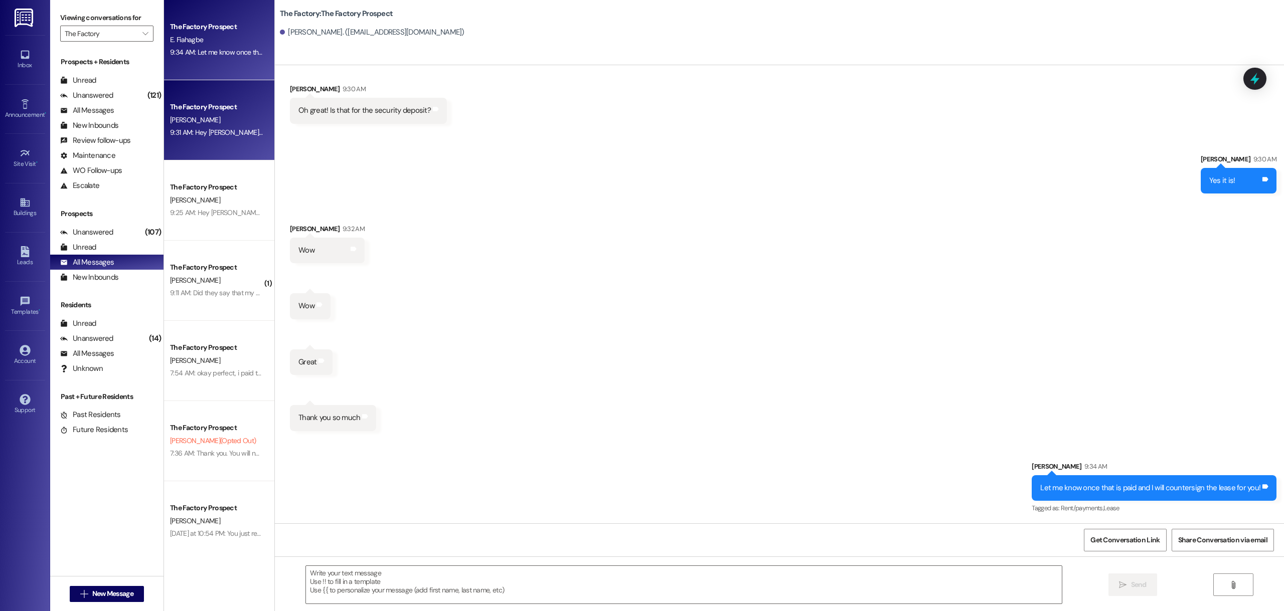
click at [208, 117] on div "[PERSON_NAME]" at bounding box center [216, 120] width 95 height 13
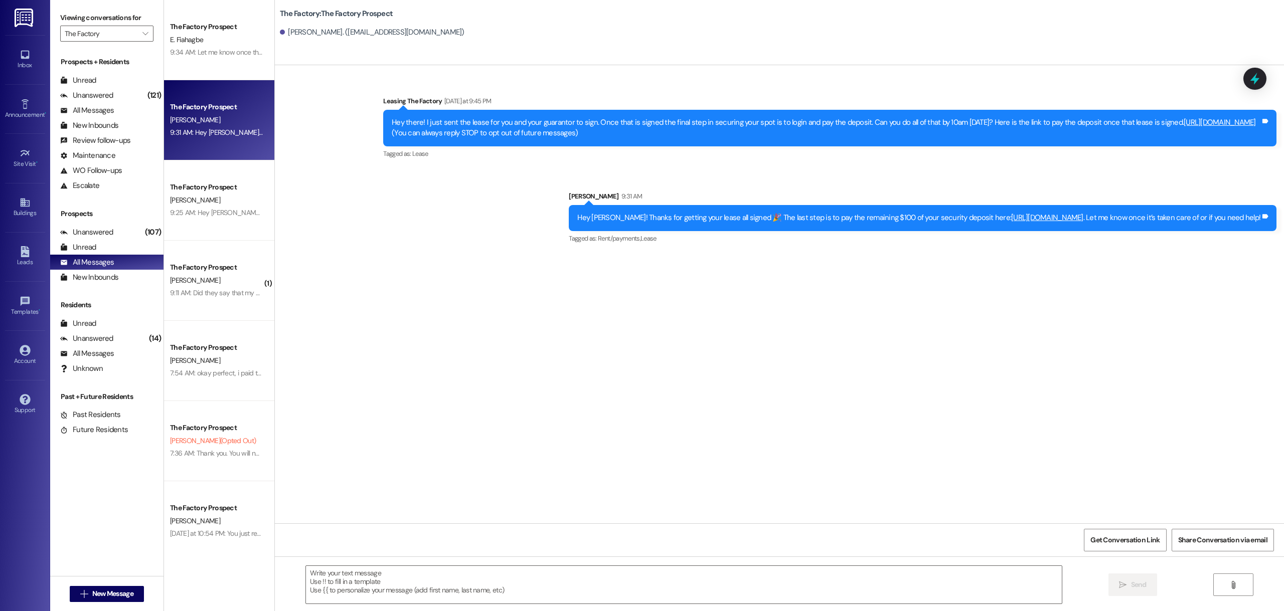
scroll to position [0, 0]
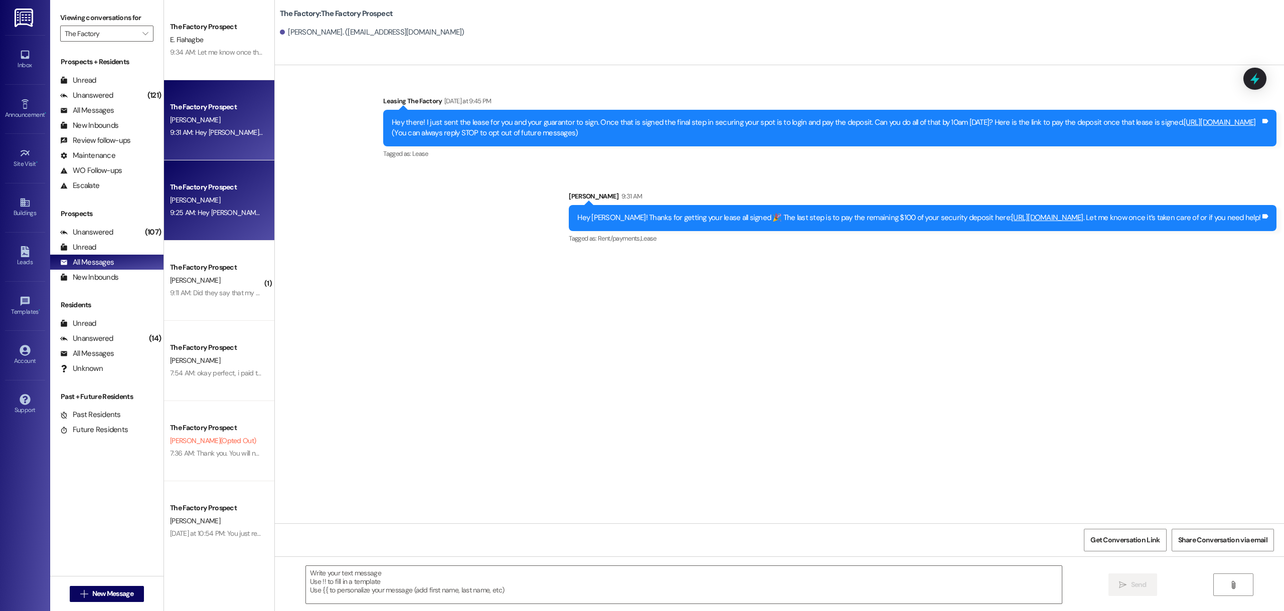
click at [170, 211] on div "9:25 AM: Hey [PERSON_NAME]! It’s [PERSON_NAME] from The Factory [PERSON_NAME] 👋…" at bounding box center [642, 212] width 945 height 9
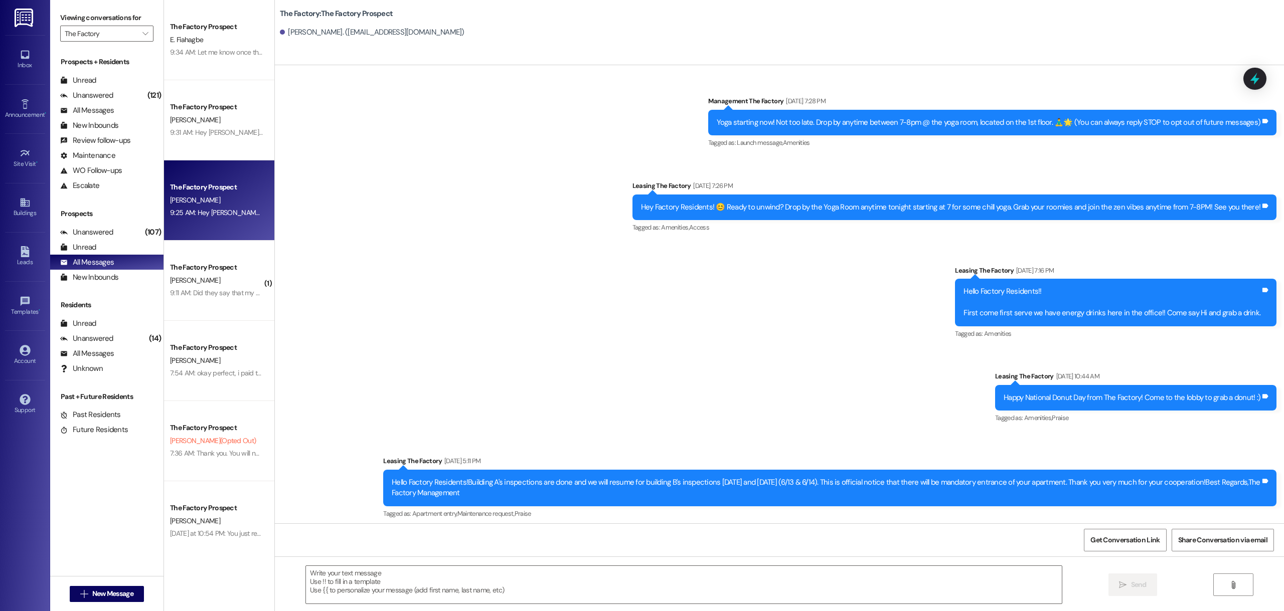
scroll to position [3408, 0]
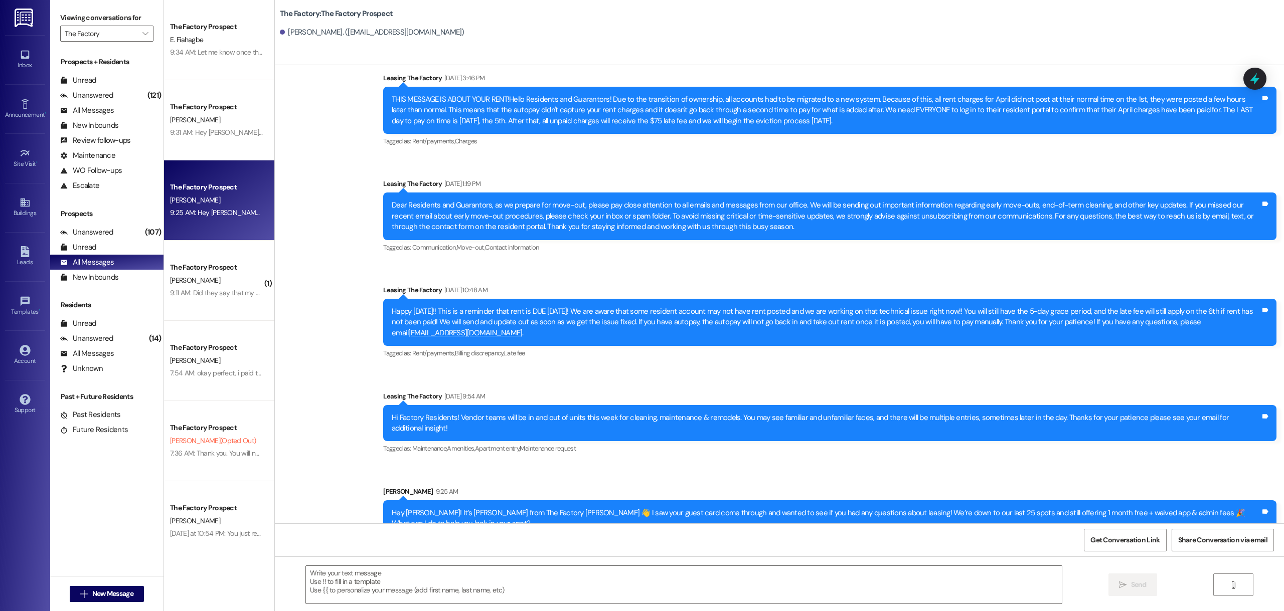
click at [219, 282] on div "[PERSON_NAME]" at bounding box center [216, 280] width 95 height 13
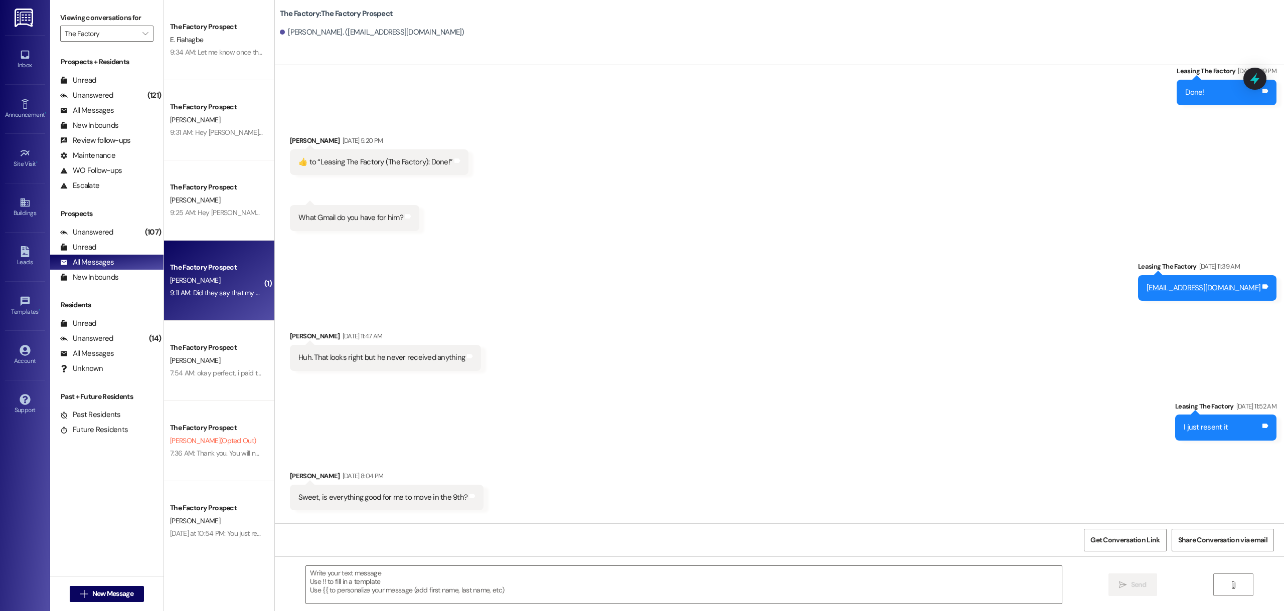
scroll to position [3710, 0]
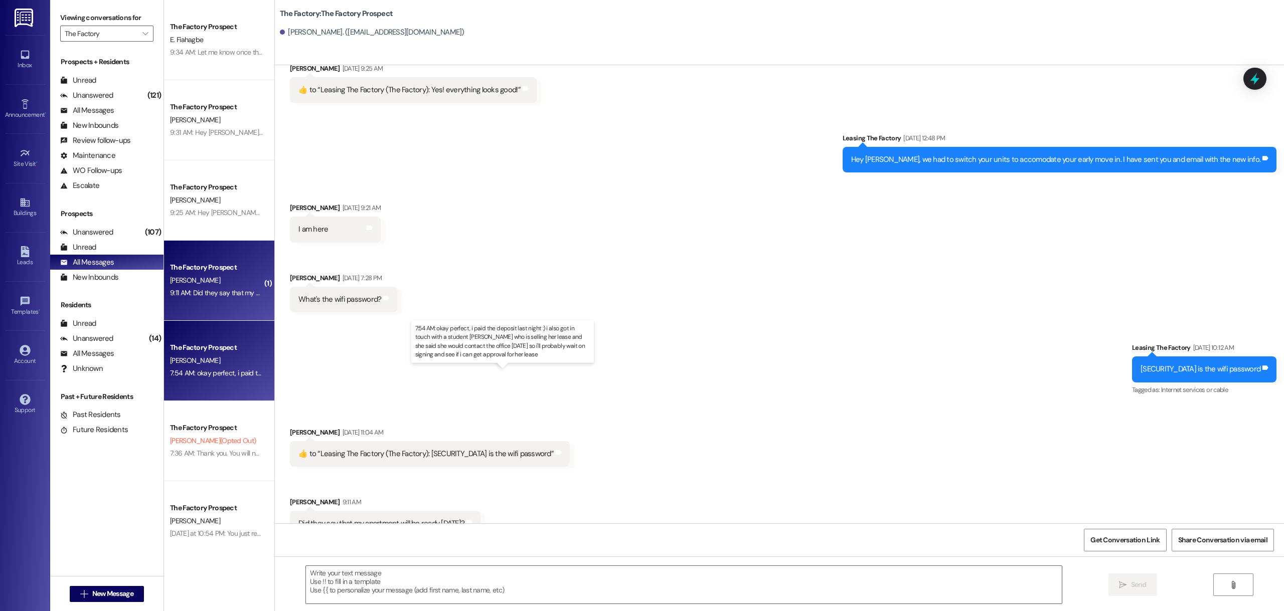
click at [202, 371] on div "7:54 AM: okay perfect, i paid the deposit last night :) i also got in touch wit…" at bounding box center [530, 373] width 720 height 9
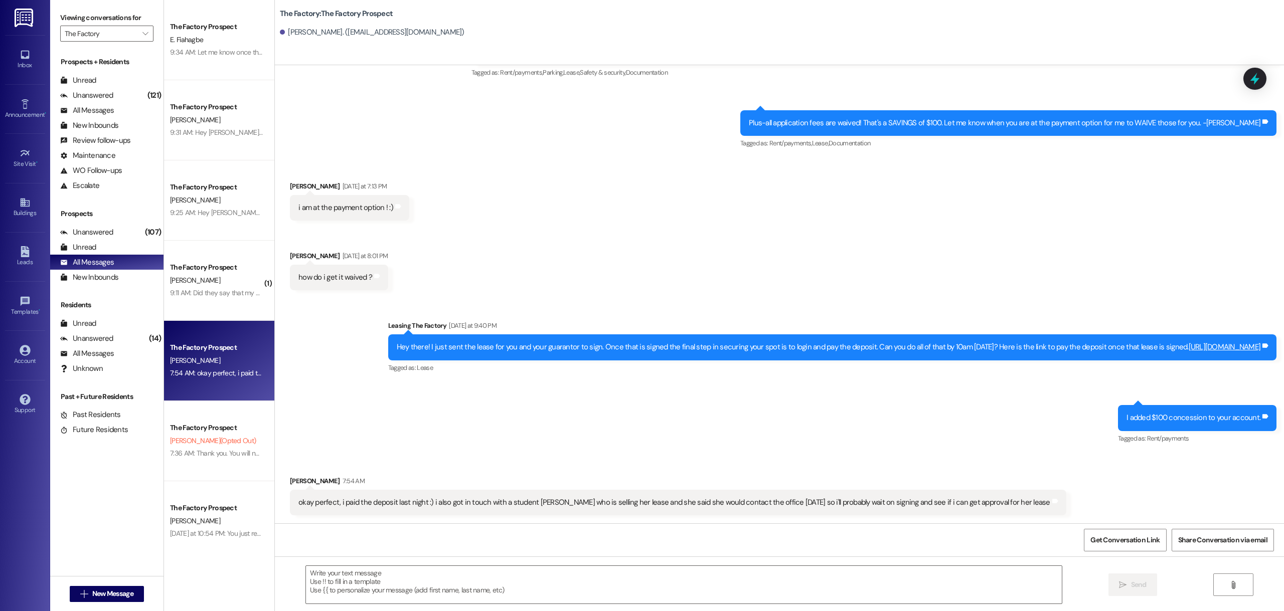
scroll to position [135, 0]
click at [207, 69] on div "The Factory Prospect E. Fiahagbe 9:34 AM: Let me know once that is paid and I w…" at bounding box center [219, 40] width 110 height 80
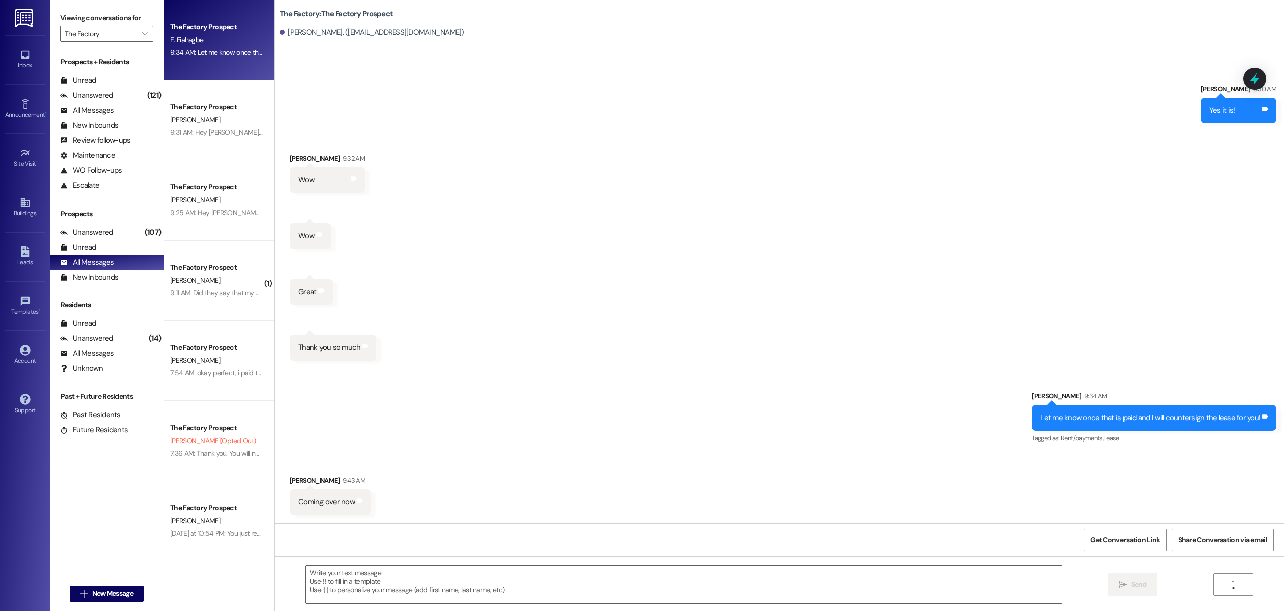
scroll to position [463, 0]
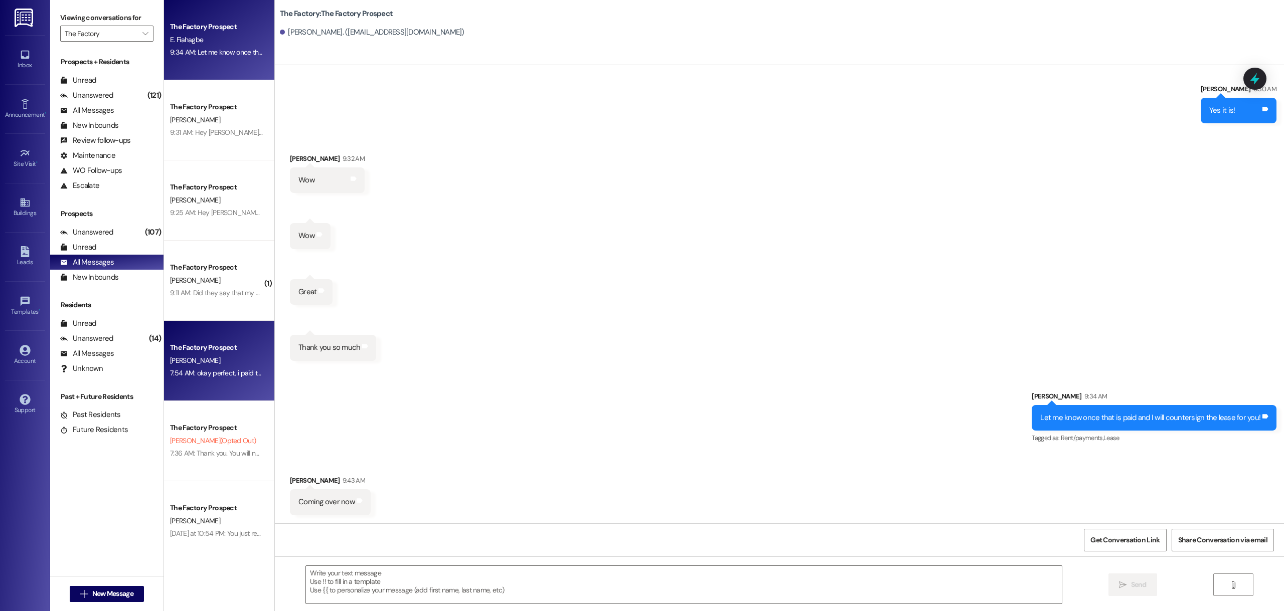
click at [206, 344] on div "The Factory Prospect" at bounding box center [216, 347] width 93 height 11
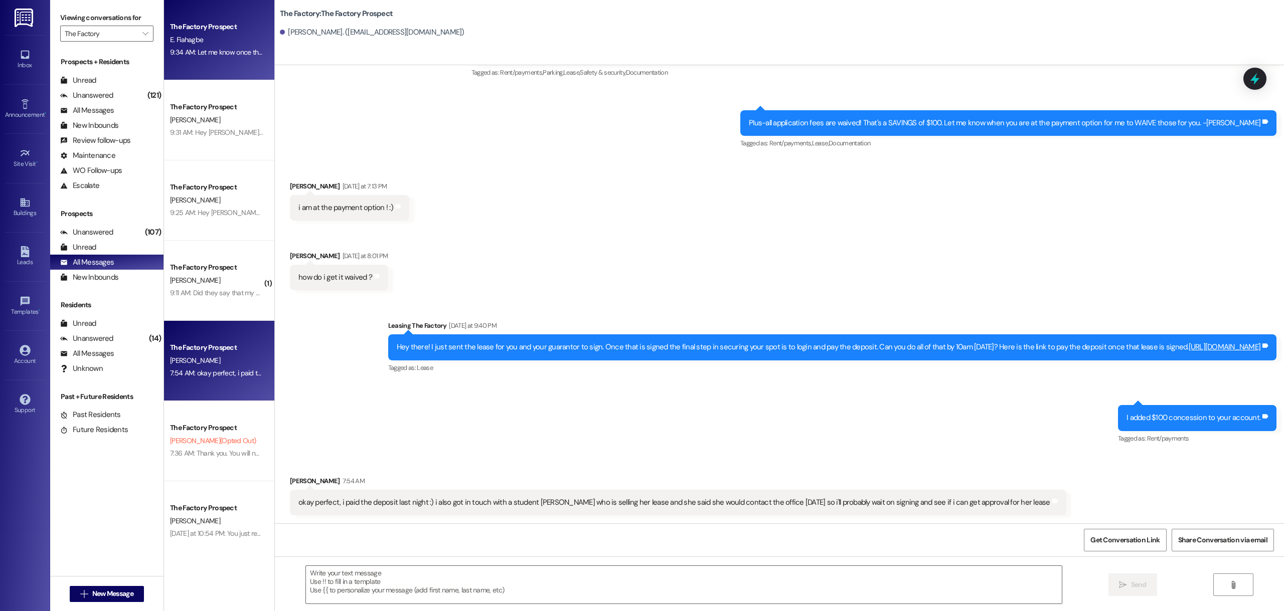
click at [206, 64] on div "The Factory Prospect E. Fiahagbe 9:34 AM: Let me know once that is paid and I w…" at bounding box center [219, 40] width 110 height 80
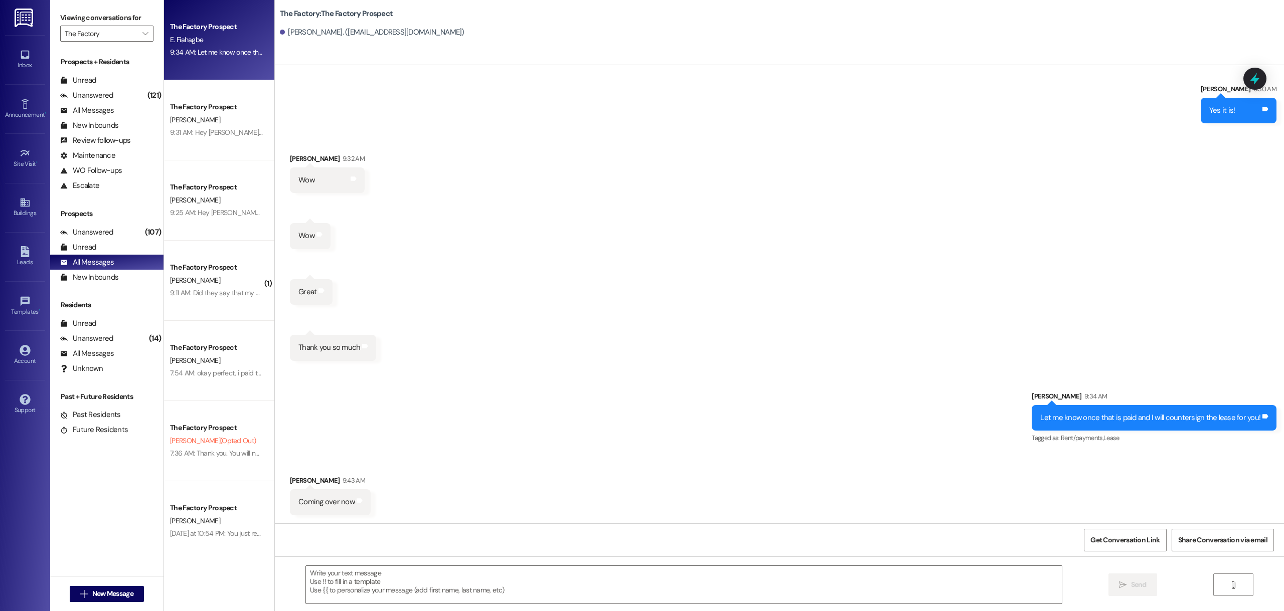
scroll to position [463, 0]
click at [100, 267] on div "All Messages" at bounding box center [87, 262] width 54 height 11
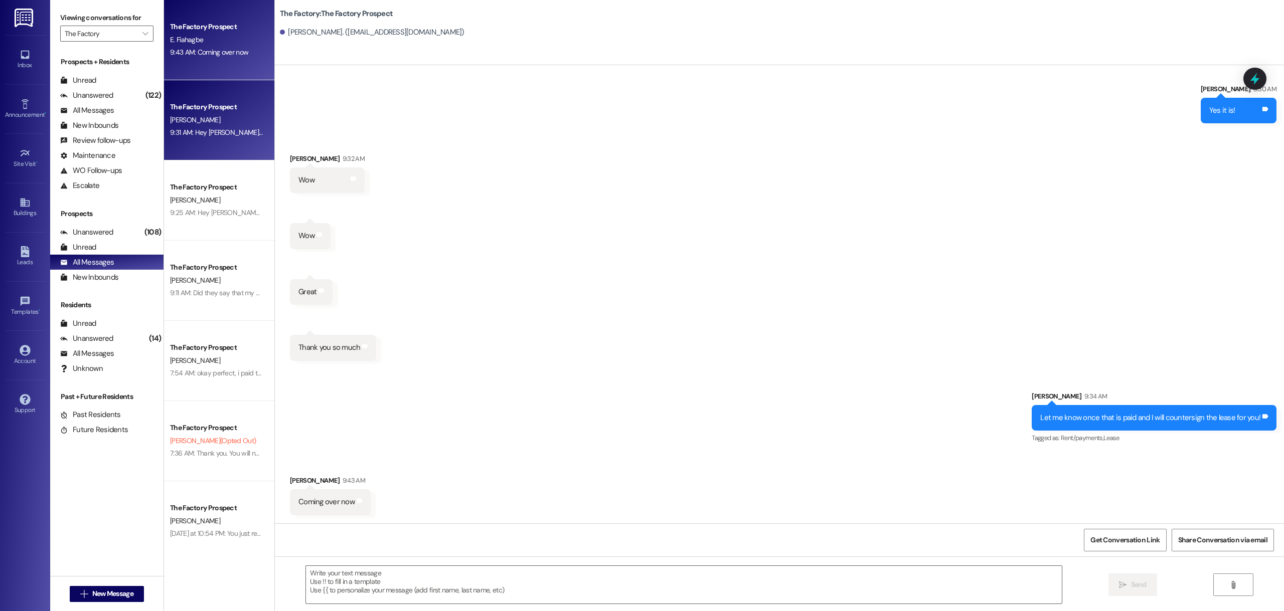
click at [221, 134] on div "9:31 AM: Hey [PERSON_NAME]! Thanks for getting your lease all signed 🎉 The last…" at bounding box center [496, 132] width 653 height 9
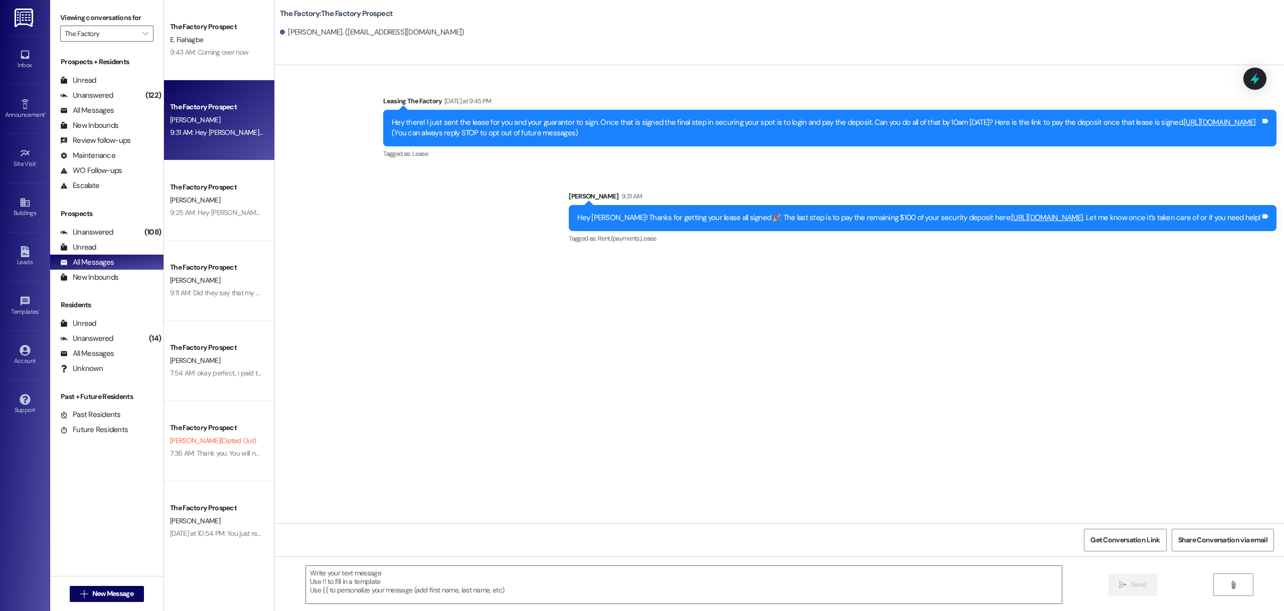
scroll to position [0, 0]
click at [837, 213] on div "Hey [PERSON_NAME]! Thanks for getting your lease all signed 🎉 The last step is …" at bounding box center [918, 218] width 683 height 11
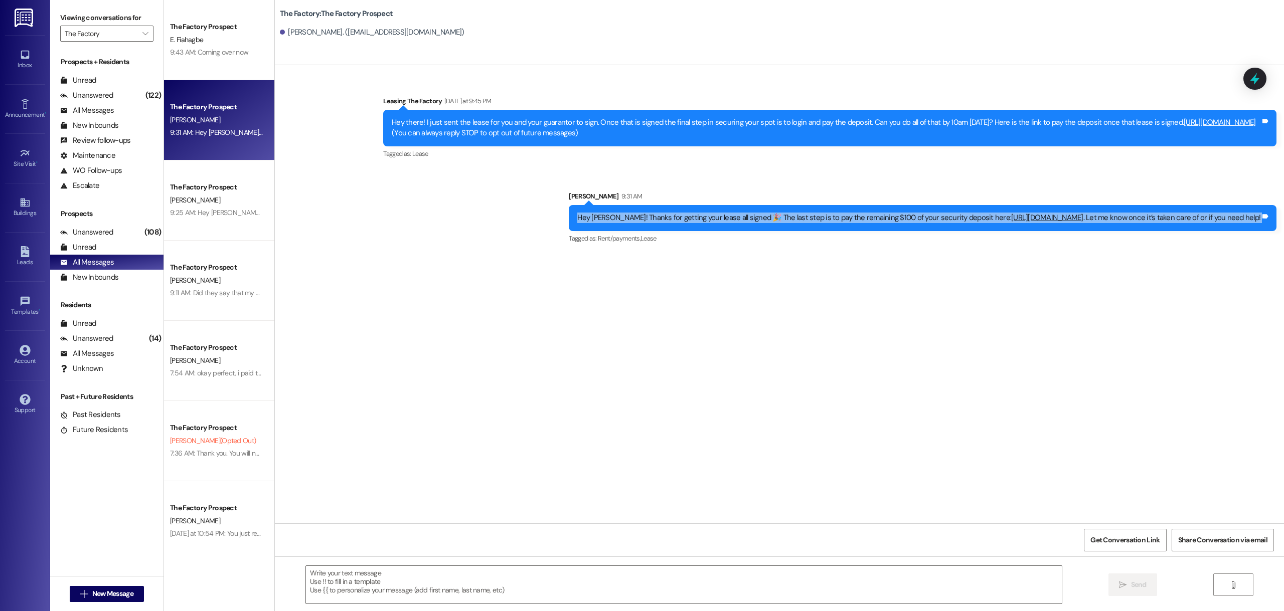
click at [837, 213] on div "Hey [PERSON_NAME]! Thanks for getting your lease all signed 🎉 The last step is …" at bounding box center [918, 218] width 683 height 11
copy div "Hey [PERSON_NAME]! Thanks for getting your lease all signed 🎉 The last step is …"
click at [109, 594] on span "New Message" at bounding box center [112, 594] width 41 height 11
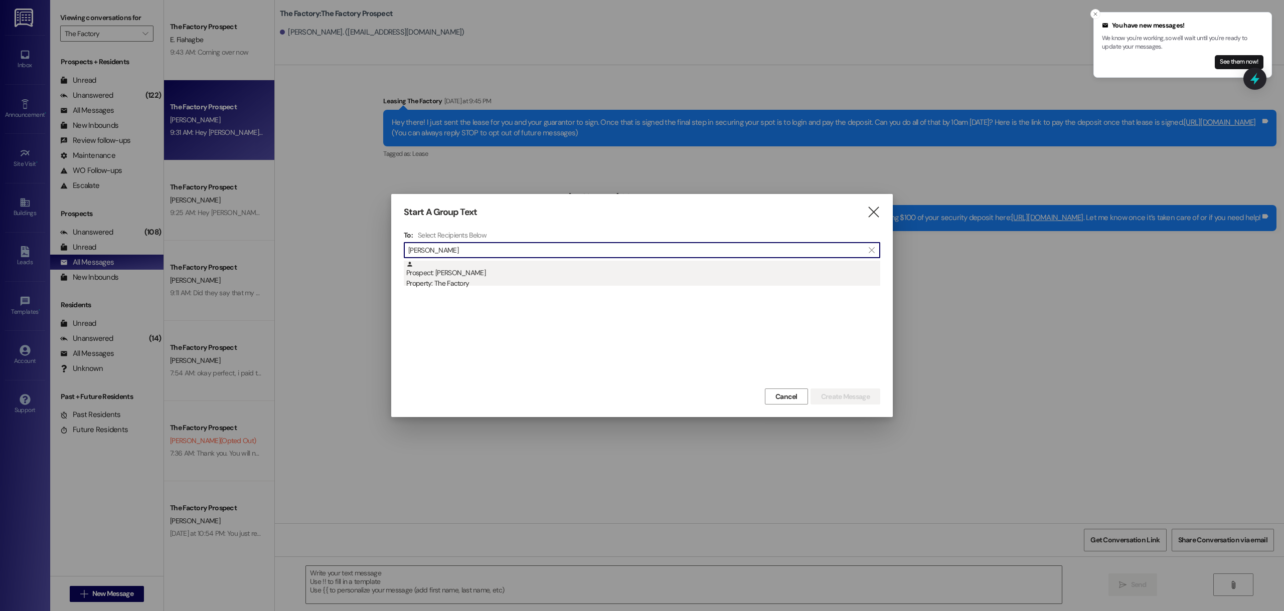
type input "[PERSON_NAME]"
click at [491, 282] on div "Property: The Factory" at bounding box center [643, 283] width 474 height 11
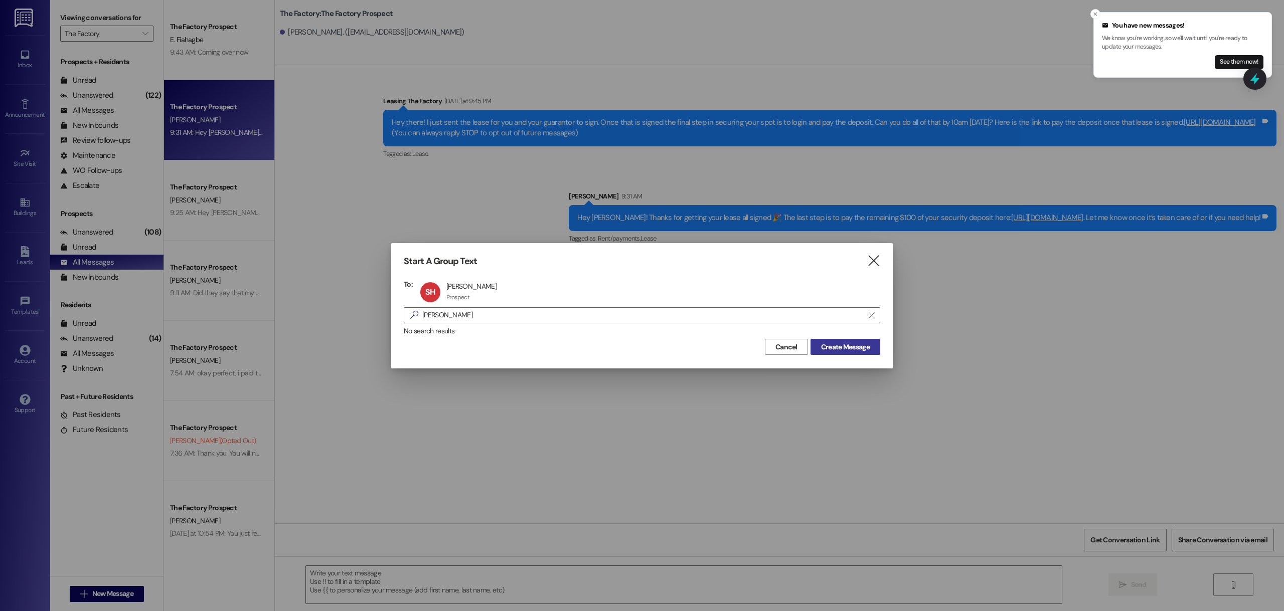
click at [834, 349] on span "Create Message" at bounding box center [845, 347] width 49 height 11
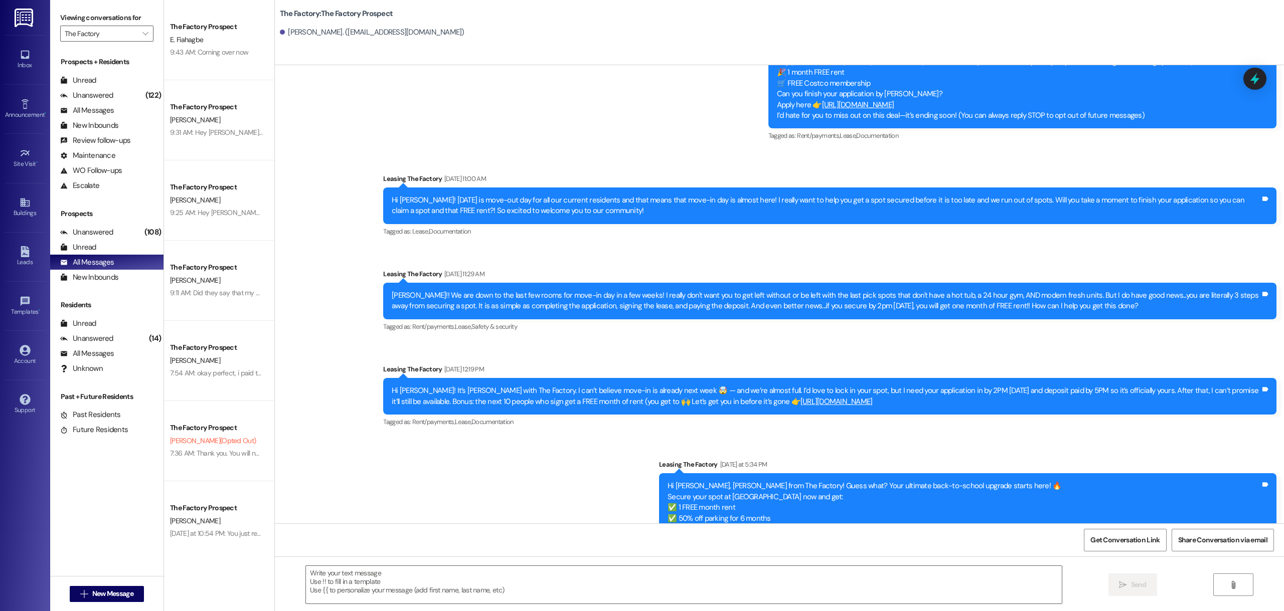
scroll to position [113, 0]
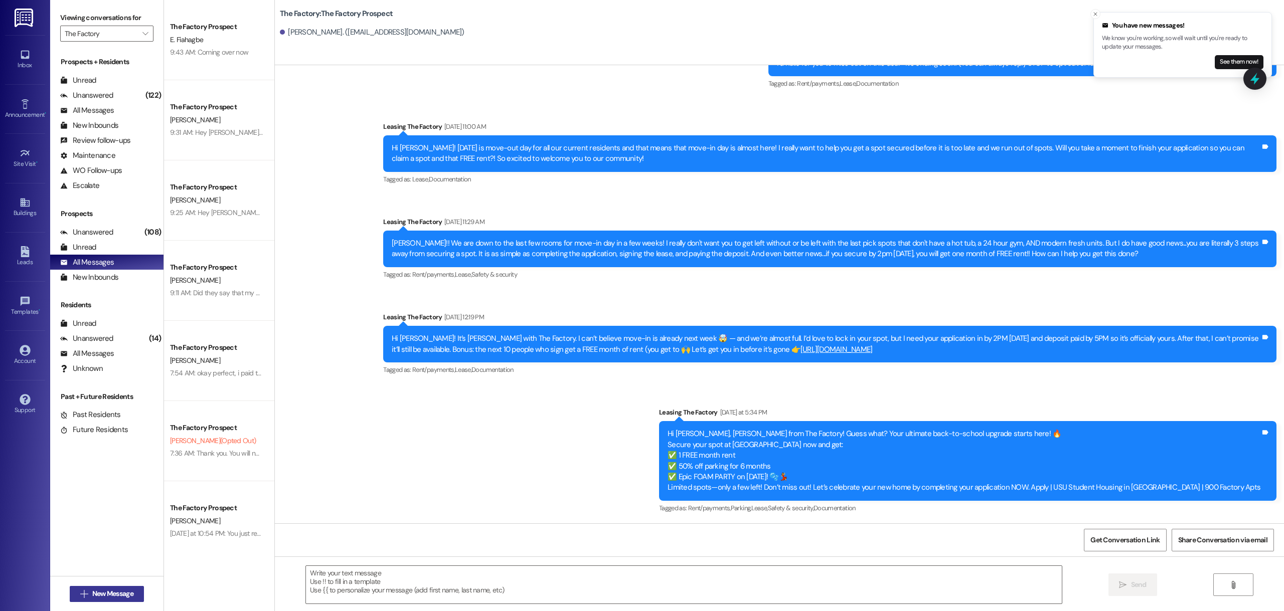
click at [96, 595] on span "New Message" at bounding box center [112, 594] width 41 height 11
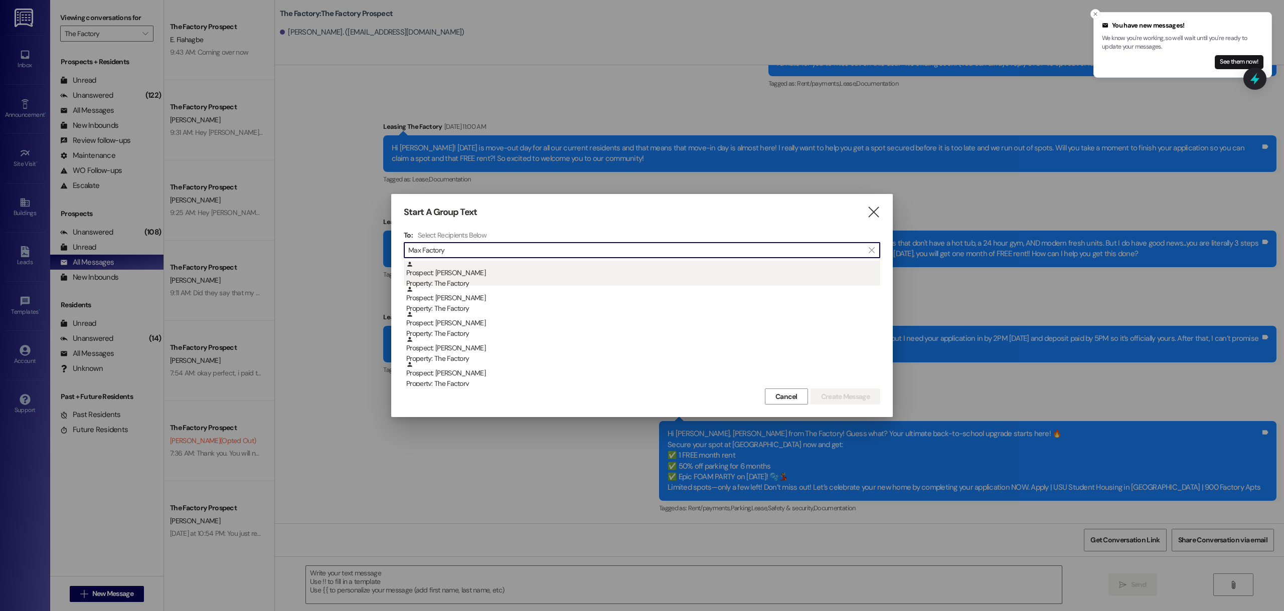
type input "Max Factory"
click at [509, 279] on div "Property: The Factory" at bounding box center [643, 283] width 474 height 11
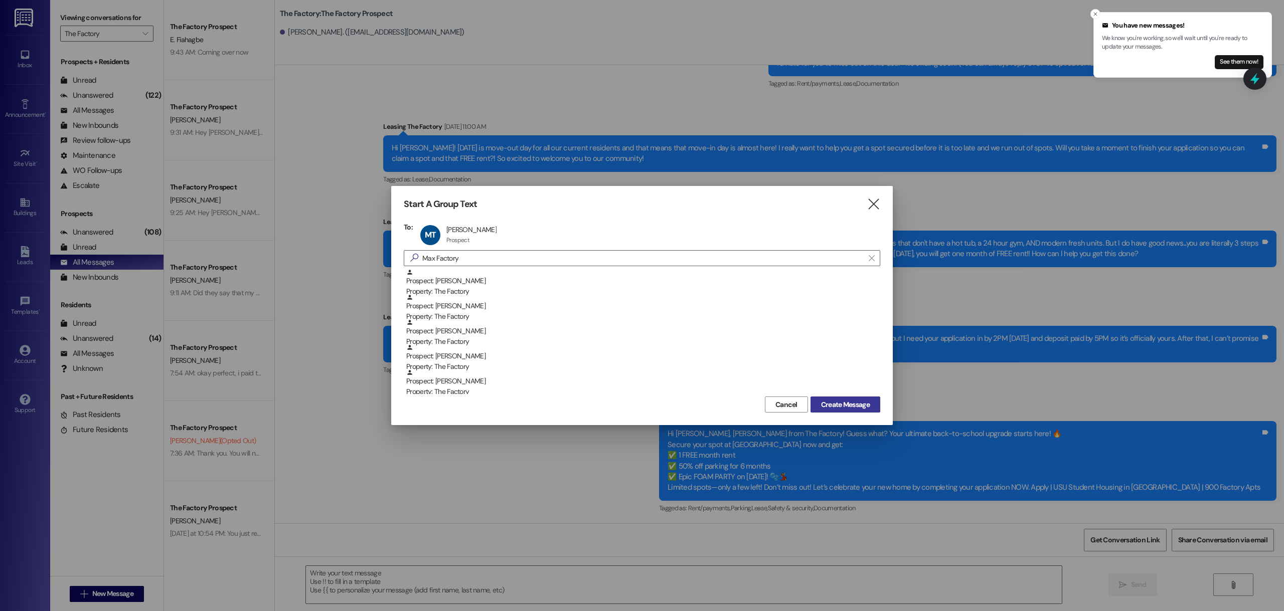
click at [851, 401] on span "Create Message" at bounding box center [845, 405] width 49 height 11
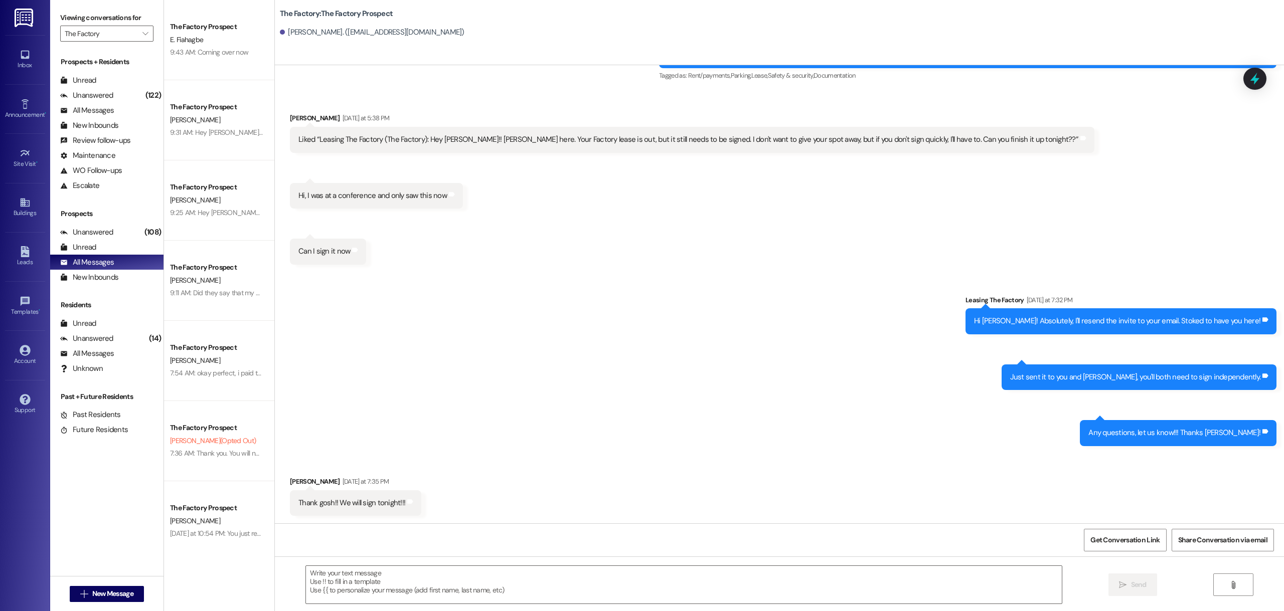
scroll to position [760, 0]
click at [543, 578] on textarea at bounding box center [684, 585] width 756 height 38
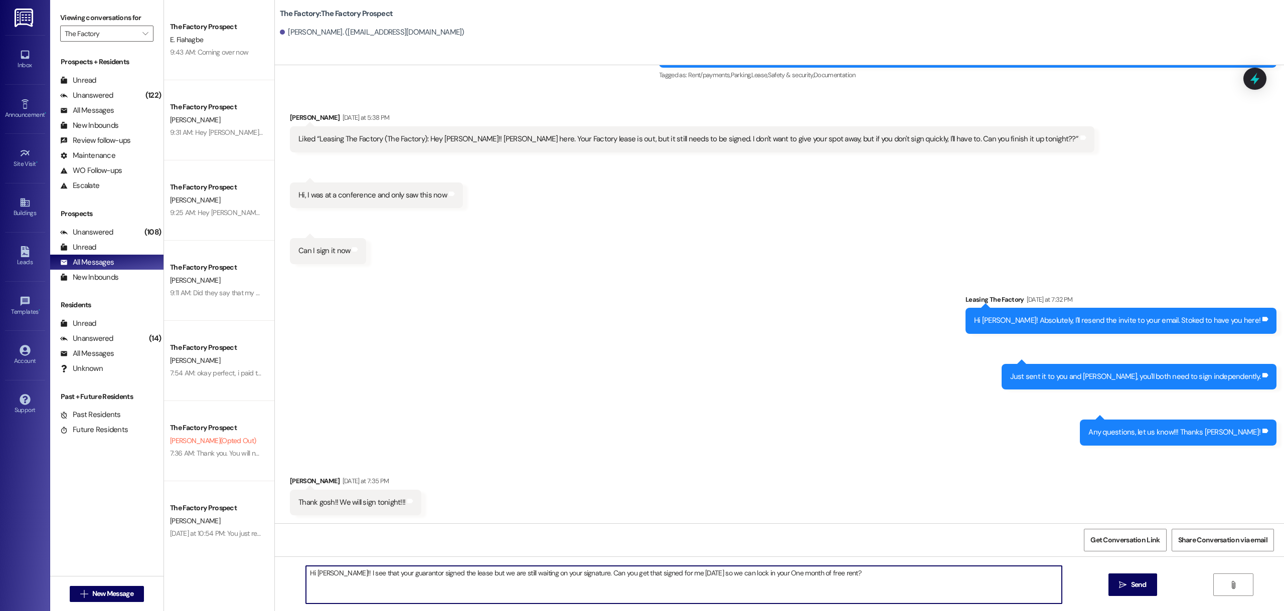
type textarea "Hi [PERSON_NAME]!! I see that your guarantor signed the lease but we are still …"
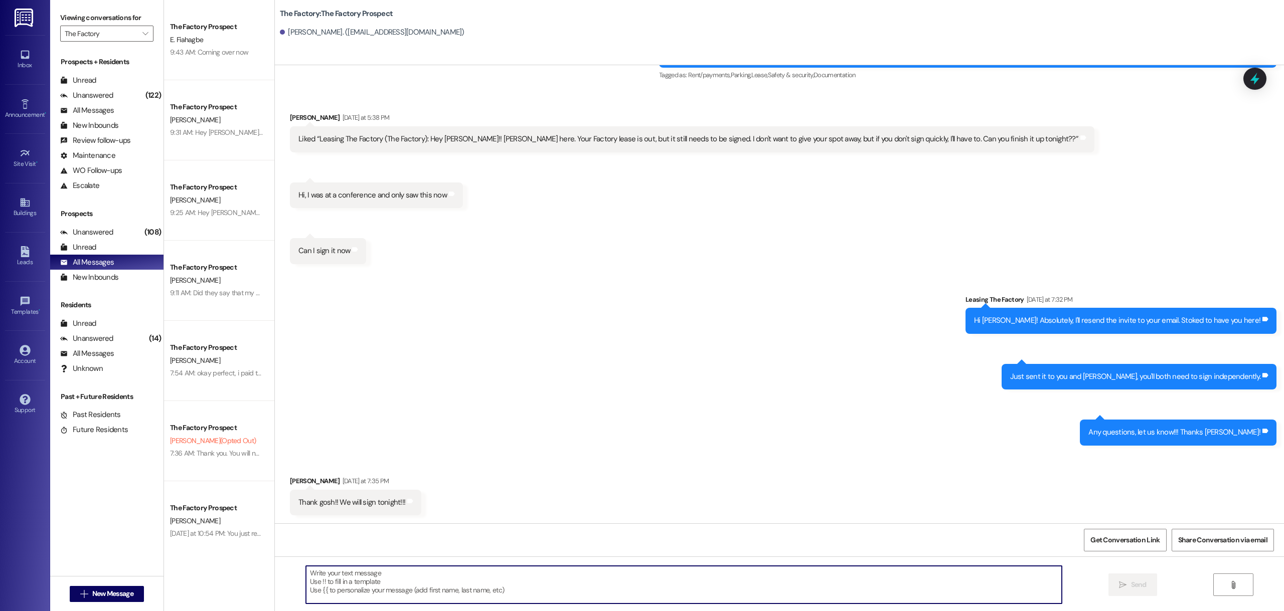
scroll to position [759, 0]
paste textarea "[URL][DOMAIN_NAME]"
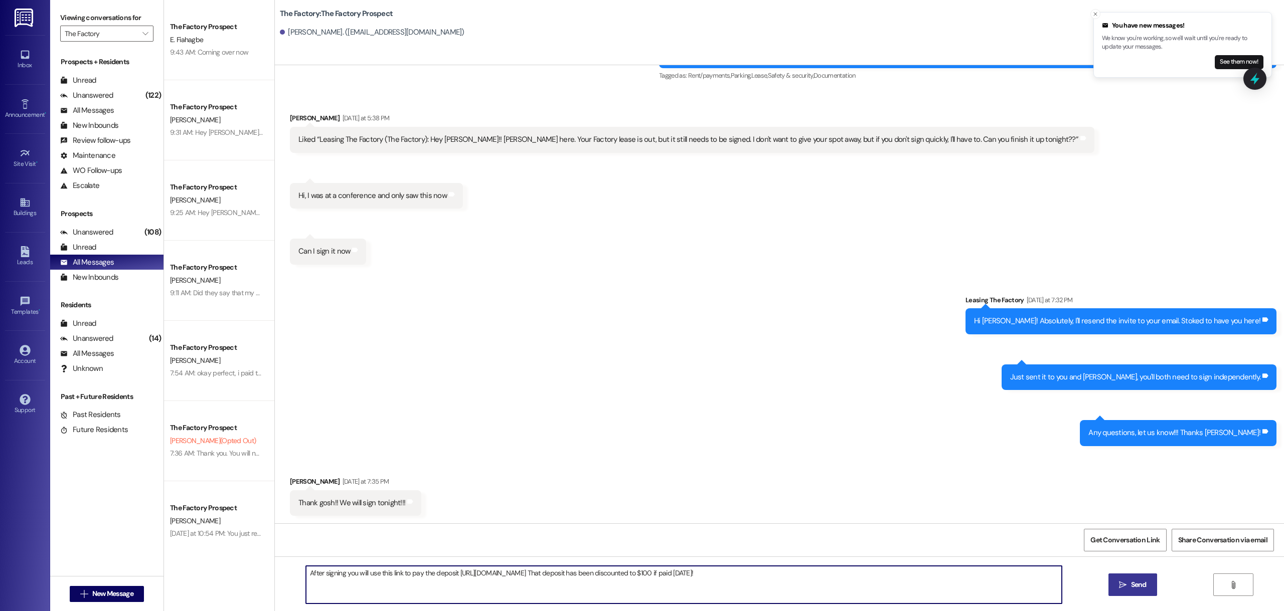
type textarea "After signing you will use this link to pay the deposit [URL][DOMAIN_NAME] That…"
click at [1114, 583] on button " Send" at bounding box center [1132, 585] width 49 height 23
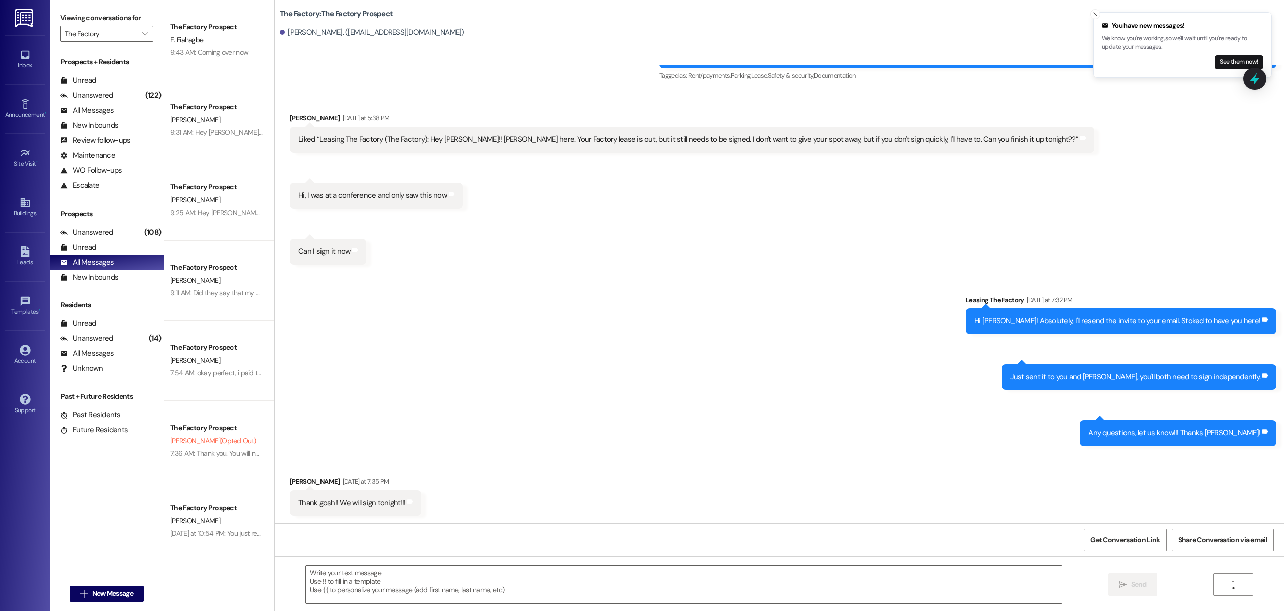
scroll to position [900, 0]
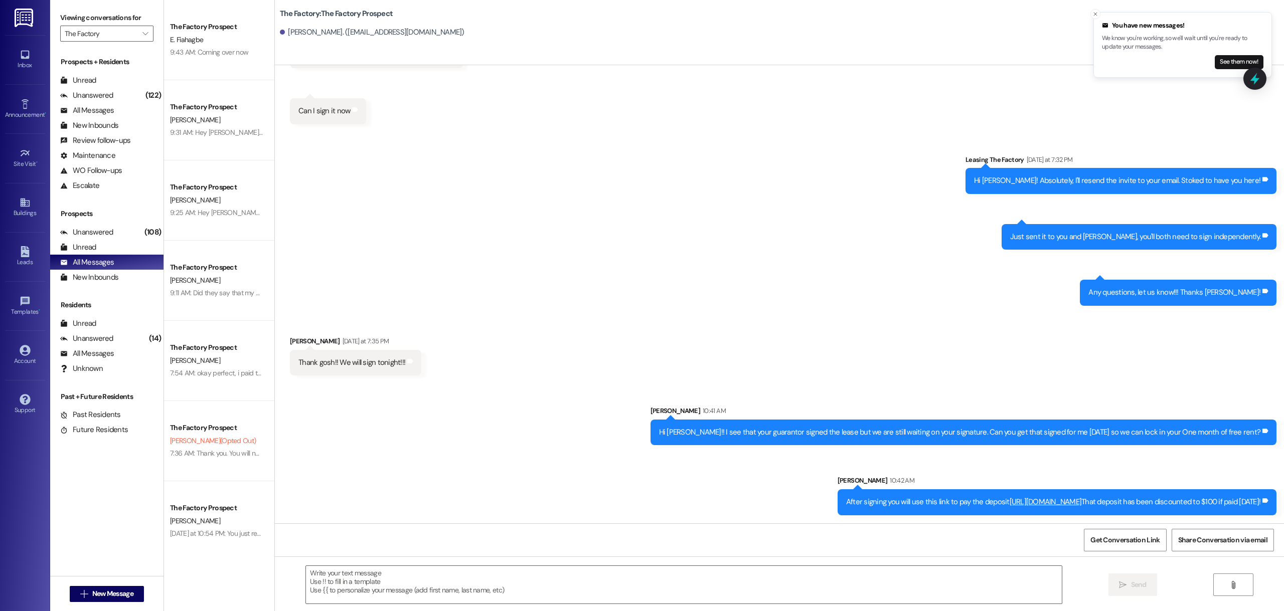
click at [1029, 431] on div "Hi [PERSON_NAME]!! I see that your guarantor signed the lease but we are still …" at bounding box center [960, 432] width 602 height 11
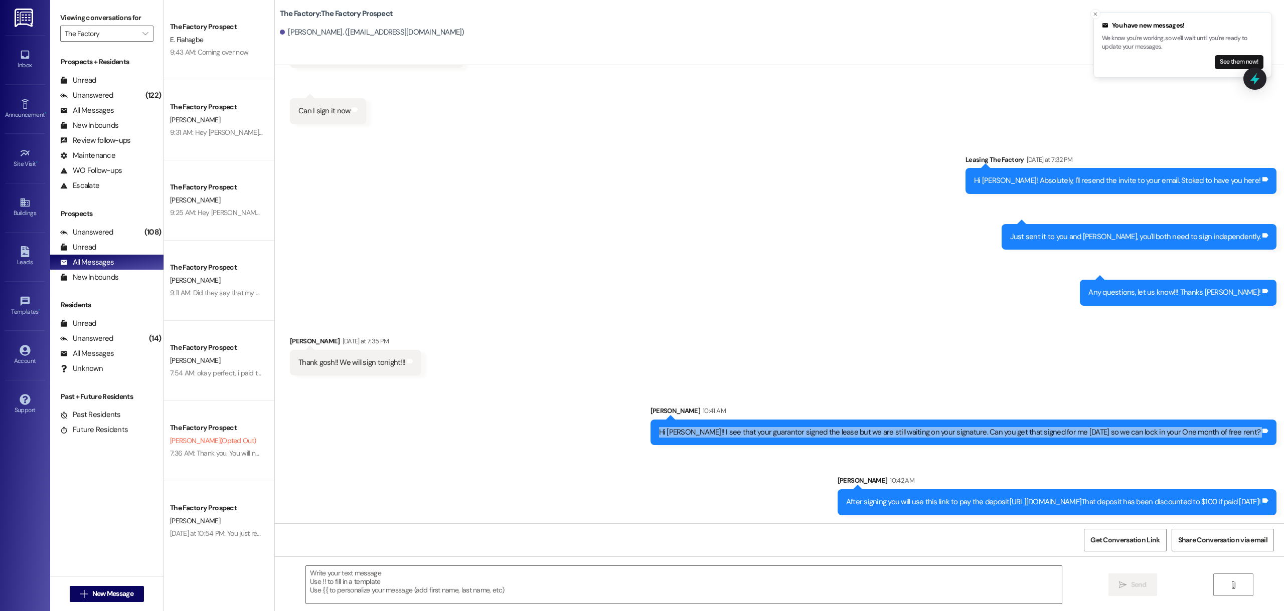
click at [1030, 431] on div "Hi [PERSON_NAME]!! I see that your guarantor signed the lease but we are still …" at bounding box center [960, 432] width 602 height 11
copy div "Hi [PERSON_NAME]!! I see that your guarantor signed the lease but we are still …"
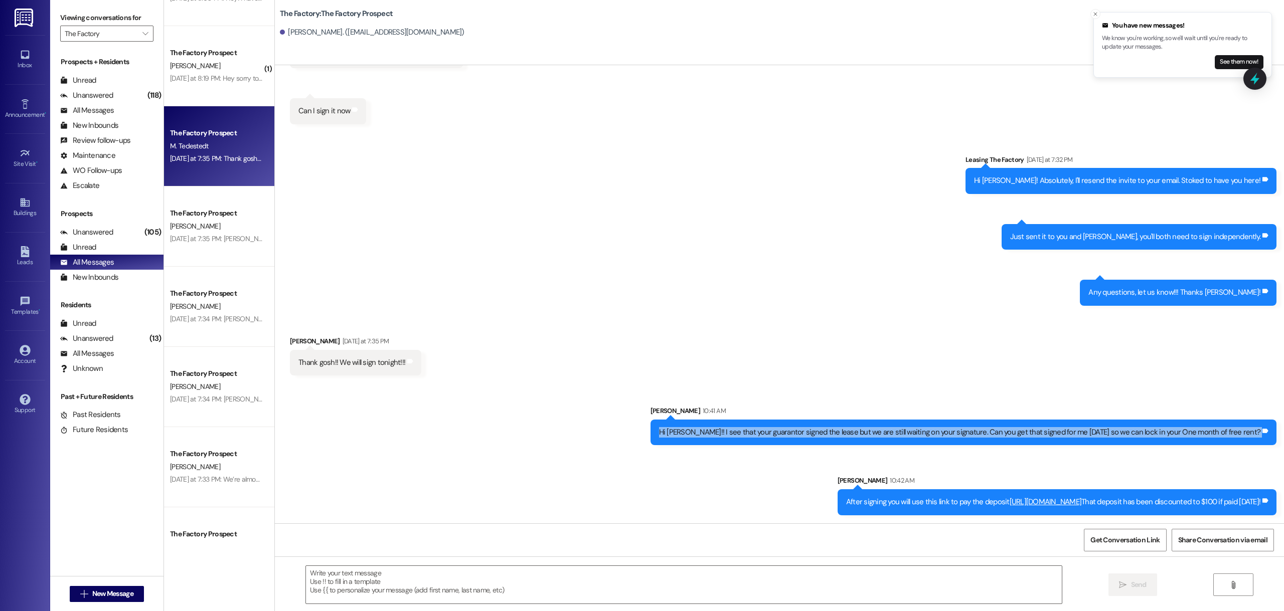
scroll to position [702, 0]
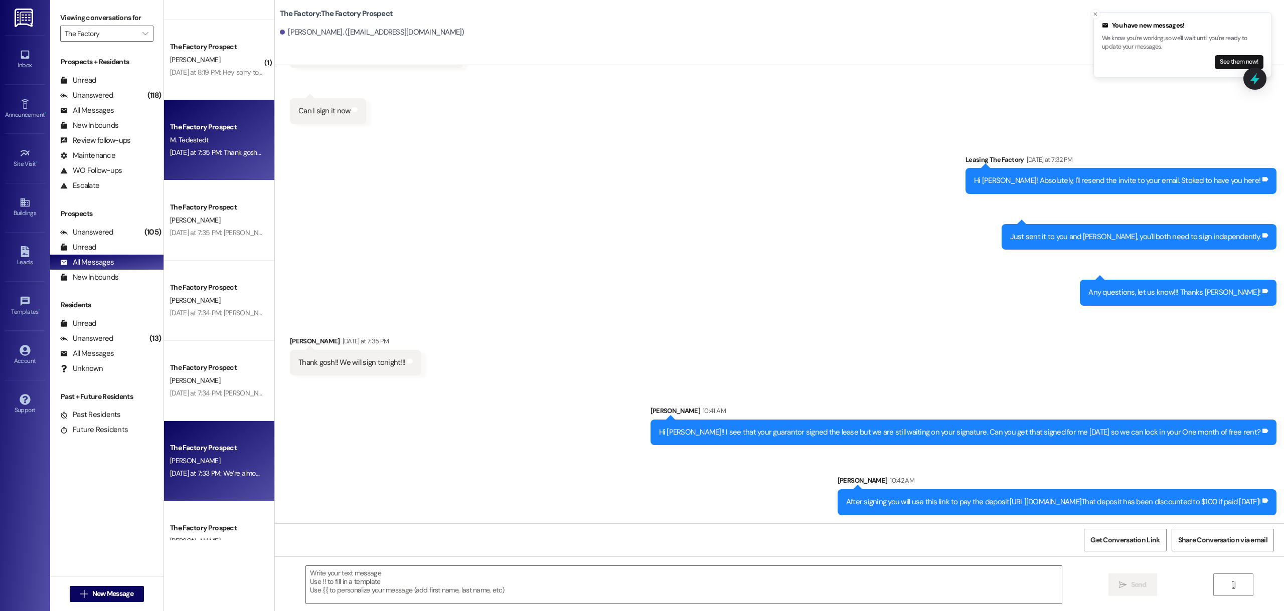
click at [210, 460] on div "[PERSON_NAME]" at bounding box center [216, 461] width 95 height 13
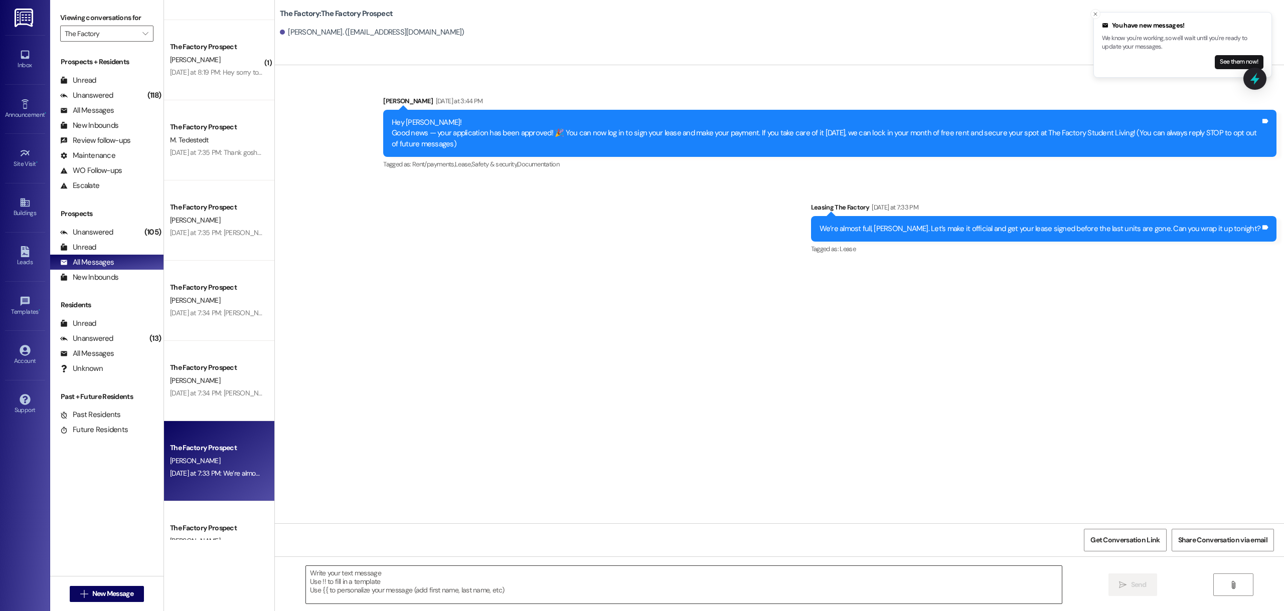
click at [369, 581] on textarea at bounding box center [684, 585] width 756 height 38
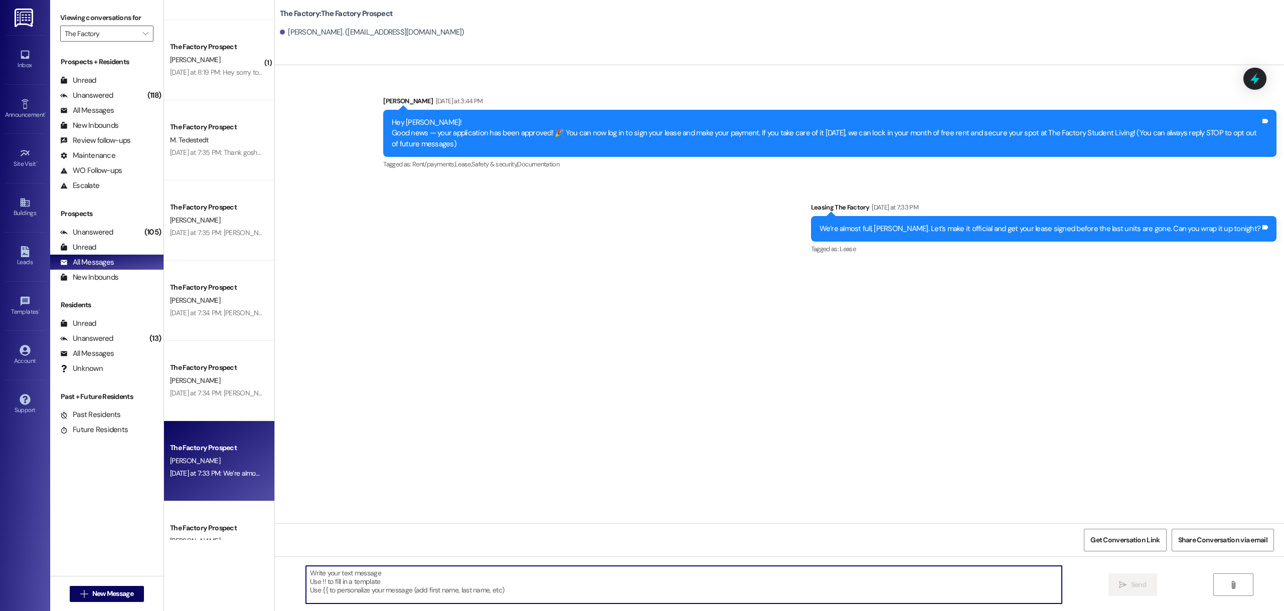
click at [597, 575] on textarea at bounding box center [684, 585] width 756 height 38
paste textarea "Hey [PERSON_NAME]! We’re almost sold out 😮 Sign your lease [DATE] to lock in yo…"
type textarea "Hey [PERSON_NAME]! We’re almost sold out 😮 Sign your lease [DATE] to lock in yo…"
click at [1114, 581] on button " Send" at bounding box center [1132, 585] width 49 height 23
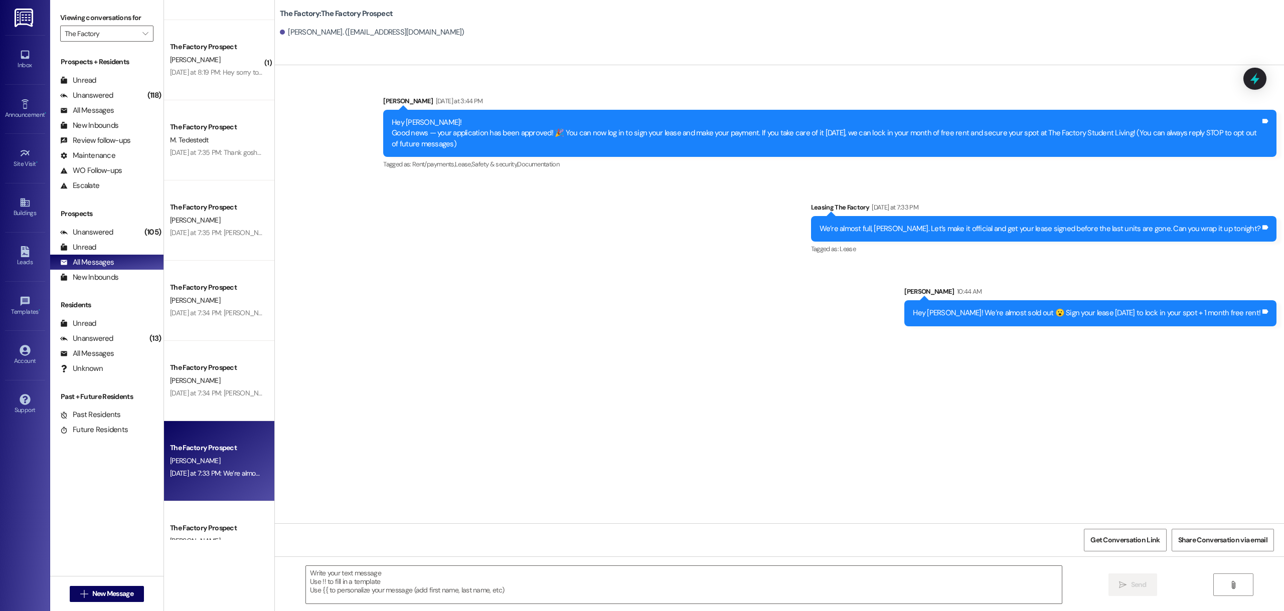
click at [1010, 314] on div "Hey [PERSON_NAME]! We’re almost sold out 😮 Sign your lease [DATE] to lock in yo…" at bounding box center [1086, 313] width 347 height 11
copy div "Hey [PERSON_NAME]! We’re almost sold out 😮 Sign your lease [DATE] to lock in yo…"
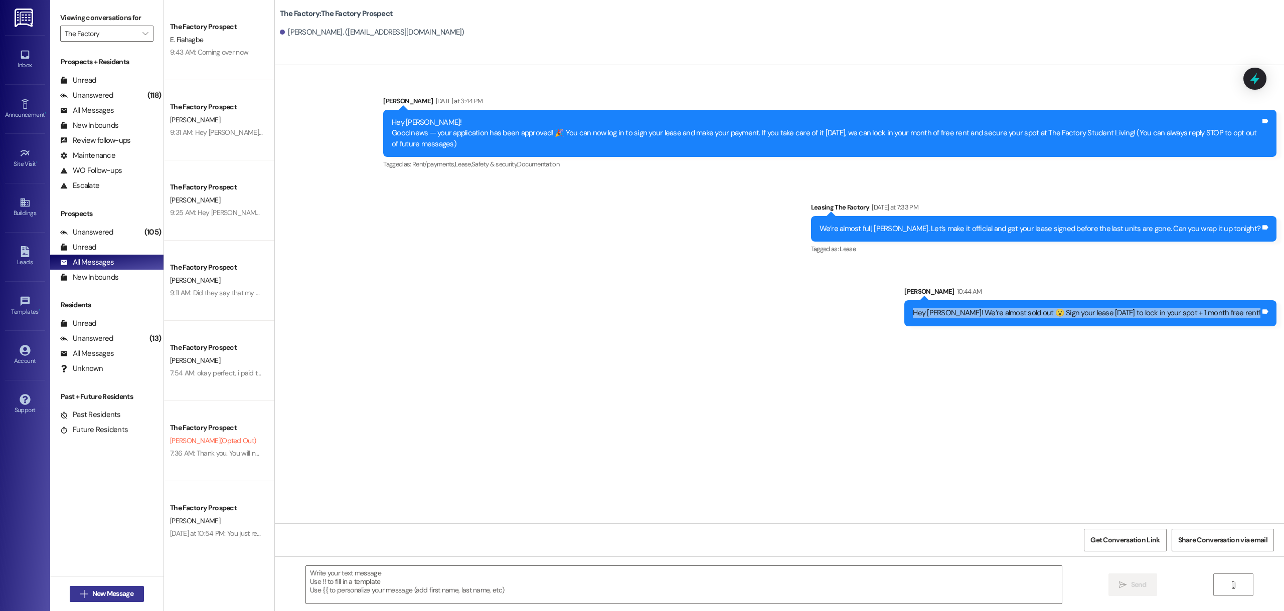
click at [114, 593] on span "New Message" at bounding box center [112, 594] width 41 height 11
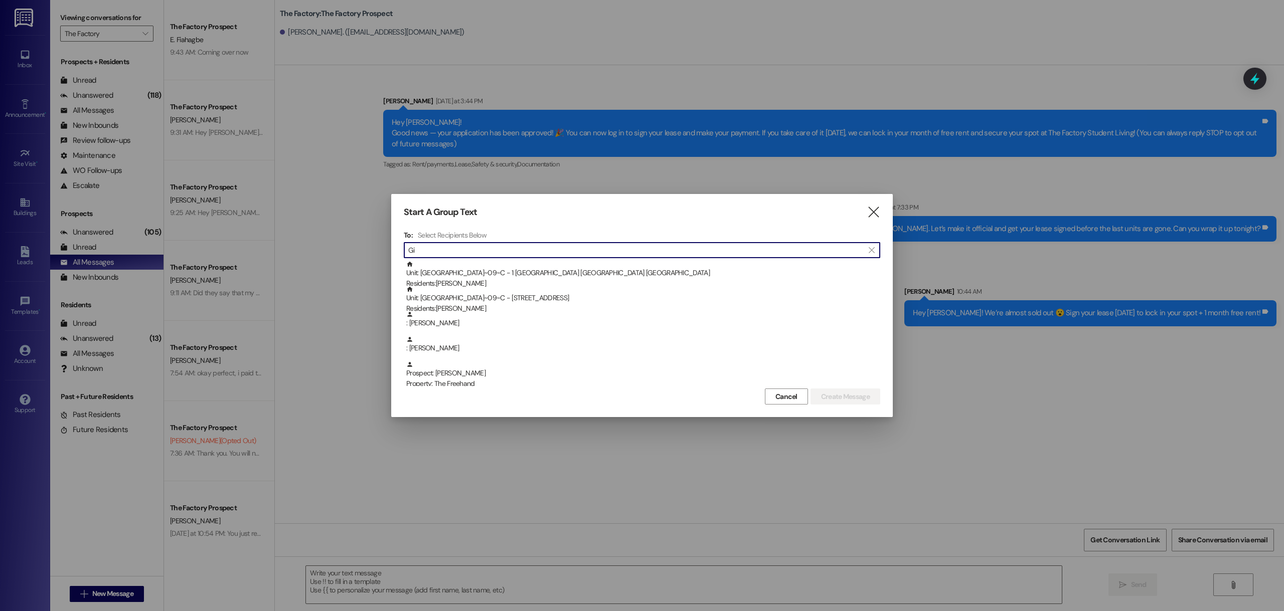
type input "G"
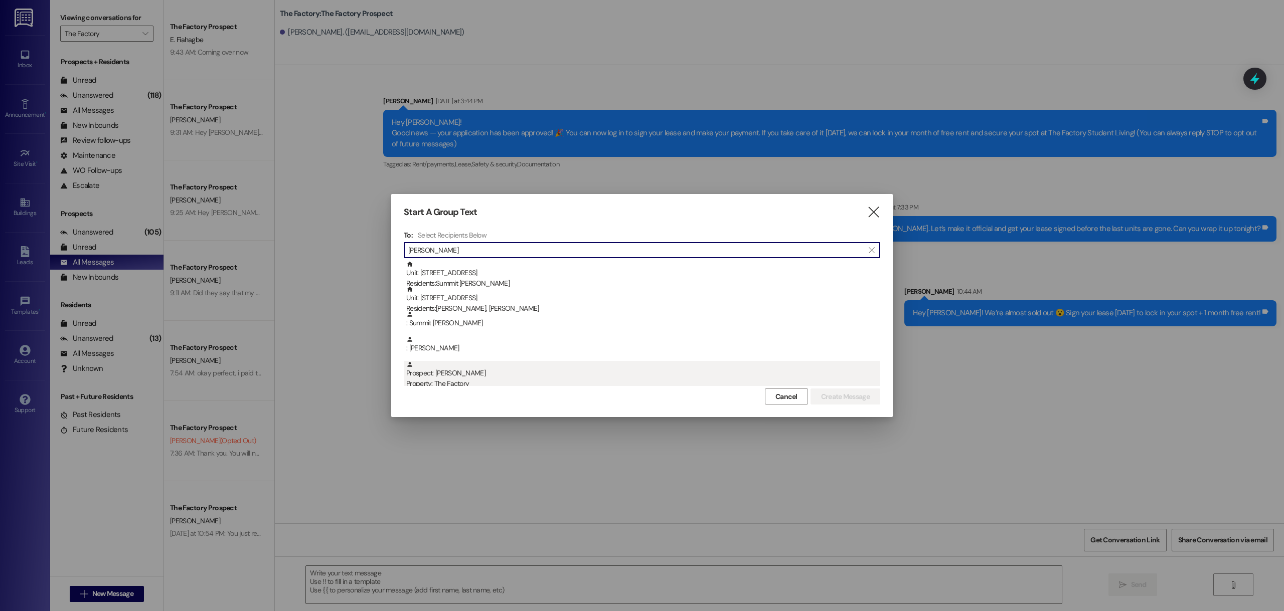
type input "[PERSON_NAME]"
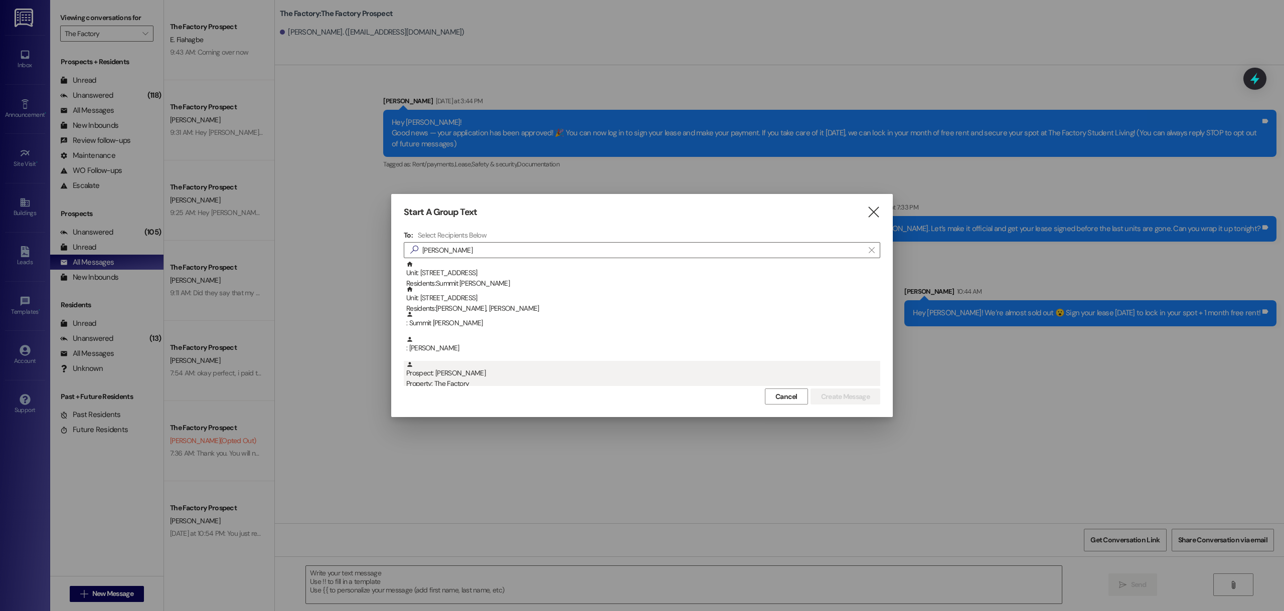
click at [486, 383] on div "Property: The Factory" at bounding box center [643, 384] width 474 height 11
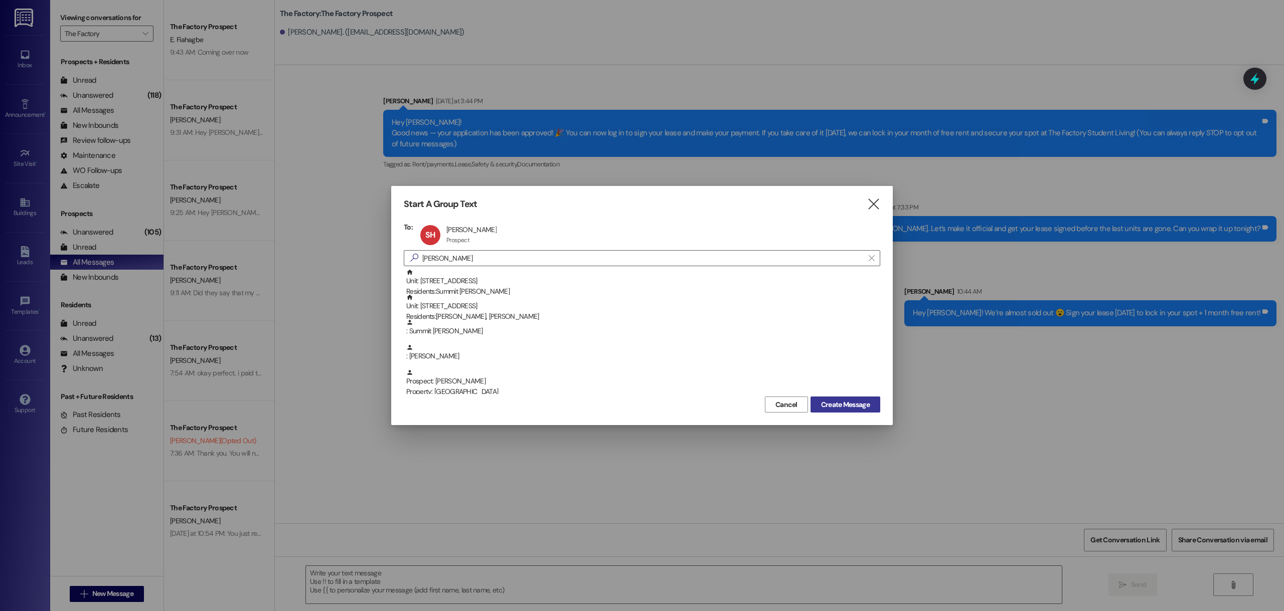
click at [866, 404] on span "Create Message" at bounding box center [845, 405] width 49 height 11
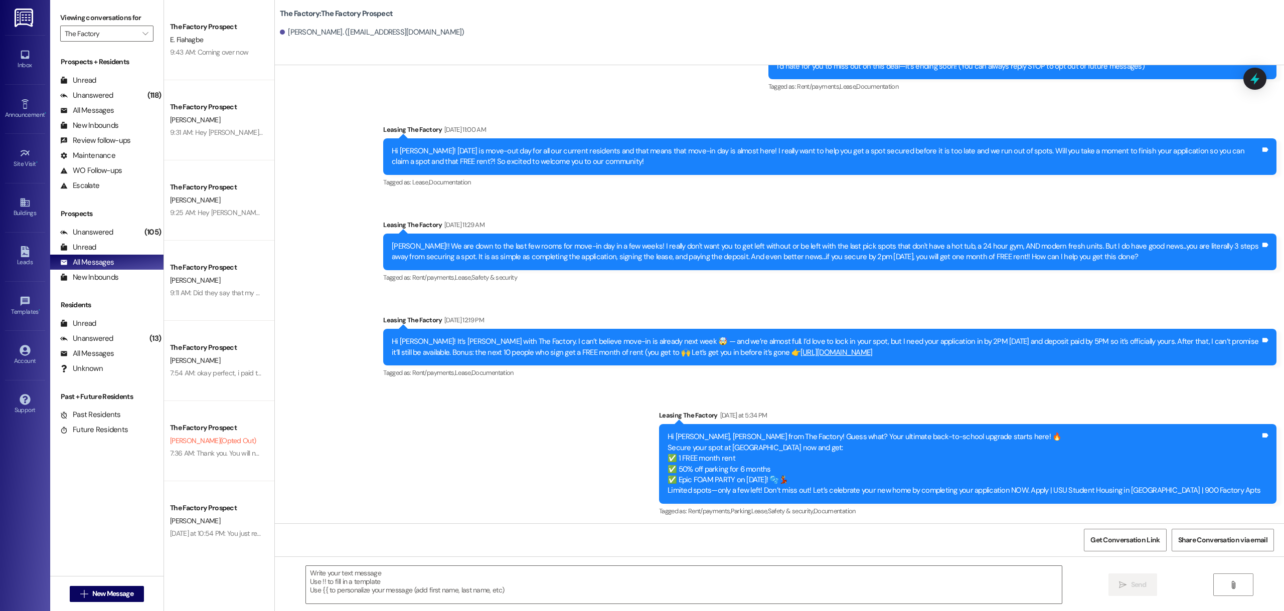
scroll to position [113, 0]
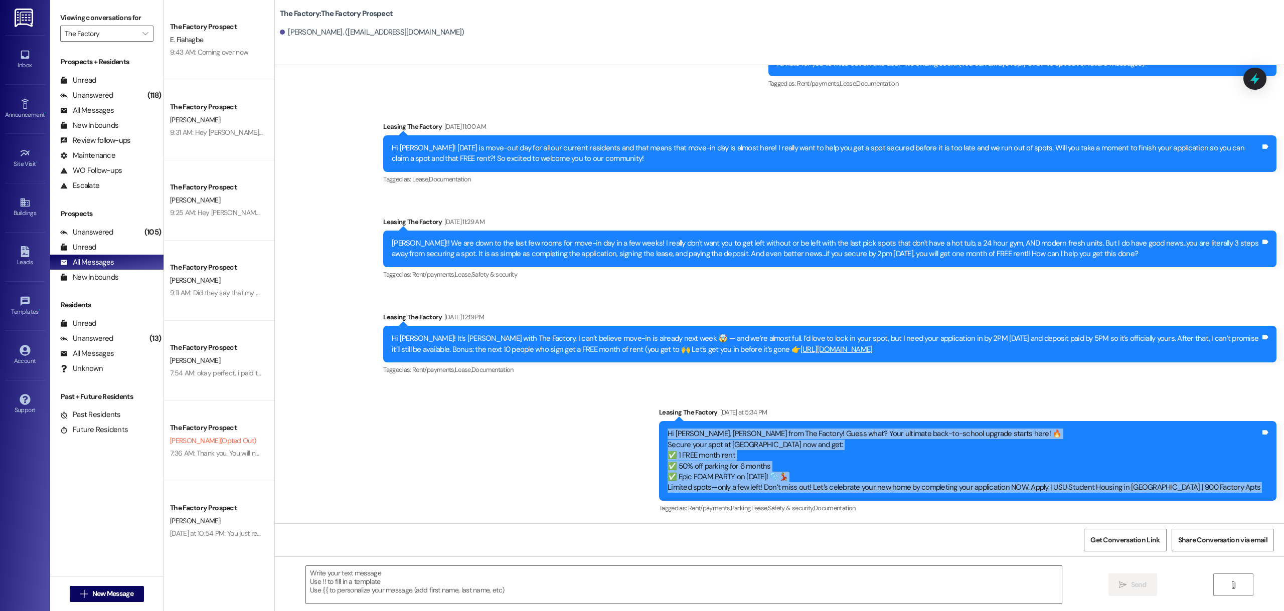
drag, startPoint x: 1261, startPoint y: 488, endPoint x: 715, endPoint y: 430, distance: 549.6
click at [715, 430] on div "Hi [PERSON_NAME], [PERSON_NAME] from The Factory! Guess what? Your ultimate bac…" at bounding box center [967, 461] width 617 height 80
copy div "Hi [PERSON_NAME], [PERSON_NAME] from The Factory! Guess what? Your ultimate bac…"
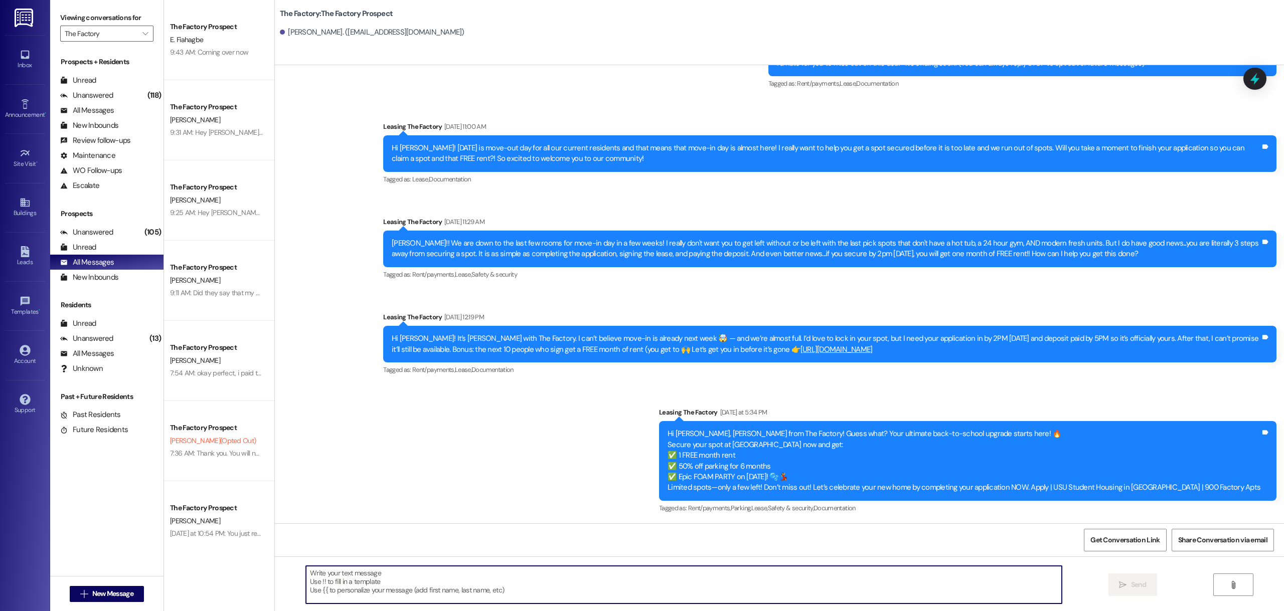
click at [423, 567] on textarea at bounding box center [684, 585] width 756 height 38
paste textarea "Hey [PERSON_NAME]! 🎉 [PERSON_NAME] from The Factory here! Your back-to-school u…"
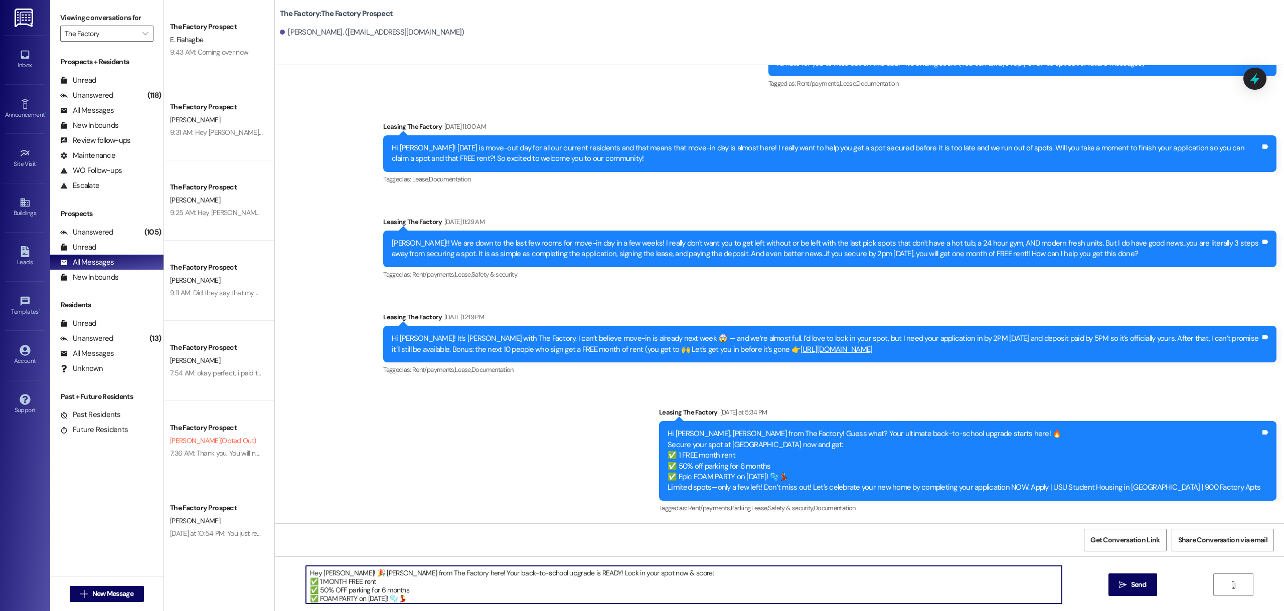
click at [365, 573] on textarea "Hey [PERSON_NAME]! 🎉 [PERSON_NAME] from The Factory here! Your back-to-school u…" at bounding box center [684, 585] width 756 height 38
type textarea "Hey [PERSON_NAME]! 🎉 [PERSON_NAME] from The Factory here! Your back-to-school u…"
click at [1145, 581] on span "Send" at bounding box center [1139, 585] width 16 height 11
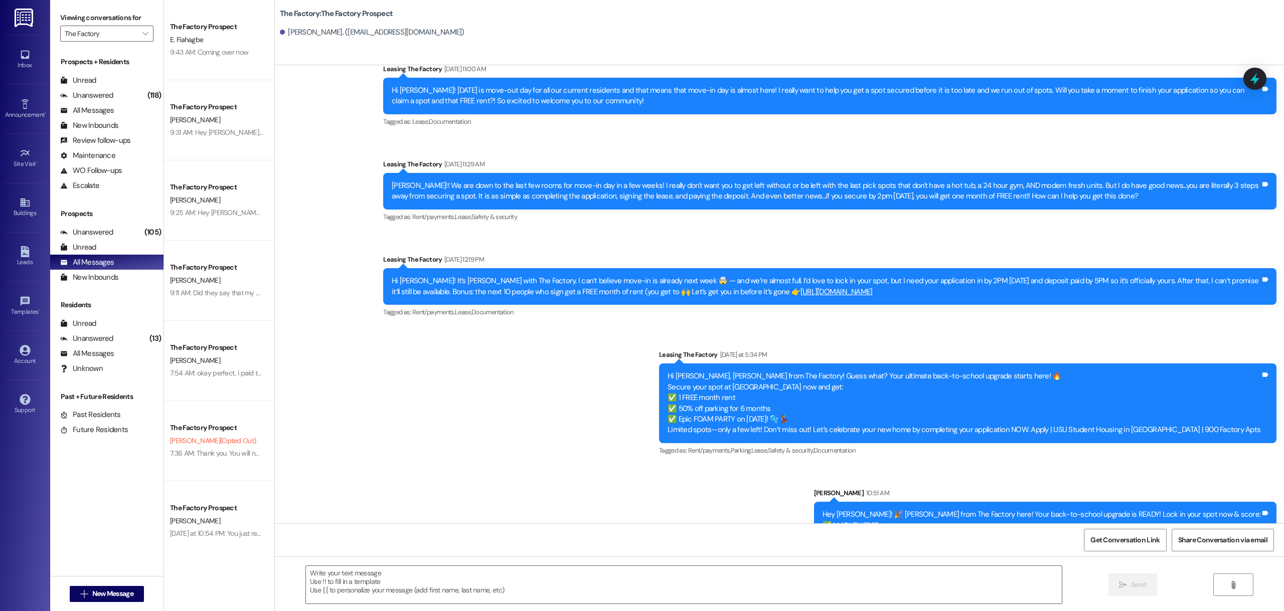
scroll to position [237, 0]
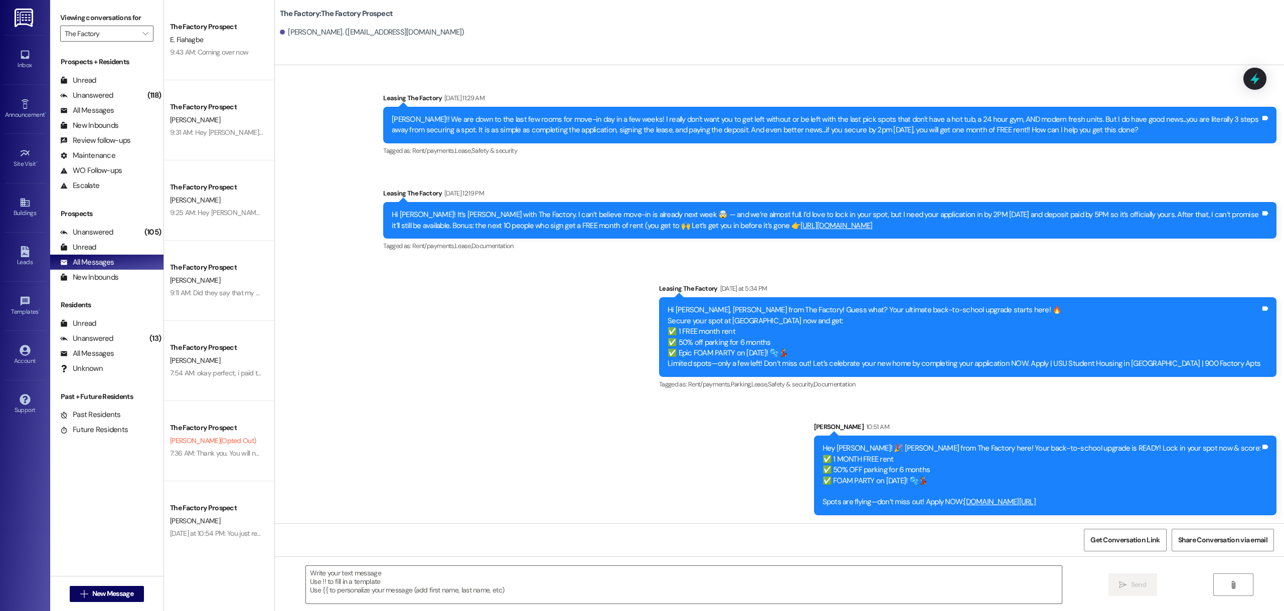
drag, startPoint x: 1125, startPoint y: 503, endPoint x: 858, endPoint y: 436, distance: 275.1
click at [858, 436] on div "Sent via SMS Leasing The Factory [DATE] 9:55 AM Hey [PERSON_NAME]! This is [PER…" at bounding box center [779, 180] width 1009 height 686
copy div "10:51 AM Hey [PERSON_NAME]! 🎉 [PERSON_NAME] from The Factory here! Your back-to…"
click at [818, 462] on div "Sent via SMS Leasing The Factory [DATE] 9:55 AM Hey [PERSON_NAME]! This is [PER…" at bounding box center [779, 180] width 1009 height 686
click at [117, 591] on span "New Message" at bounding box center [112, 594] width 41 height 11
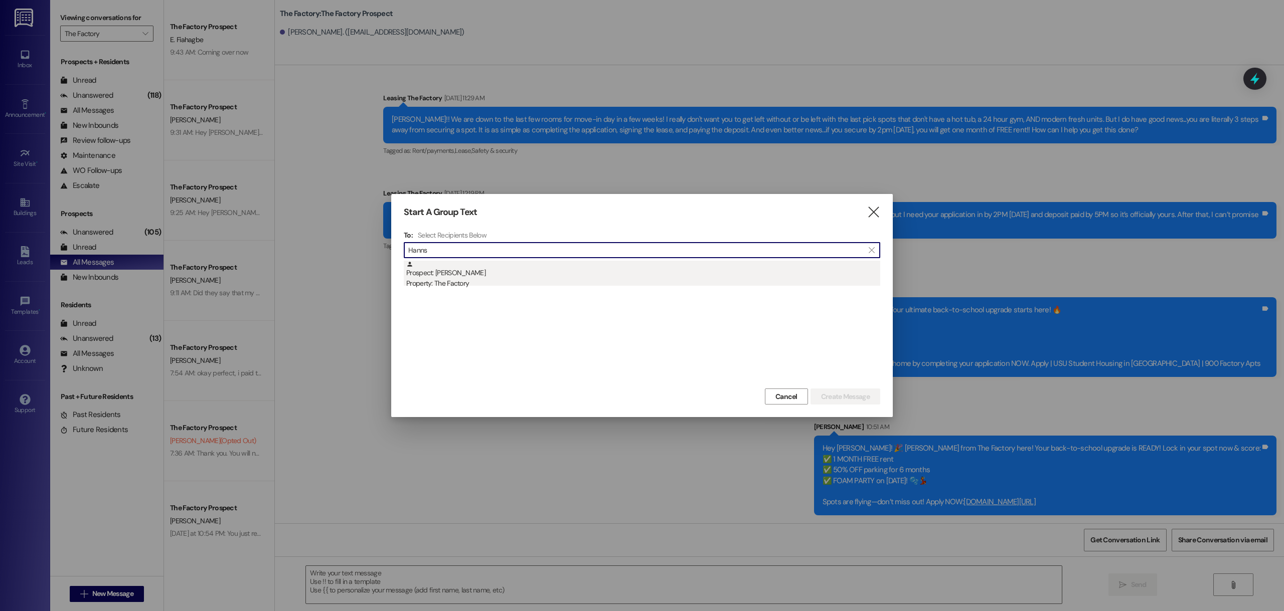
type input "Hanns"
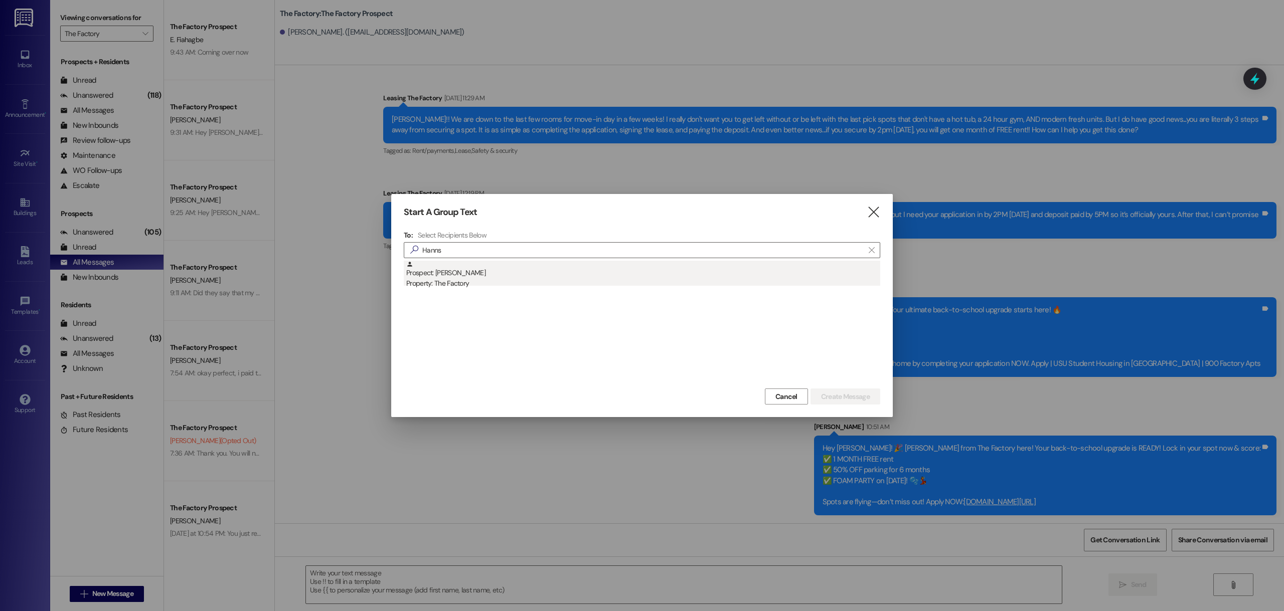
click at [524, 274] on div "Prospect: [PERSON_NAME] Property: The Factory" at bounding box center [643, 275] width 474 height 29
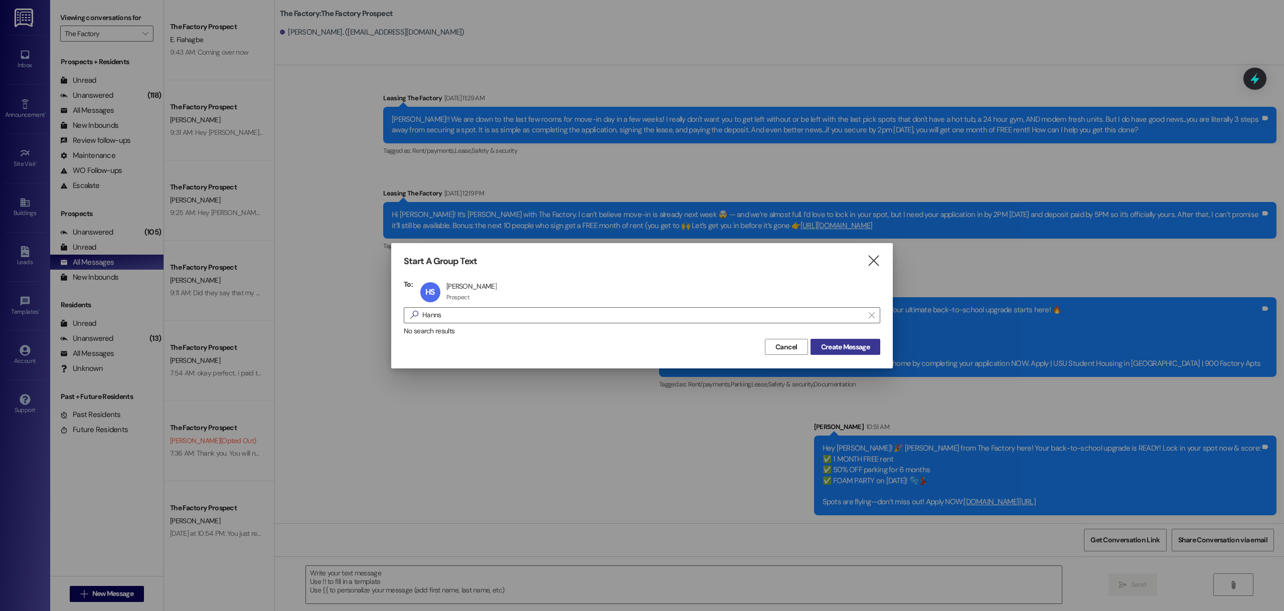
click at [848, 344] on span "Create Message" at bounding box center [845, 347] width 49 height 11
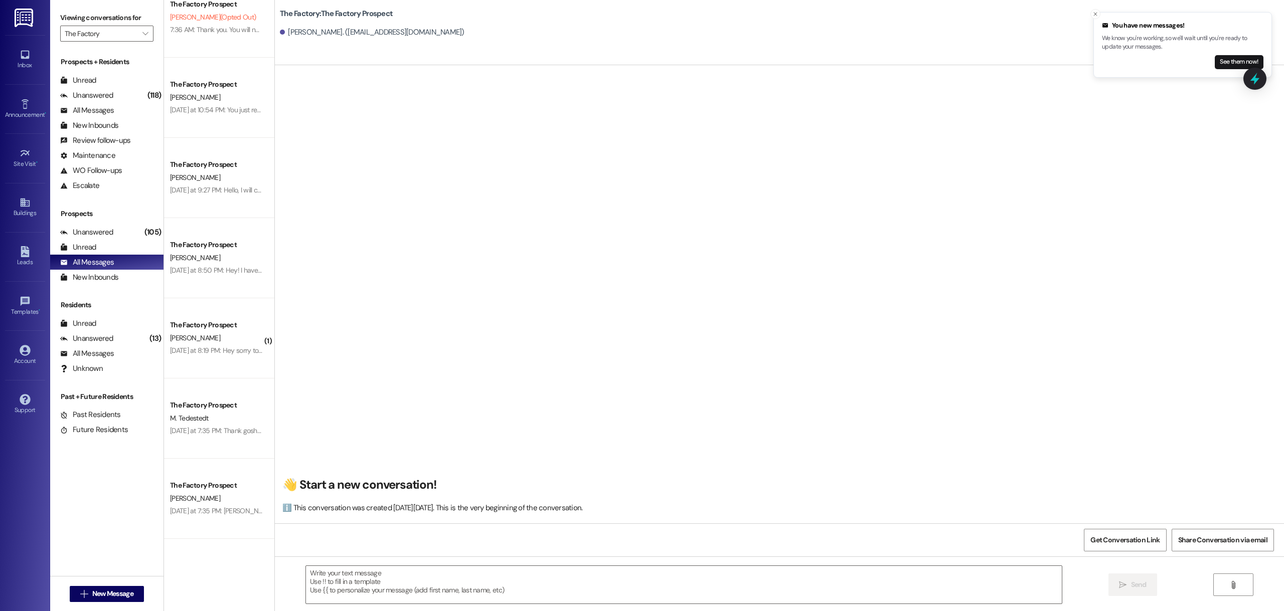
scroll to position [451, 0]
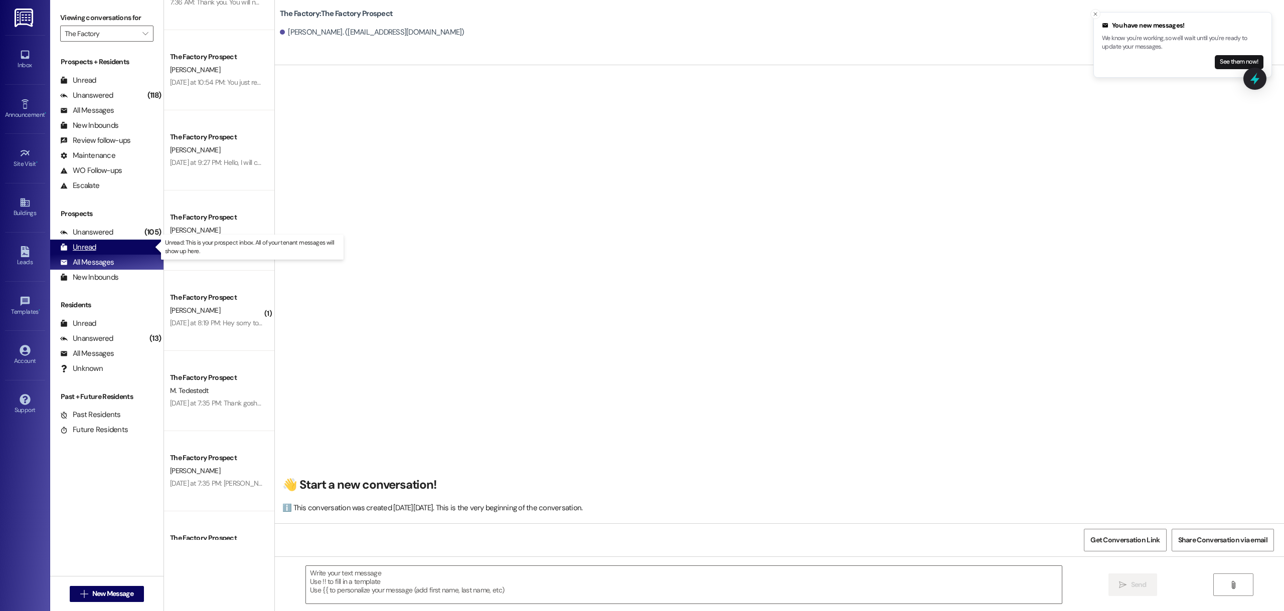
click at [92, 246] on div "Unread" at bounding box center [78, 247] width 36 height 11
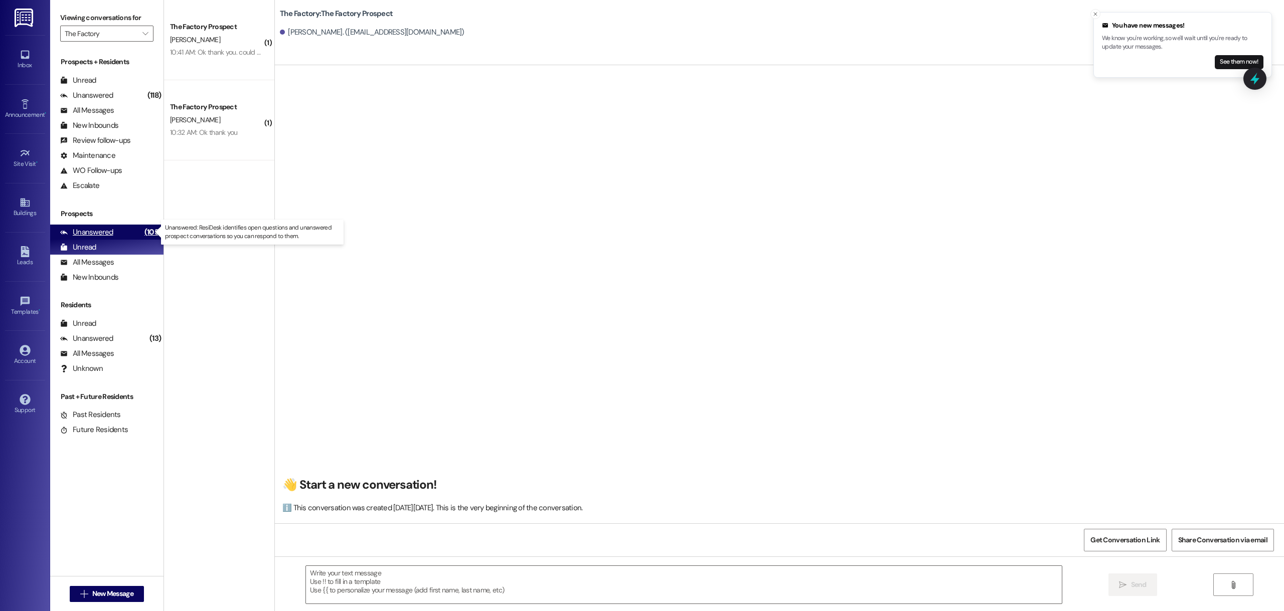
click at [94, 236] on div "Unanswered" at bounding box center [86, 232] width 53 height 11
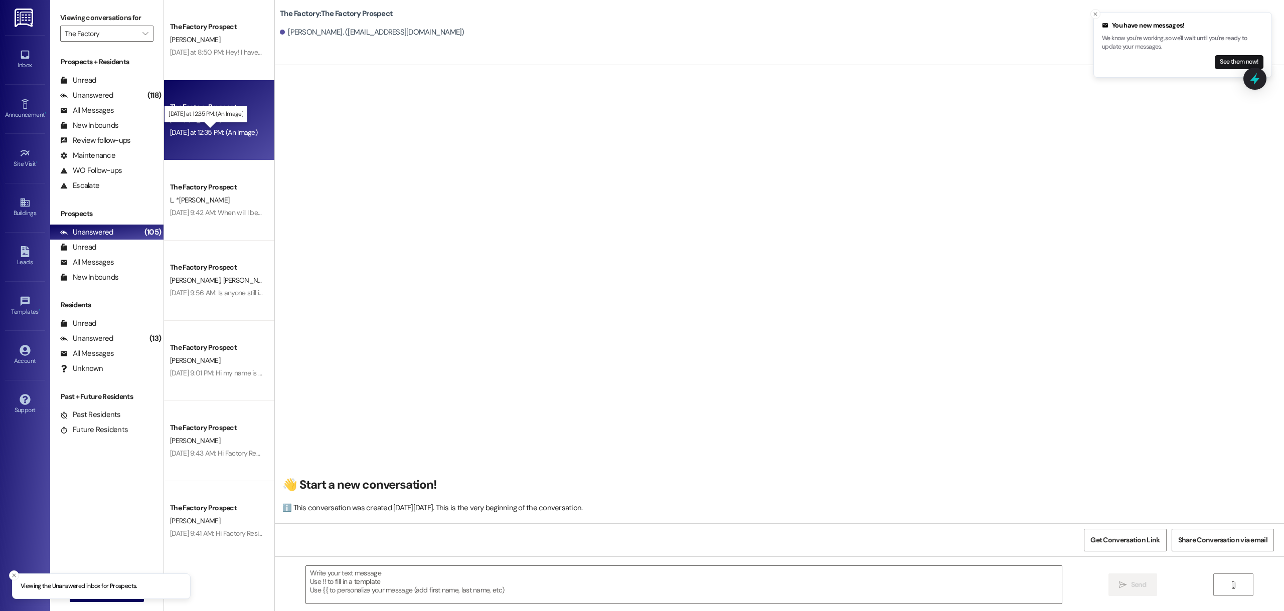
click at [223, 130] on div "[DATE] at 12:35 PM: (An Image) [DATE] at 12:35 PM: (An Image)" at bounding box center [213, 132] width 87 height 9
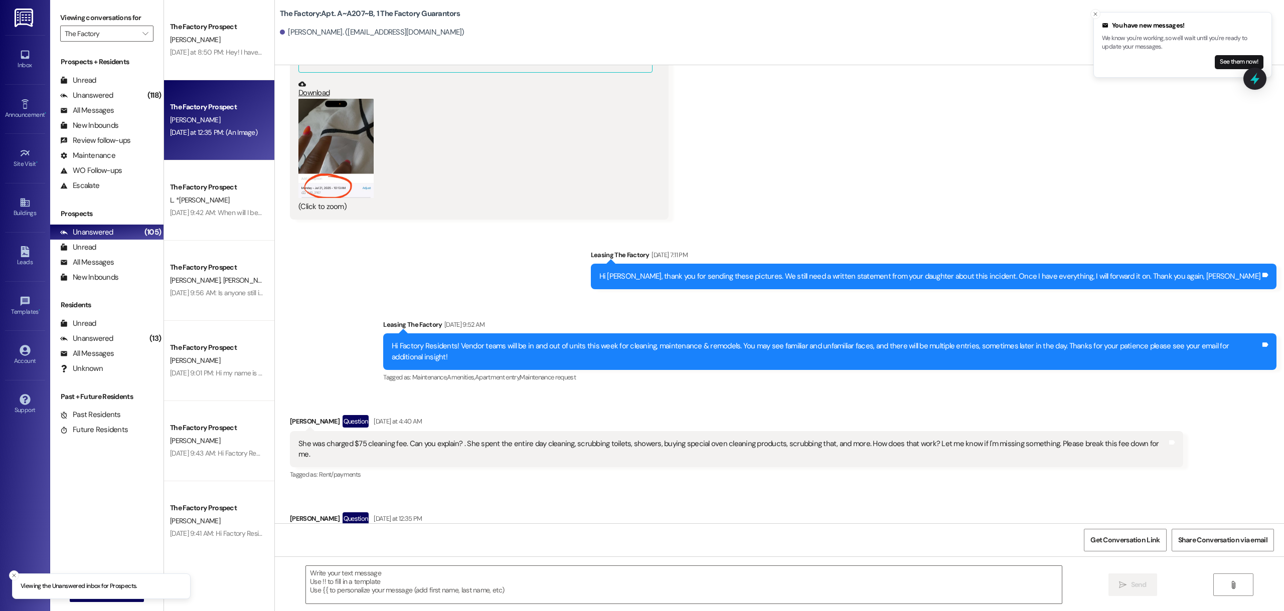
scroll to position [3367, 0]
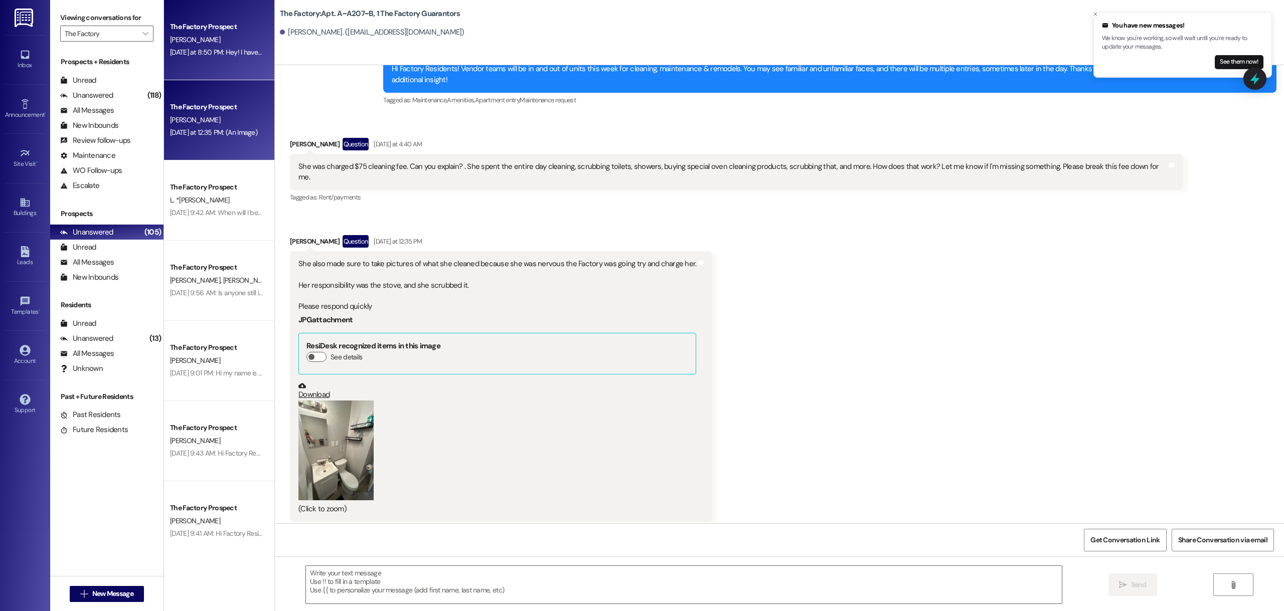
click at [199, 53] on div "[DATE] at 8:50 PM: Hey! I have a question, according to the email sent out [DAT…" at bounding box center [513, 52] width 686 height 9
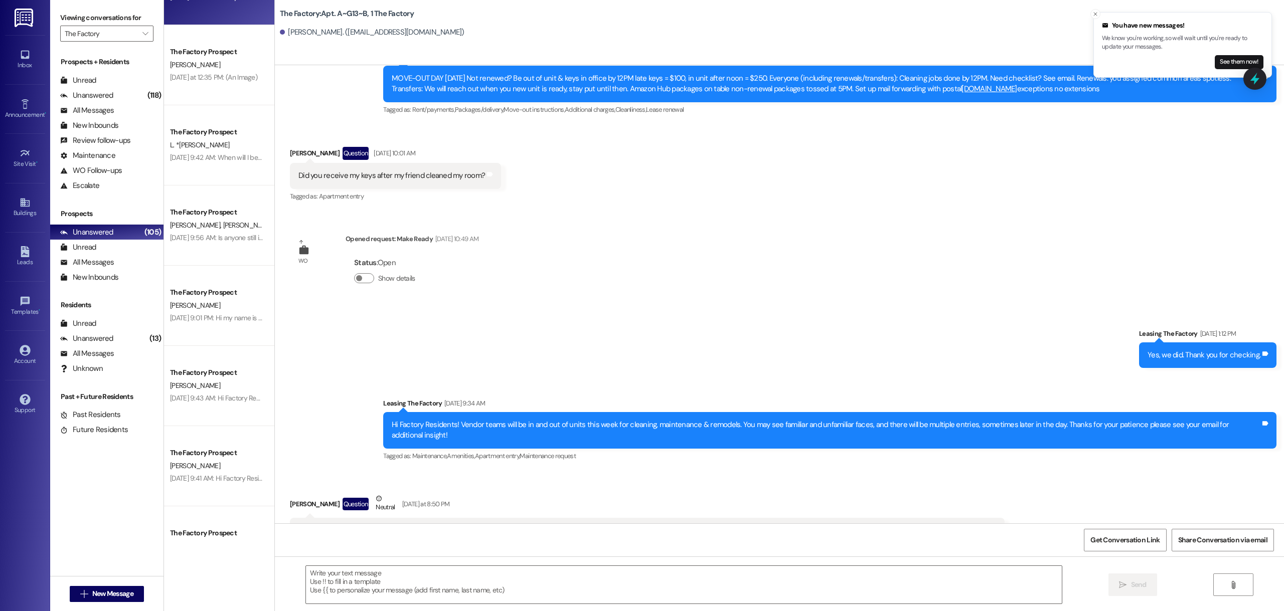
scroll to position [0, 0]
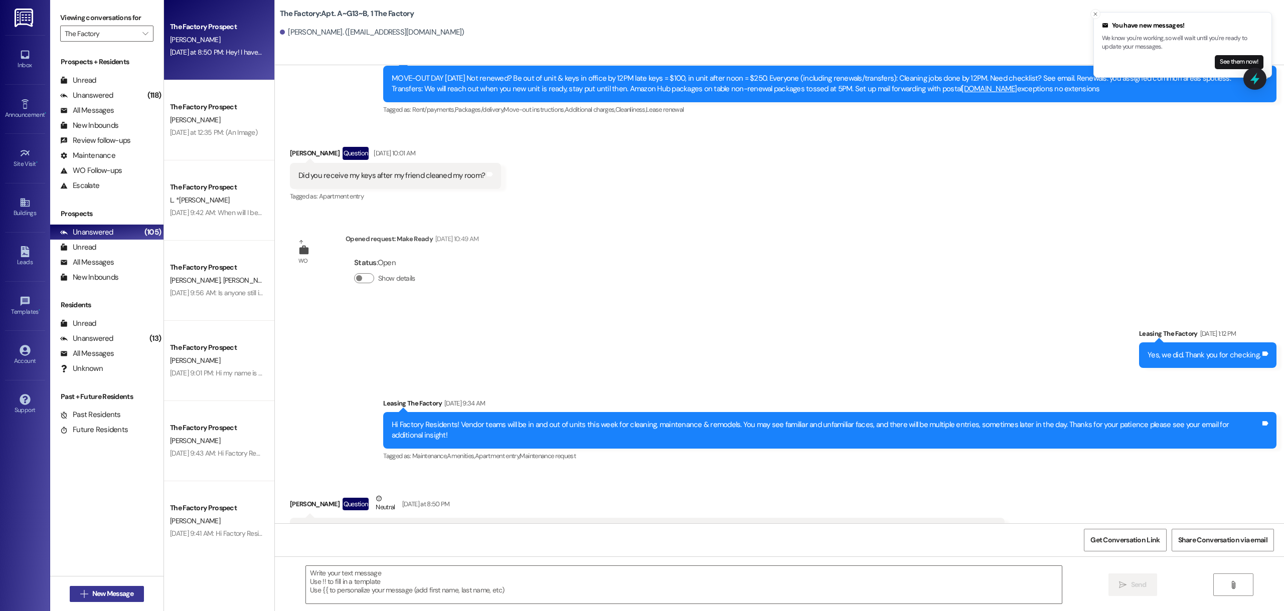
click at [107, 590] on span "New Message" at bounding box center [112, 594] width 41 height 11
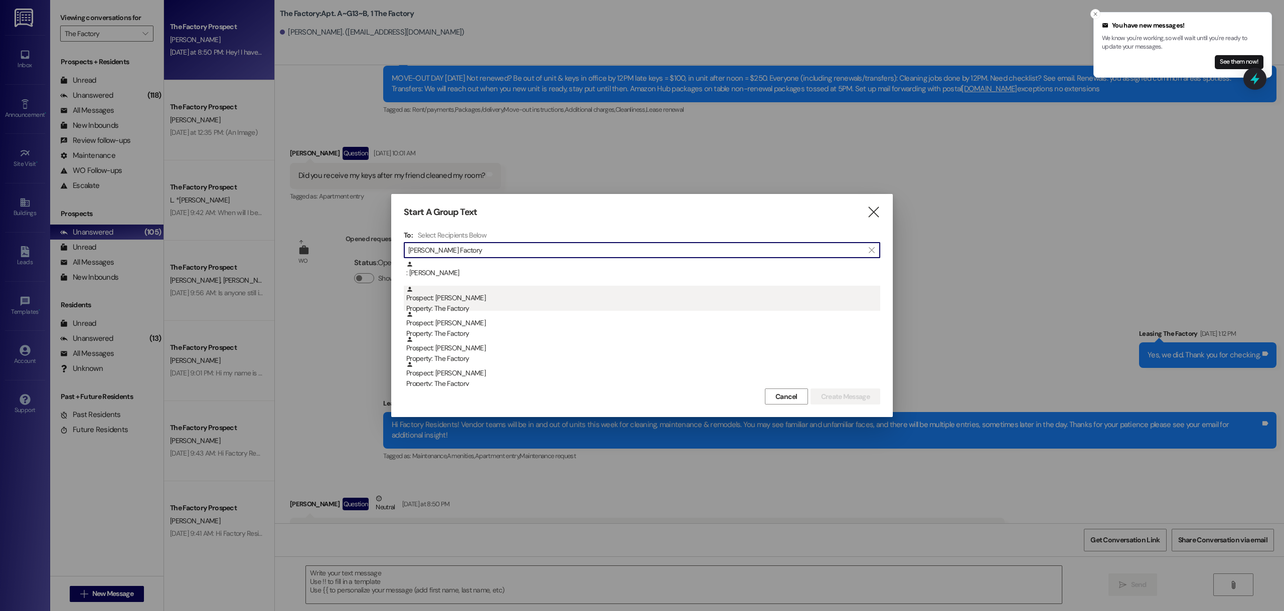
type input "[PERSON_NAME] Factory"
click at [484, 302] on div "Prospect: [PERSON_NAME] Property: The Factory" at bounding box center [643, 300] width 474 height 29
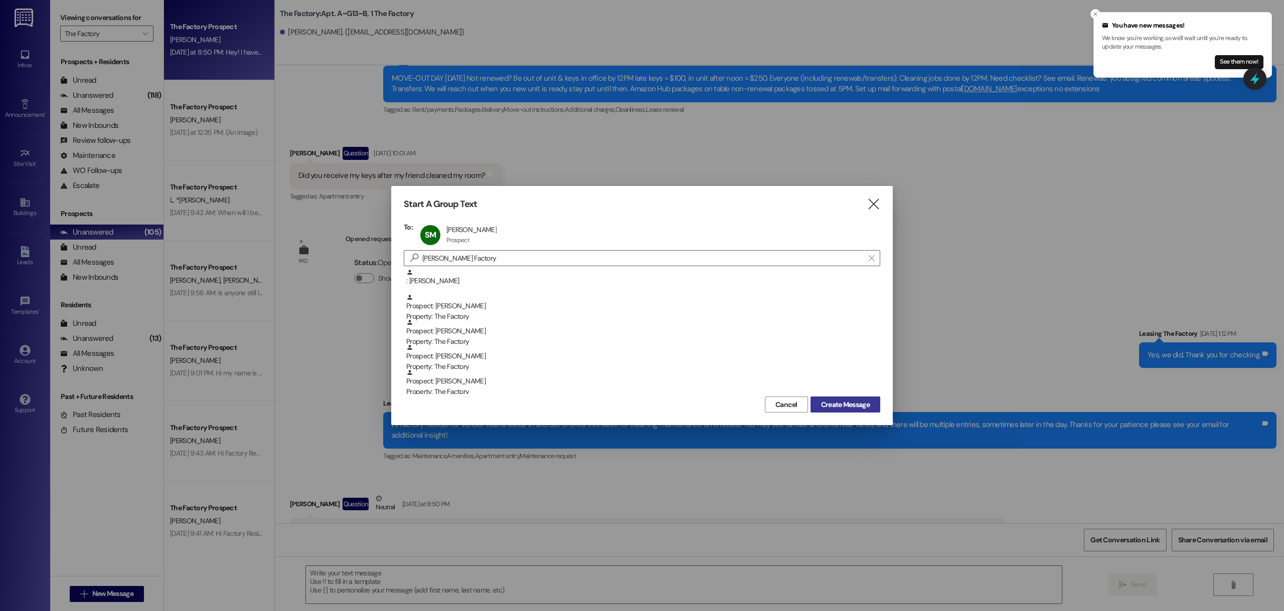
click at [855, 411] on button "Create Message" at bounding box center [845, 405] width 70 height 16
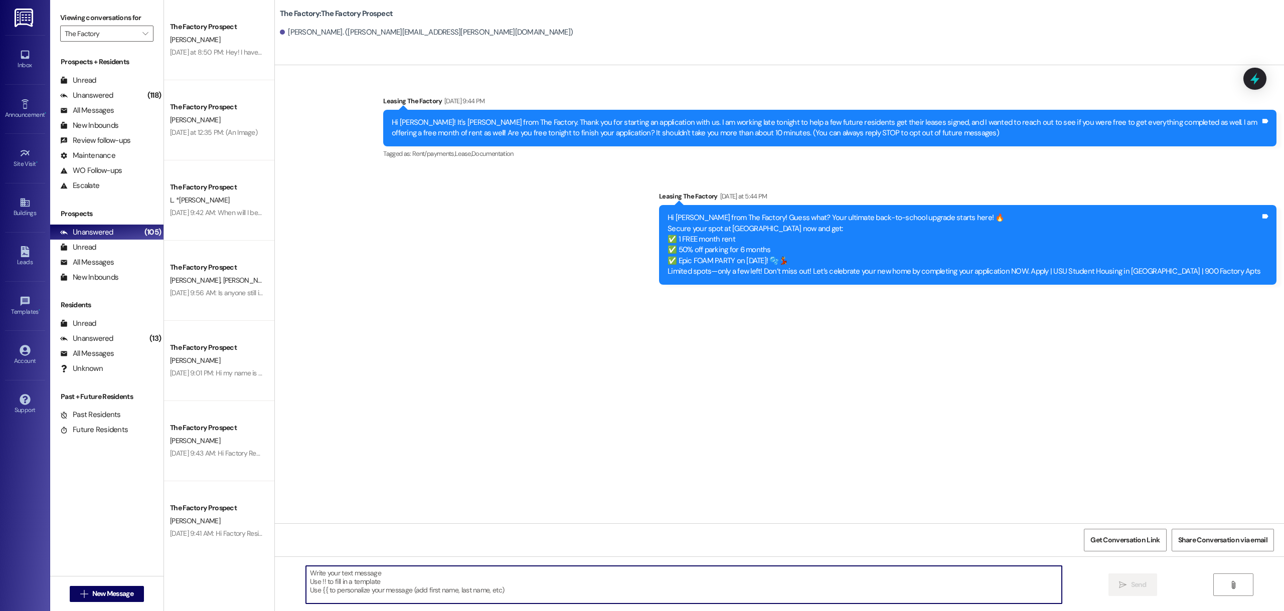
click at [372, 578] on textarea at bounding box center [684, 585] width 756 height 38
paste textarea "Hey [First Name]! 🎉 Finish your application for The Factory now & snag 1 month …"
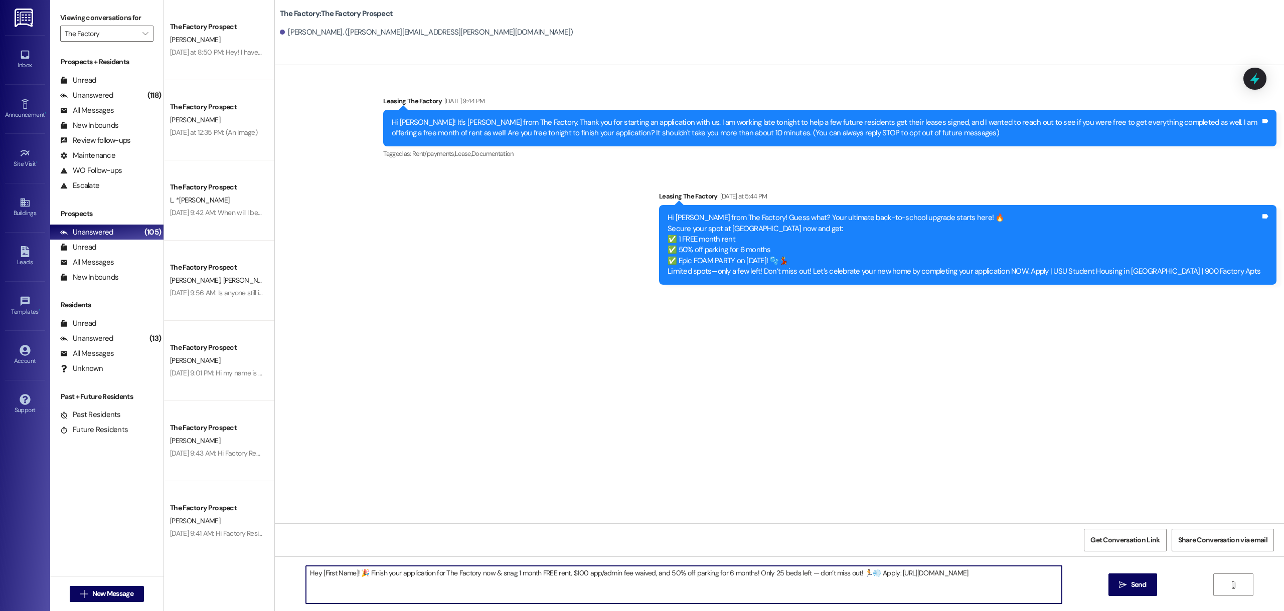
click at [349, 576] on textarea "Hey [First Name]! 🎉 Finish your application for The Factory now & snag 1 month …" at bounding box center [684, 585] width 756 height 38
type textarea "Hey [PERSON_NAME]! 🎉 Finish your application for The Factory now & snag 1 month…"
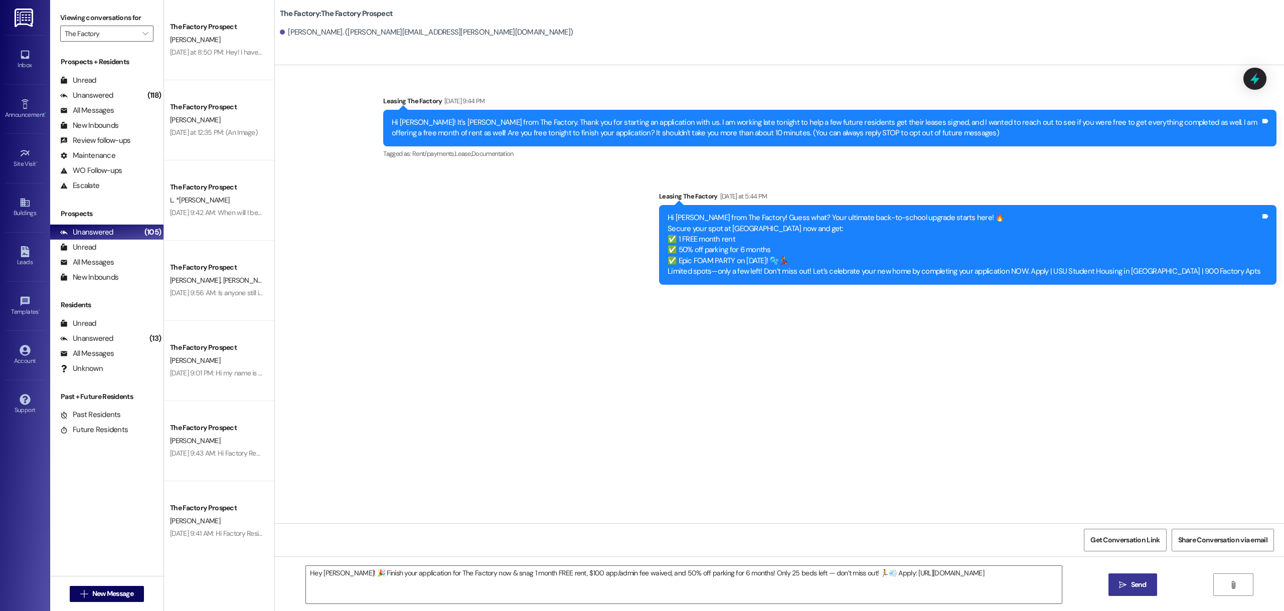
click at [1150, 580] on button " Send" at bounding box center [1132, 585] width 49 height 23
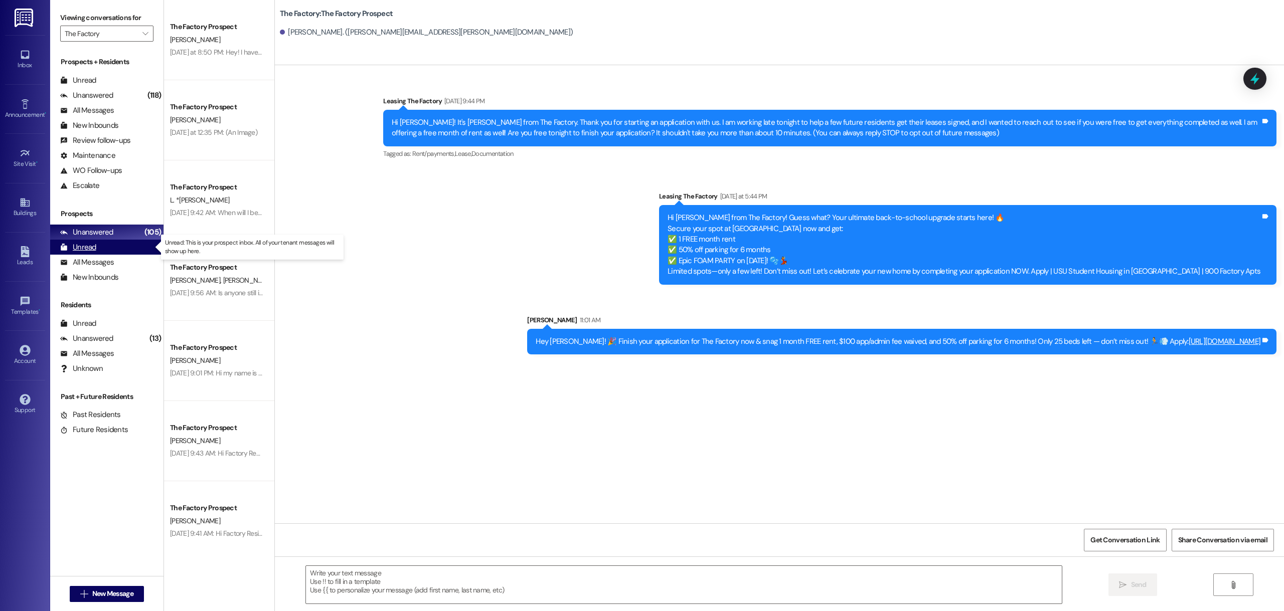
click at [99, 244] on div "Unread (0)" at bounding box center [106, 247] width 113 height 15
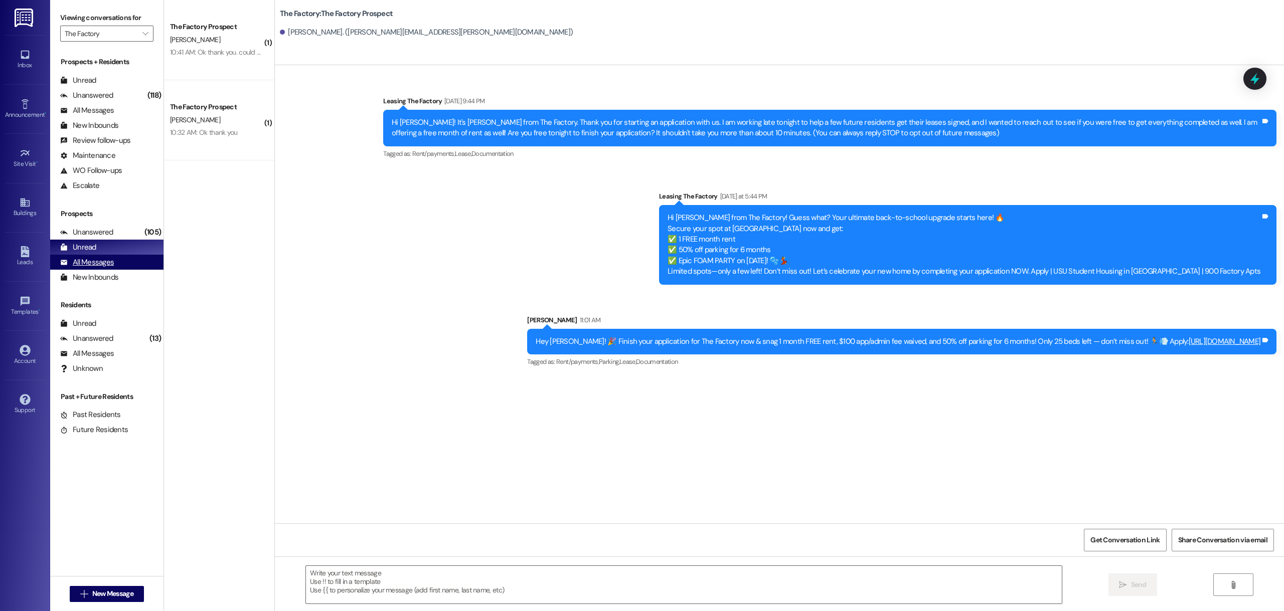
click at [103, 266] on div "All Messages" at bounding box center [87, 262] width 54 height 11
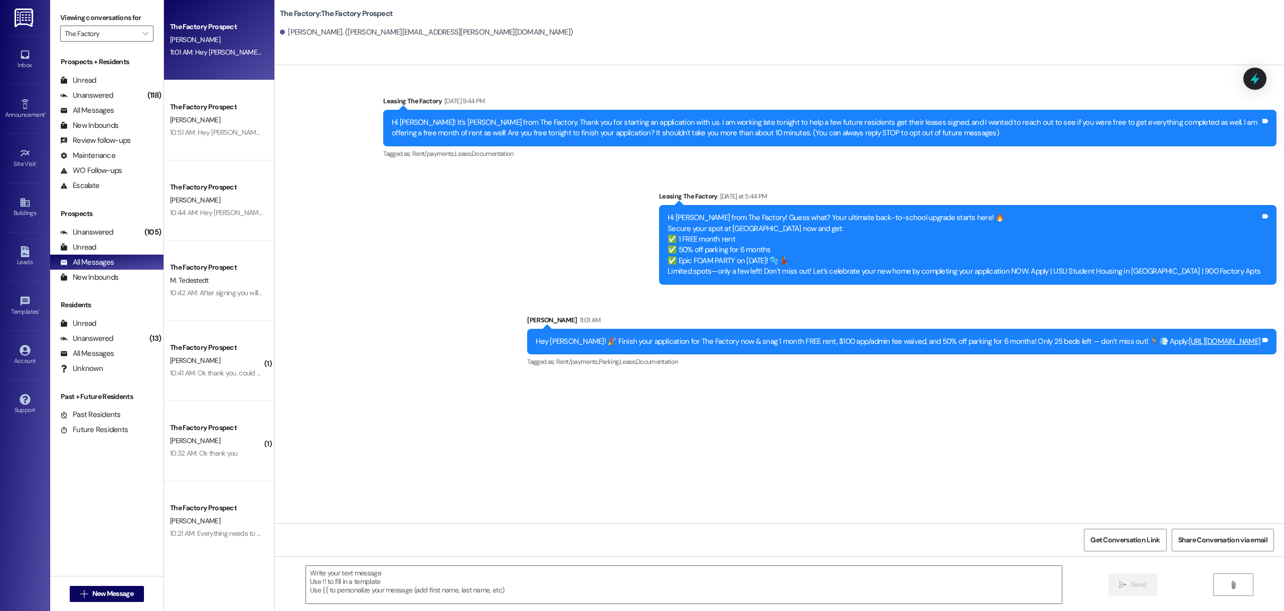
click at [783, 343] on div "Hey [PERSON_NAME]! 🎉 Finish your application for The Factory now & snag 1 month…" at bounding box center [898, 341] width 725 height 11
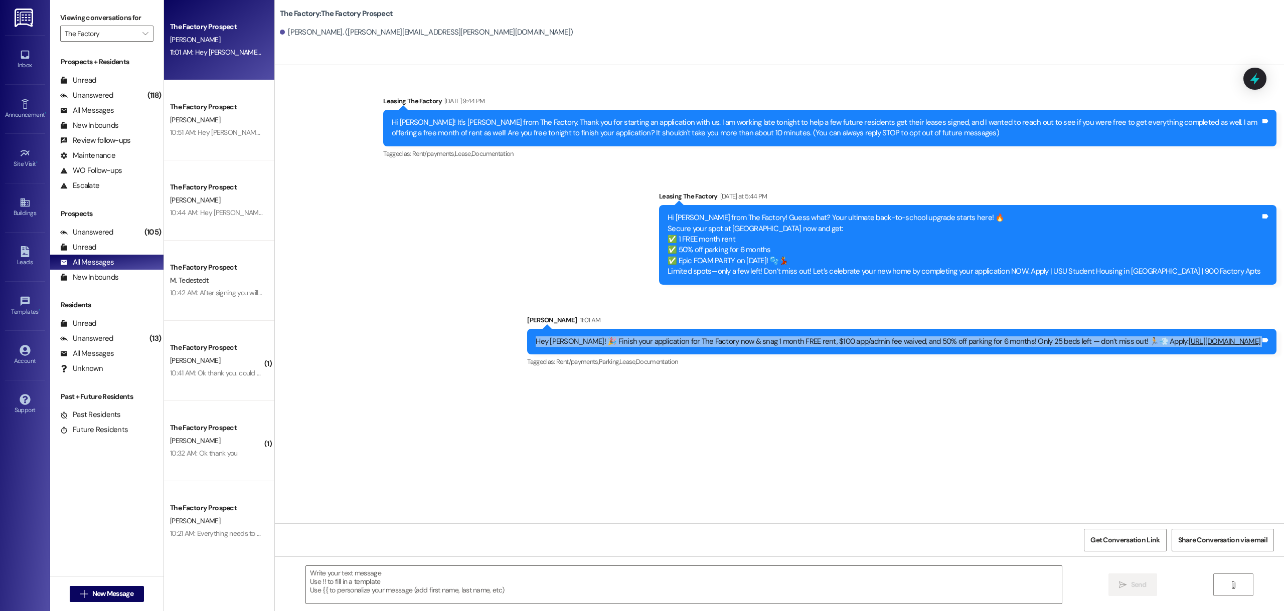
click at [783, 343] on div "Hey [PERSON_NAME]! 🎉 Finish your application for The Factory now & snag 1 month…" at bounding box center [898, 341] width 725 height 11
click at [784, 343] on div "Hey [PERSON_NAME]! 🎉 Finish your application for The Factory now & snag 1 month…" at bounding box center [898, 341] width 725 height 11
copy div "Hey [PERSON_NAME]! 🎉 Finish your application for The Factory now & snag 1 month…"
